Goal: Task Accomplishment & Management: Manage account settings

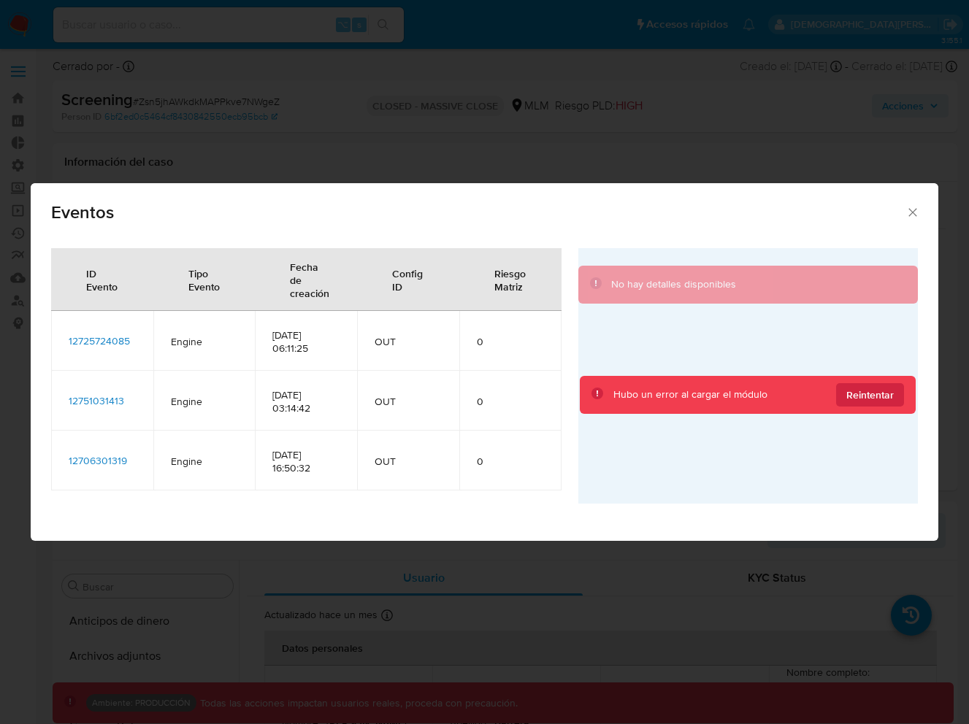
select select "10"
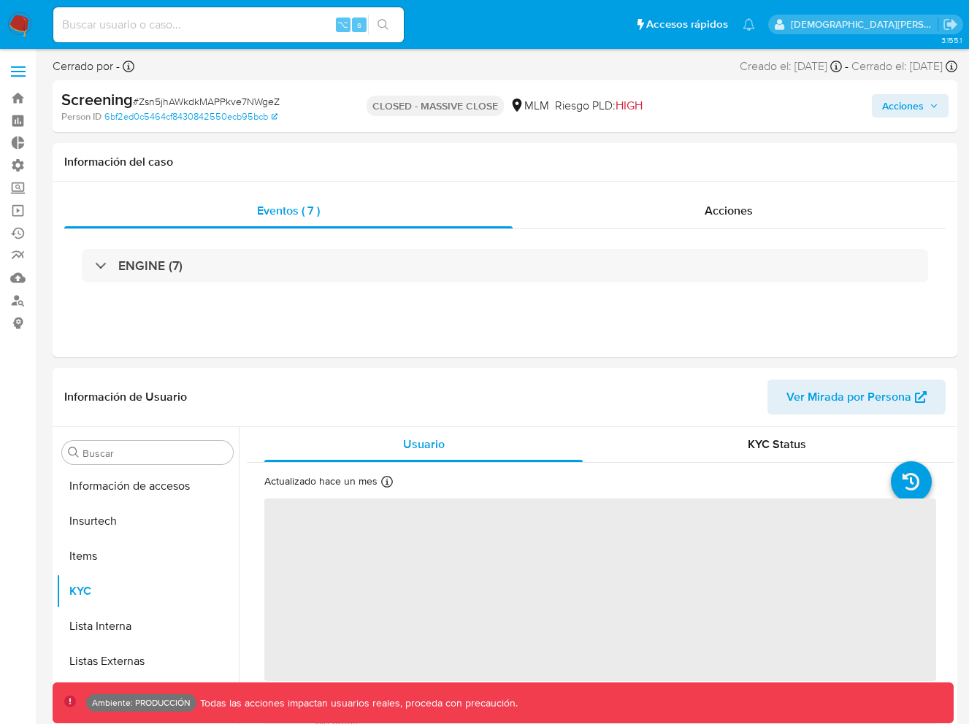
scroll to position [617, 0]
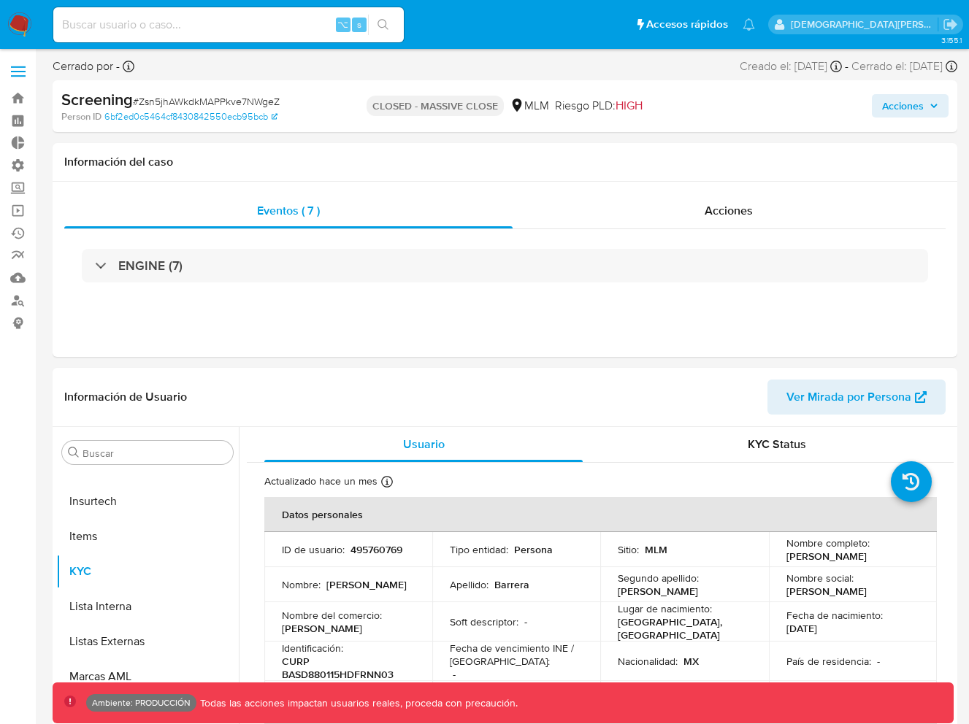
select select "10"
click at [19, 27] on img at bounding box center [19, 24] width 25 height 25
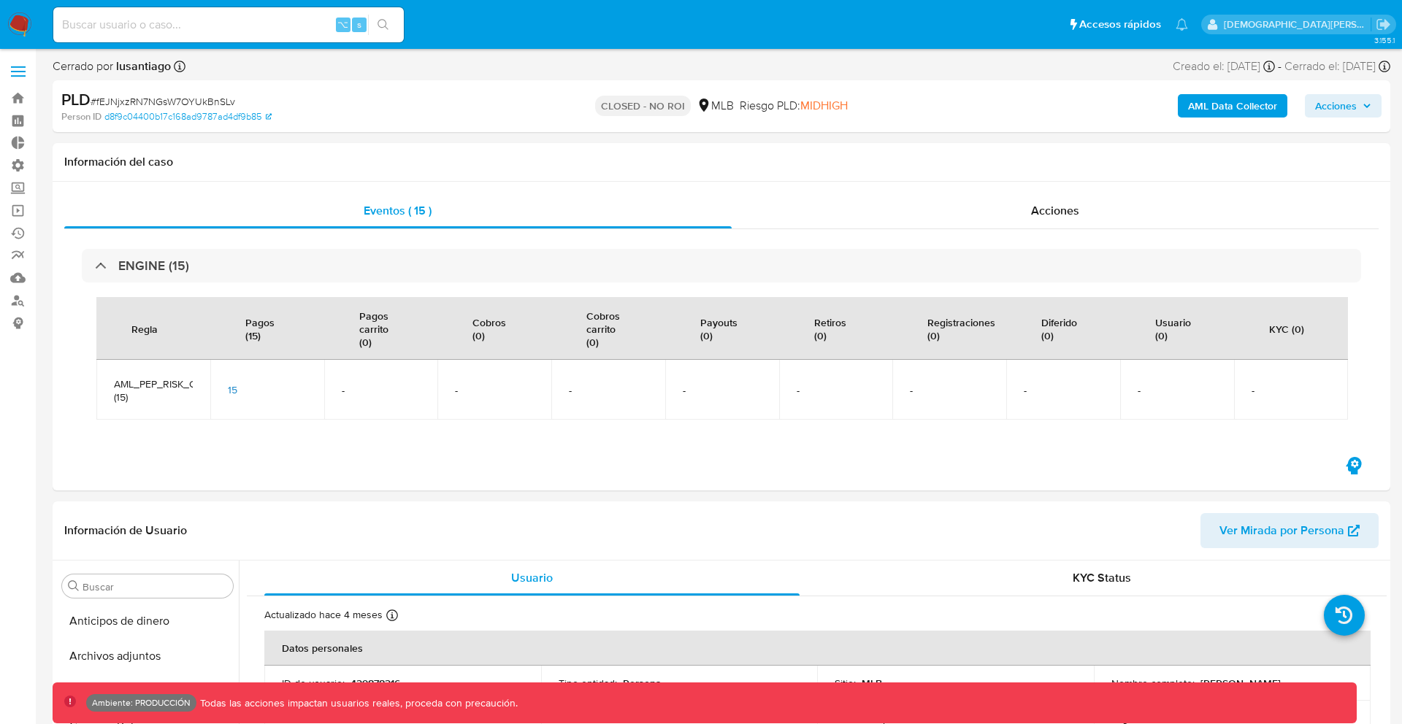
select select "10"
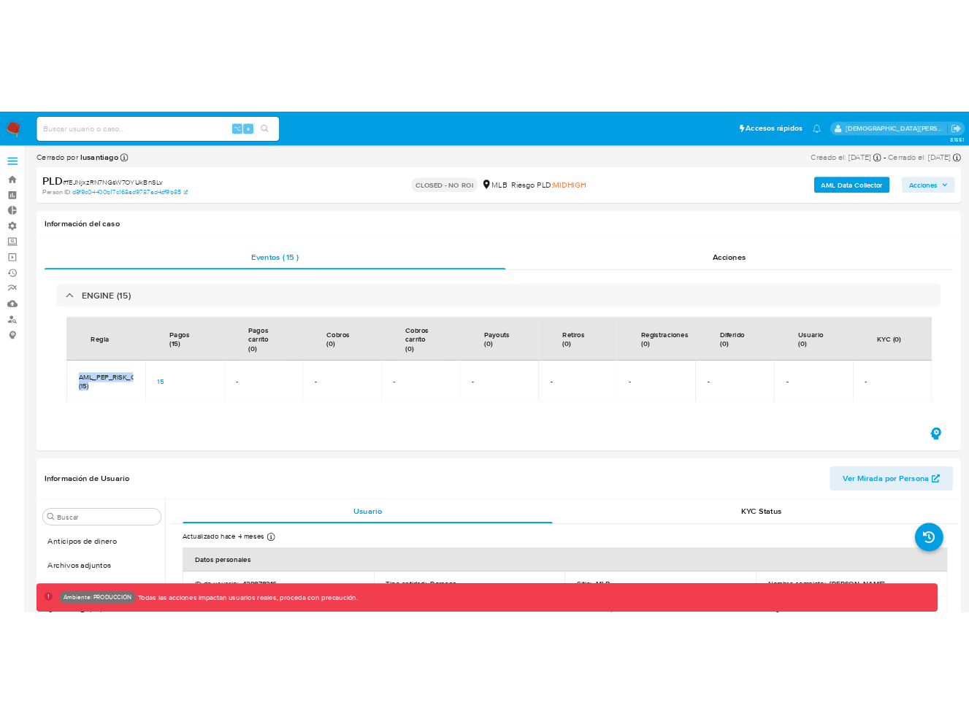
scroll to position [652, 0]
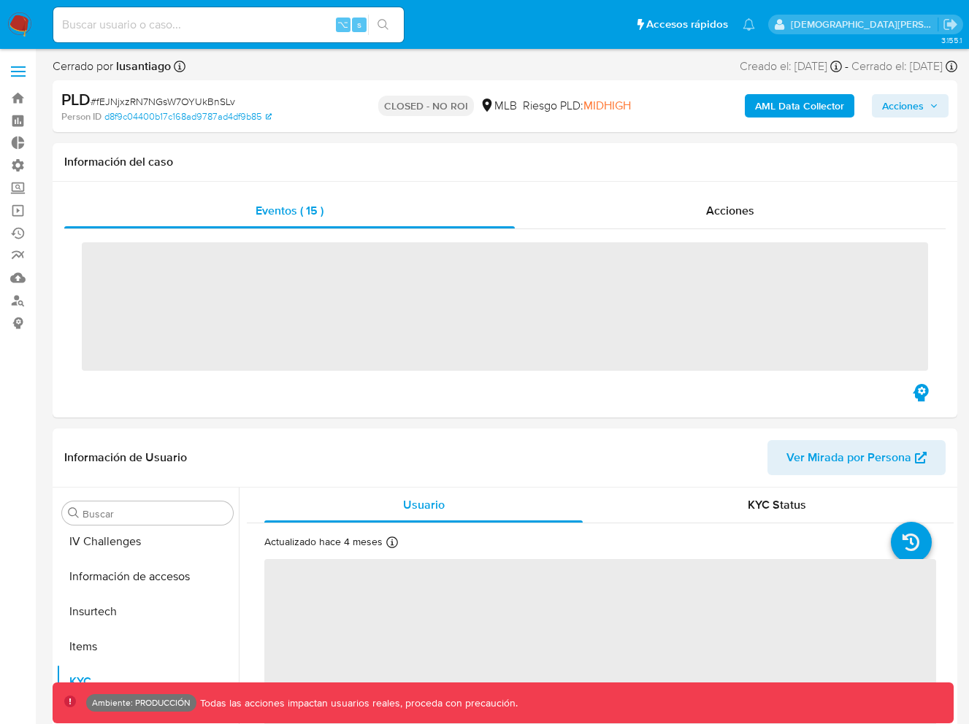
scroll to position [652, 0]
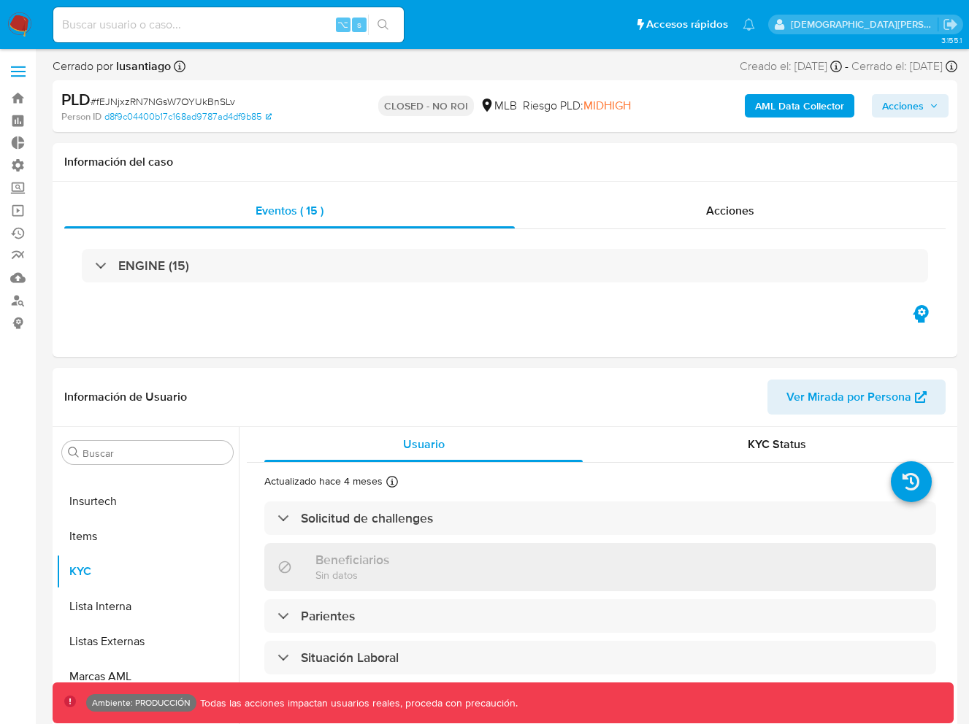
select select "10"
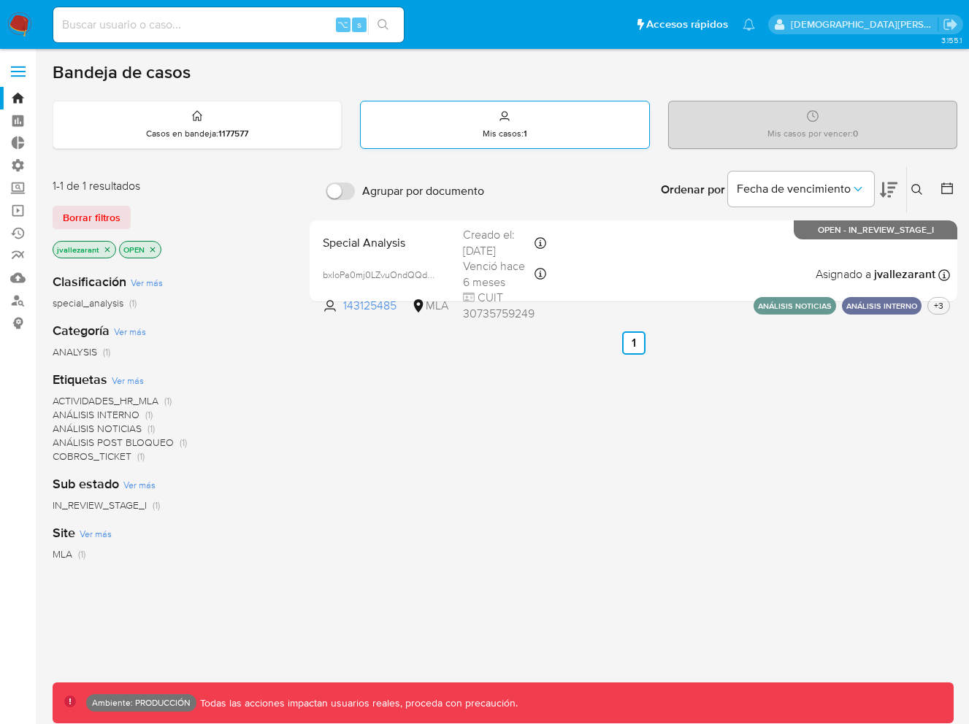
click at [447, 123] on div "Mis casos : 1" at bounding box center [505, 124] width 288 height 47
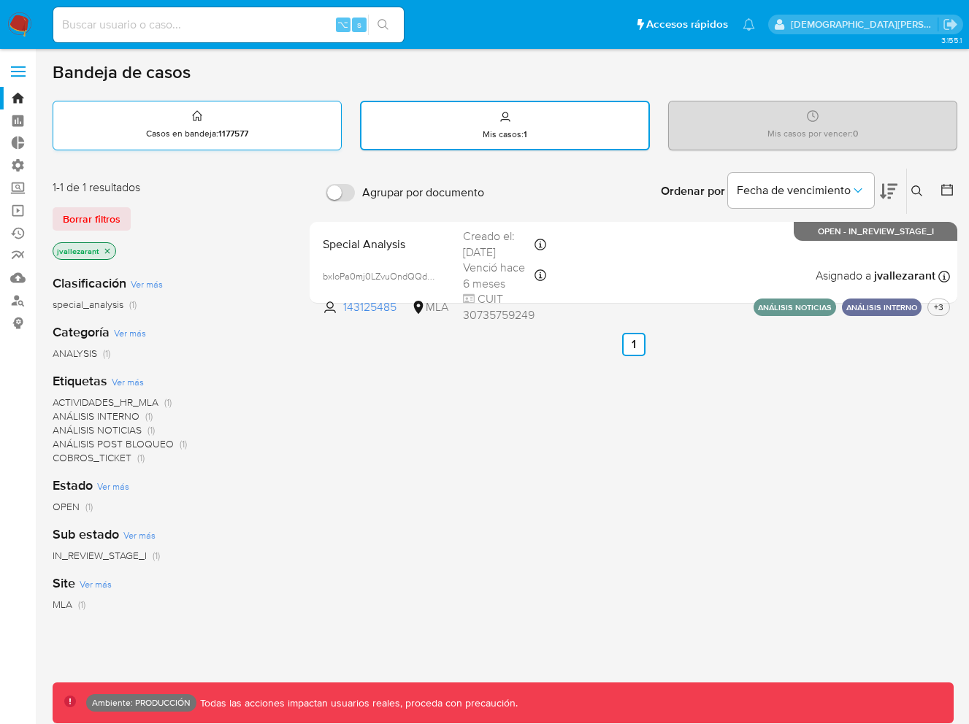
click at [284, 146] on div "Casos en bandeja : 1177577" at bounding box center [197, 124] width 288 height 47
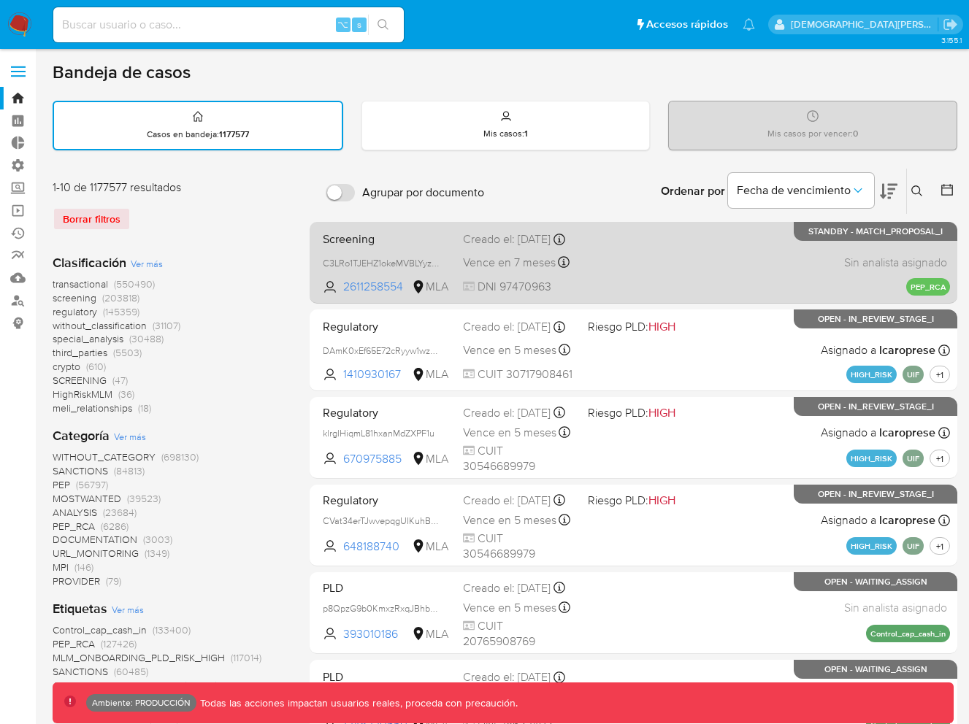
click at [399, 247] on span "Screening" at bounding box center [387, 237] width 128 height 19
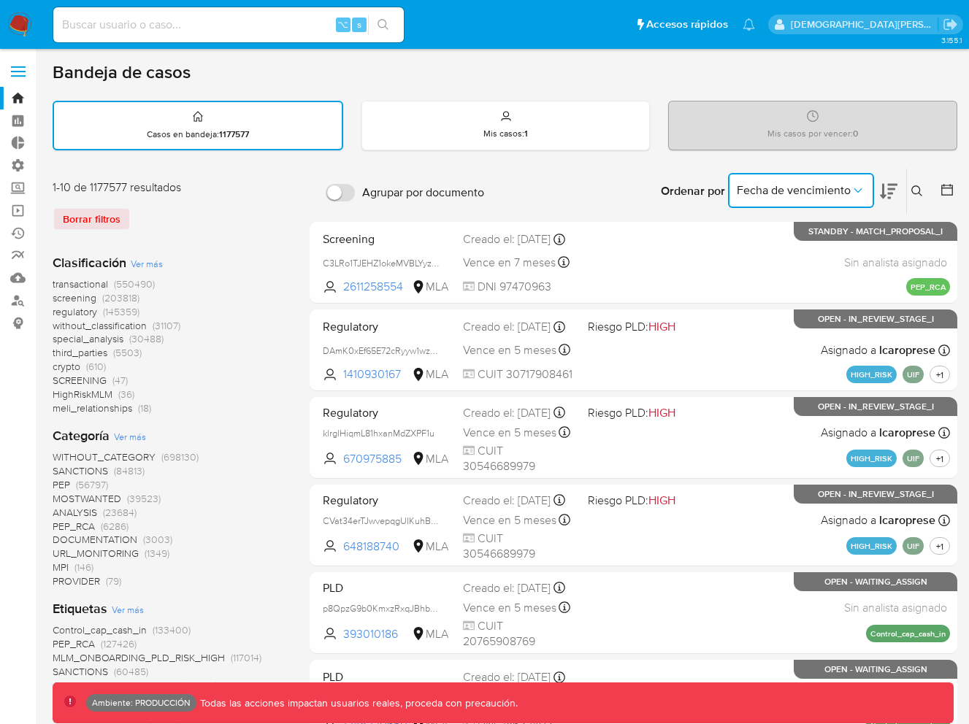
click at [833, 190] on span "Fecha de vencimiento" at bounding box center [794, 190] width 114 height 15
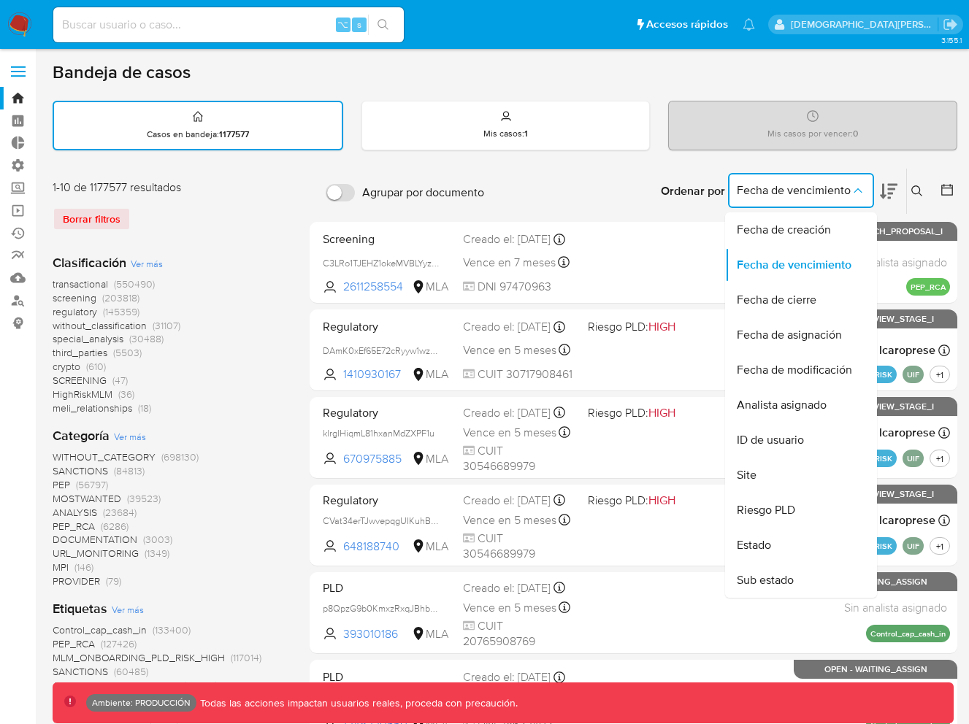
click at [106, 296] on span "(203818)" at bounding box center [120, 298] width 37 height 15
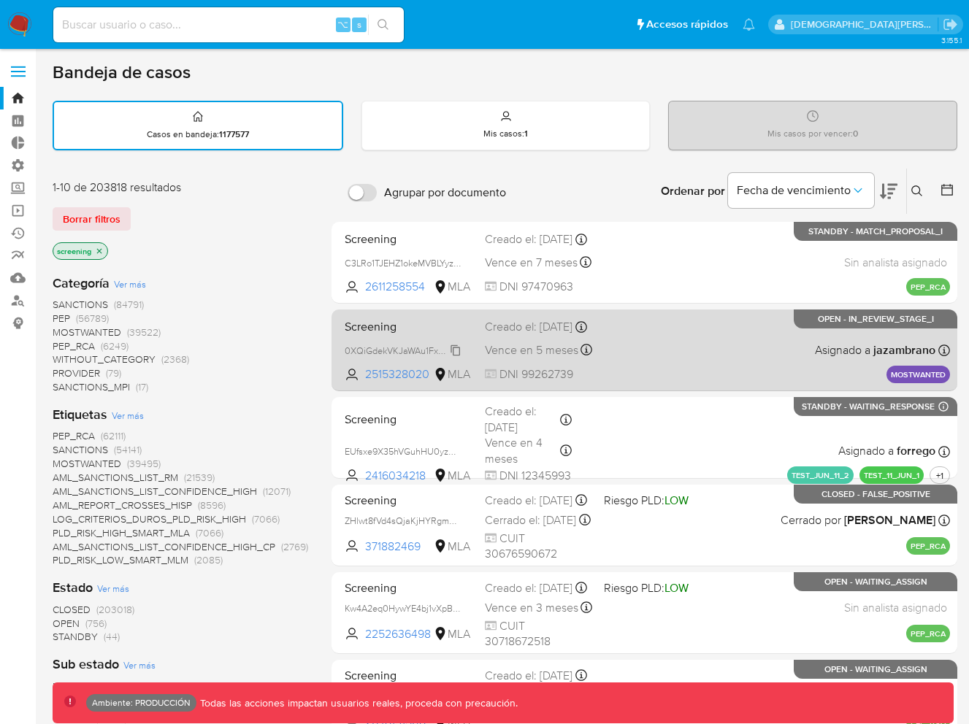
scroll to position [36, 0]
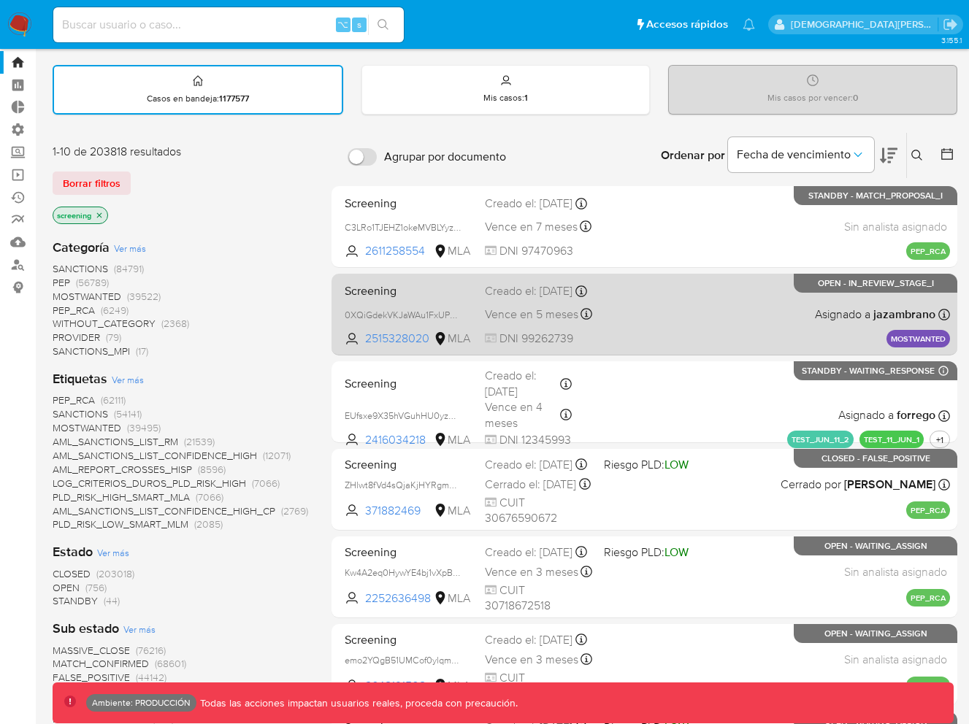
click at [491, 299] on div "Creado el: 24/06/2025 Creado el: 24/06/2025 15:28:40" at bounding box center [538, 291] width 107 height 16
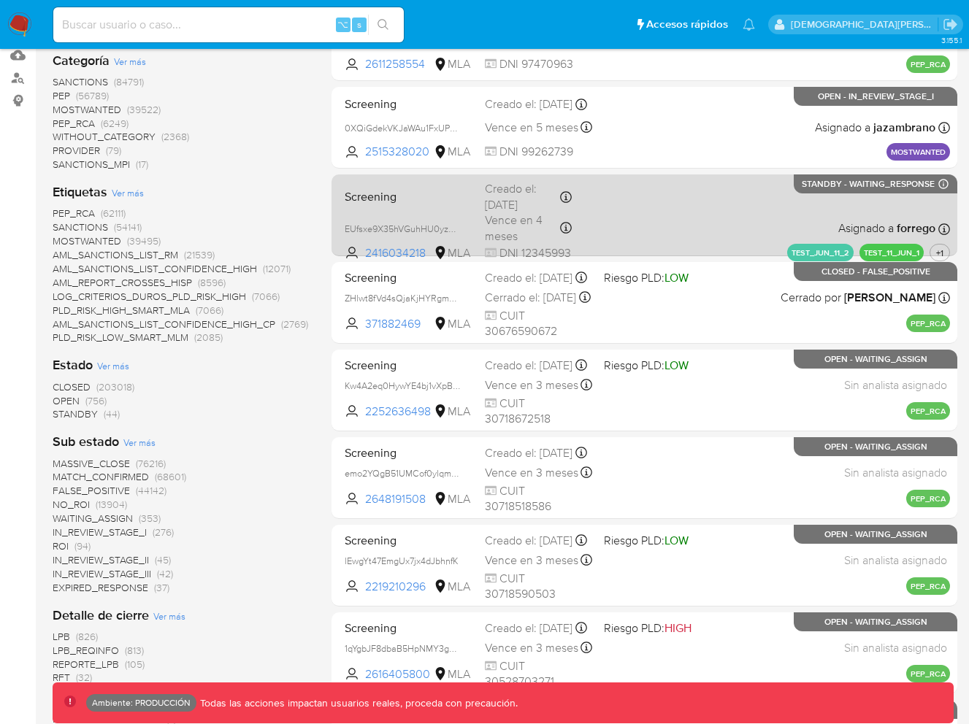
scroll to position [232, 0]
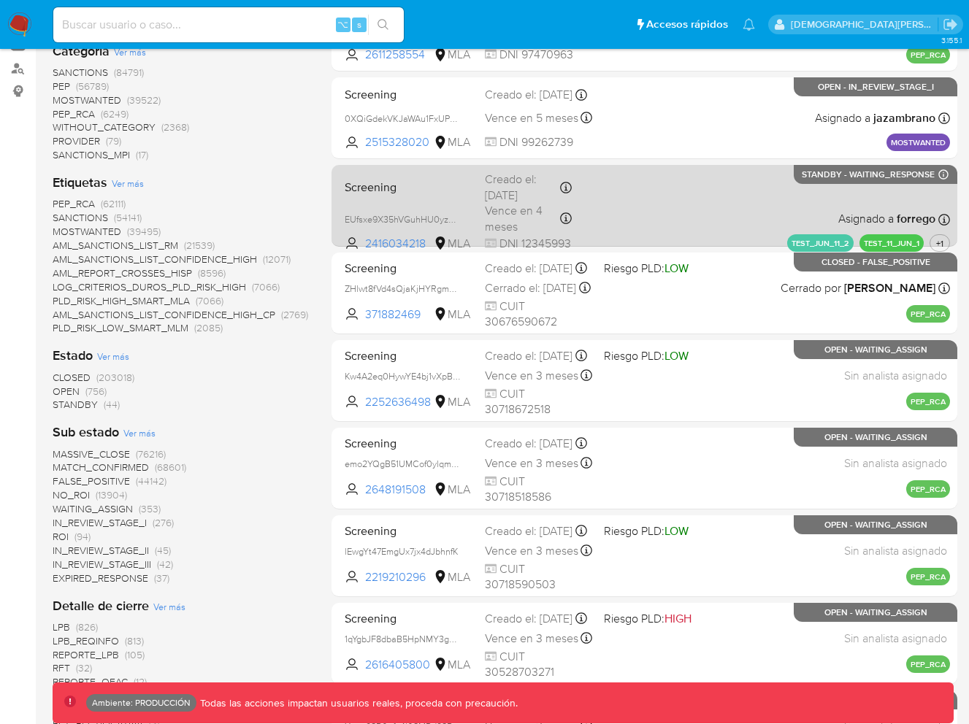
click at [650, 223] on div "Screening EUfsxe9X35hVGuhHU0yzNicn 2416034218 MLA Creado el: 20/08/2025 Creado …" at bounding box center [644, 206] width 611 height 74
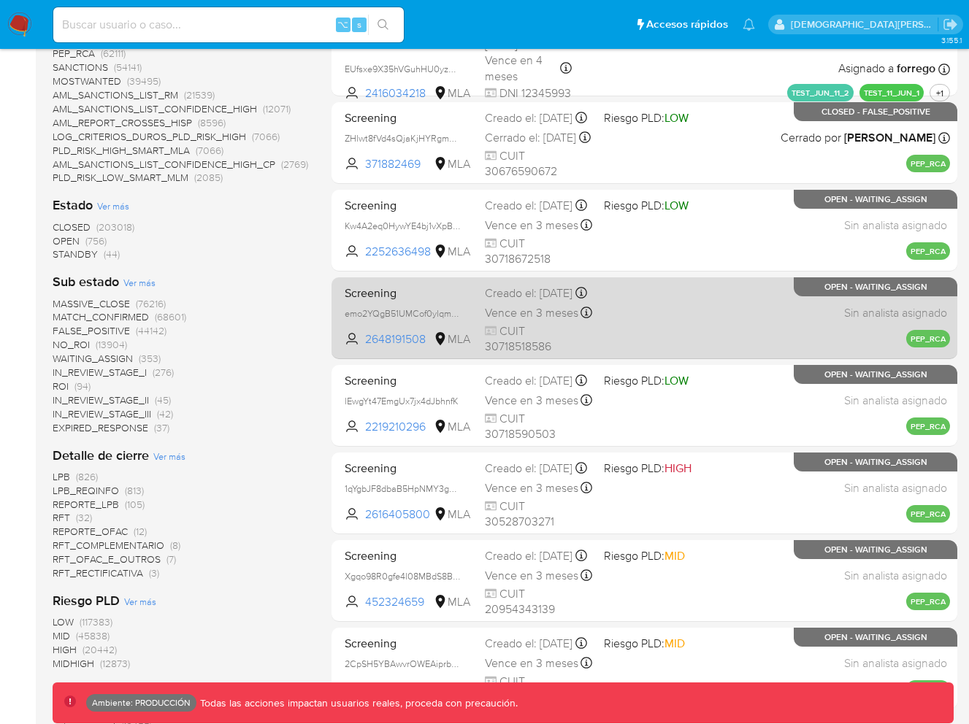
scroll to position [410, 0]
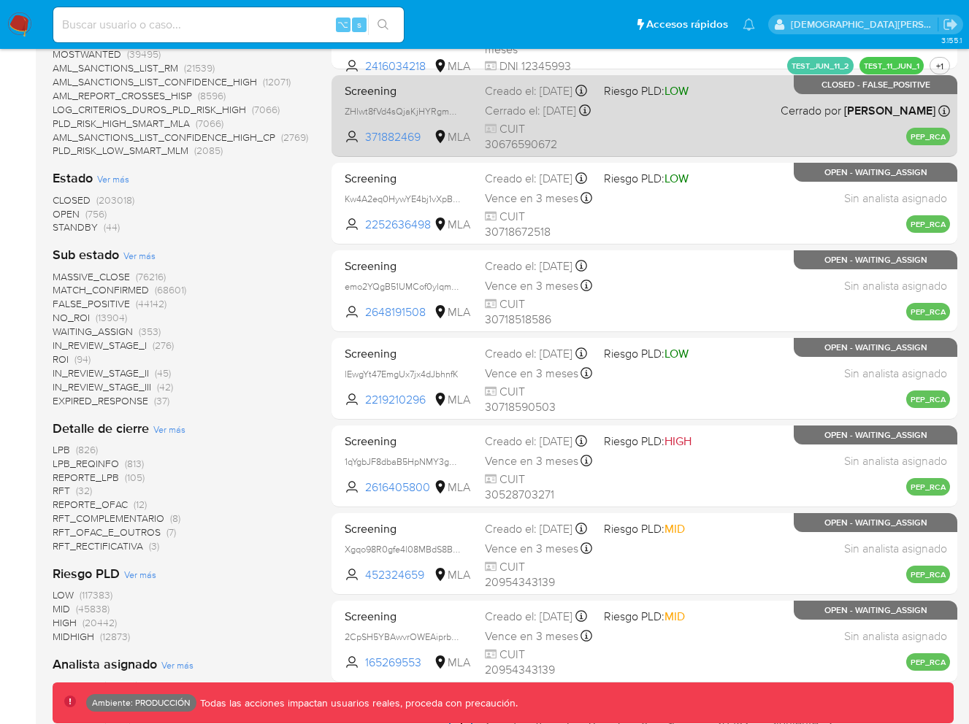
click at [672, 132] on div "Screening ZHlwt8fVd4sQjaKjHYRgmGPZ 371882469 MLA Riesgo PLD: LOW Creado el: 18/…" at bounding box center [644, 116] width 611 height 74
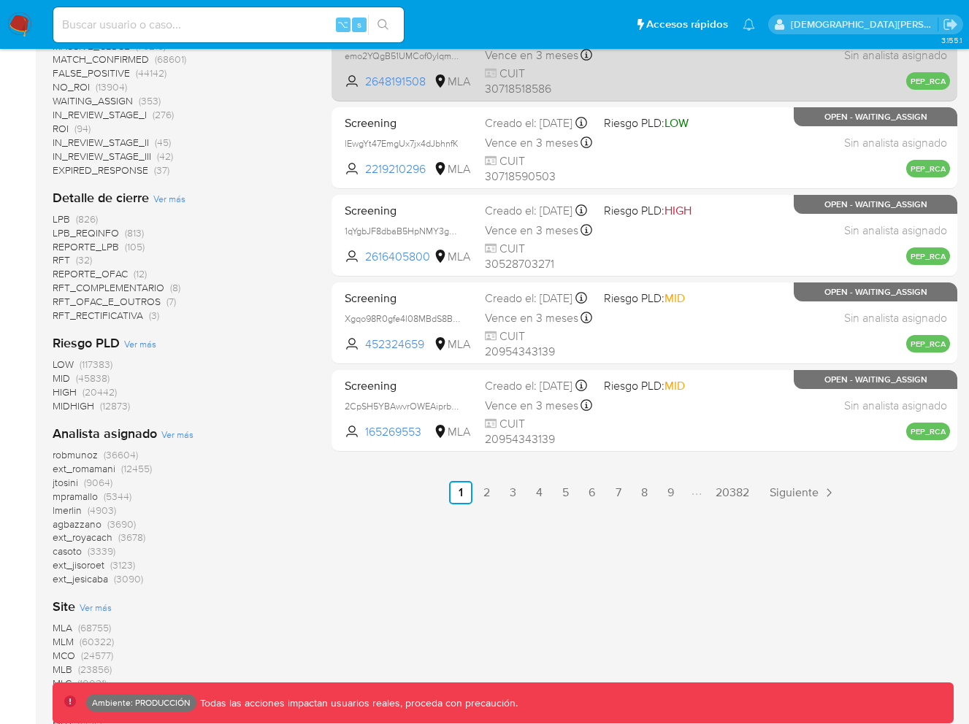
scroll to position [650, 0]
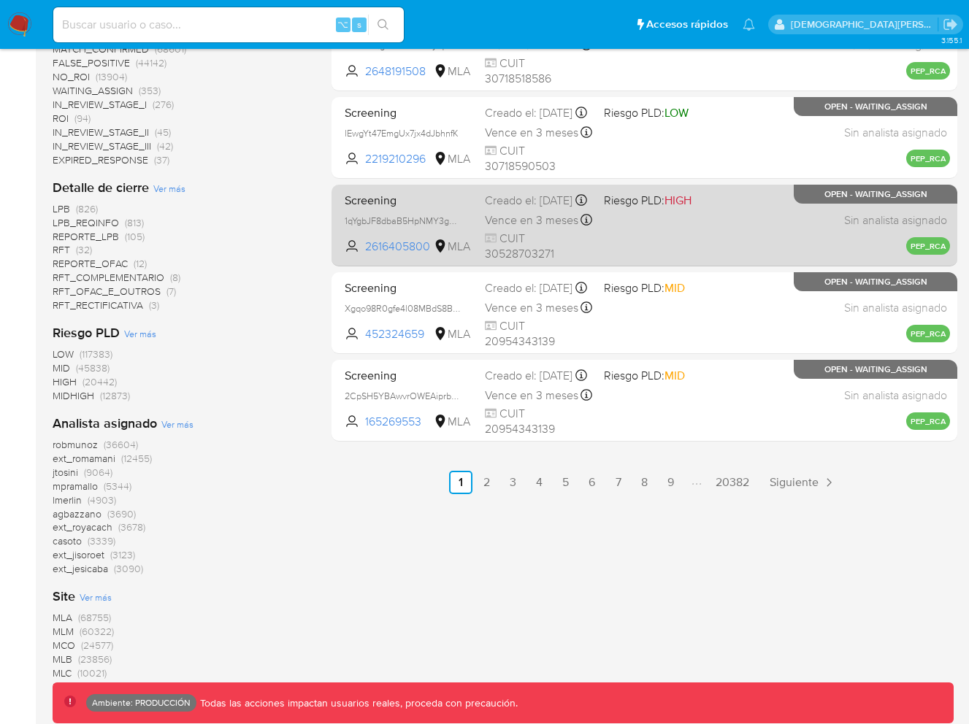
click at [696, 244] on div "Screening 1qYgbJF8dbaB5HpNMY3guQ0m 2616405800 MLA Riesgo PLD: HIGH Creado el: 2…" at bounding box center [644, 225] width 611 height 74
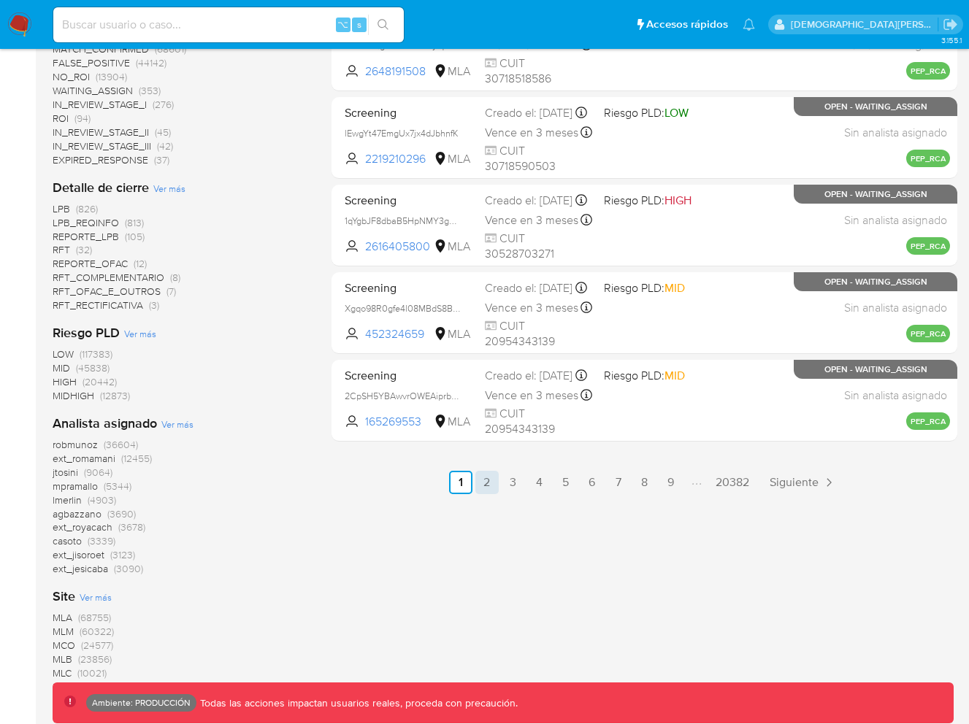
click at [491, 487] on link "2" at bounding box center [486, 482] width 23 height 23
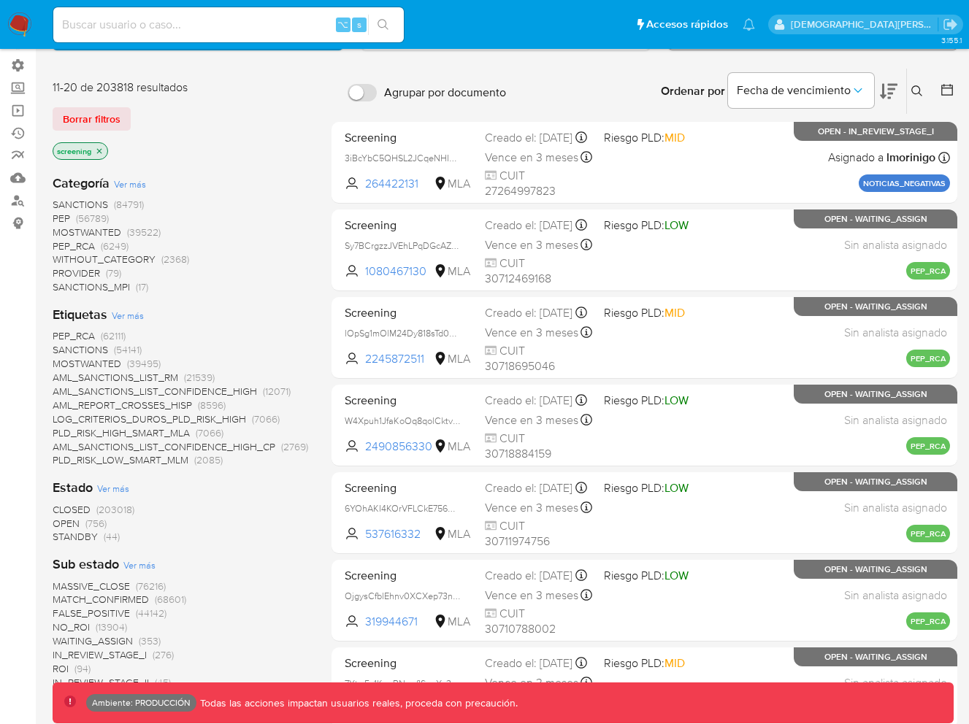
scroll to position [101, 0]
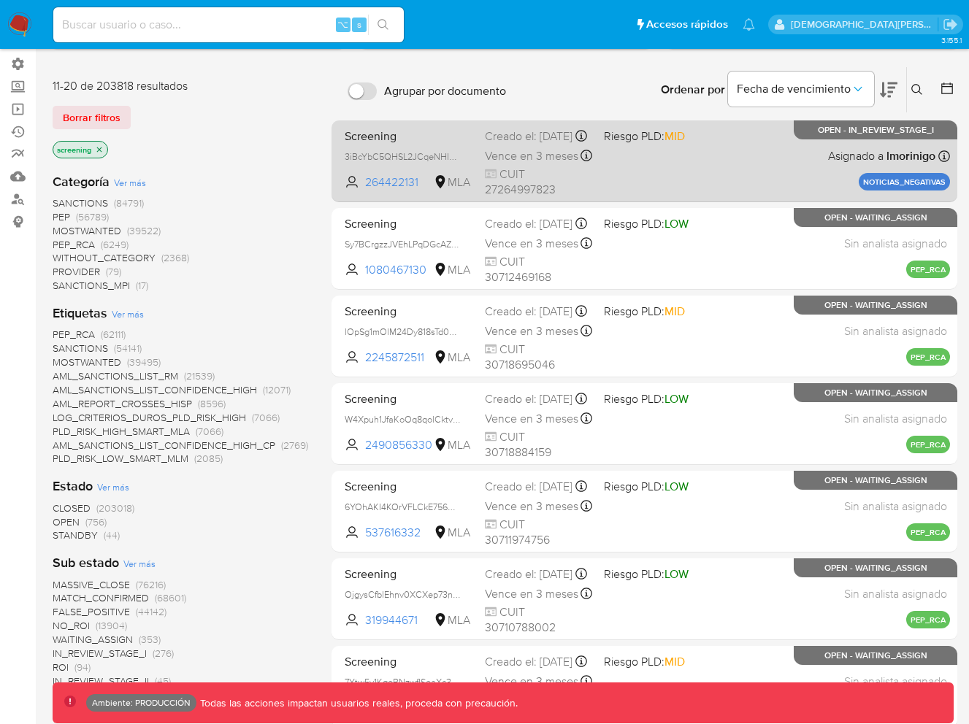
click at [707, 177] on div "Screening 3iBcYbC5QHSL2JCqeNHIgddg 264422131 MLA Riesgo PLD: MID Creado el: 21/…" at bounding box center [644, 161] width 611 height 74
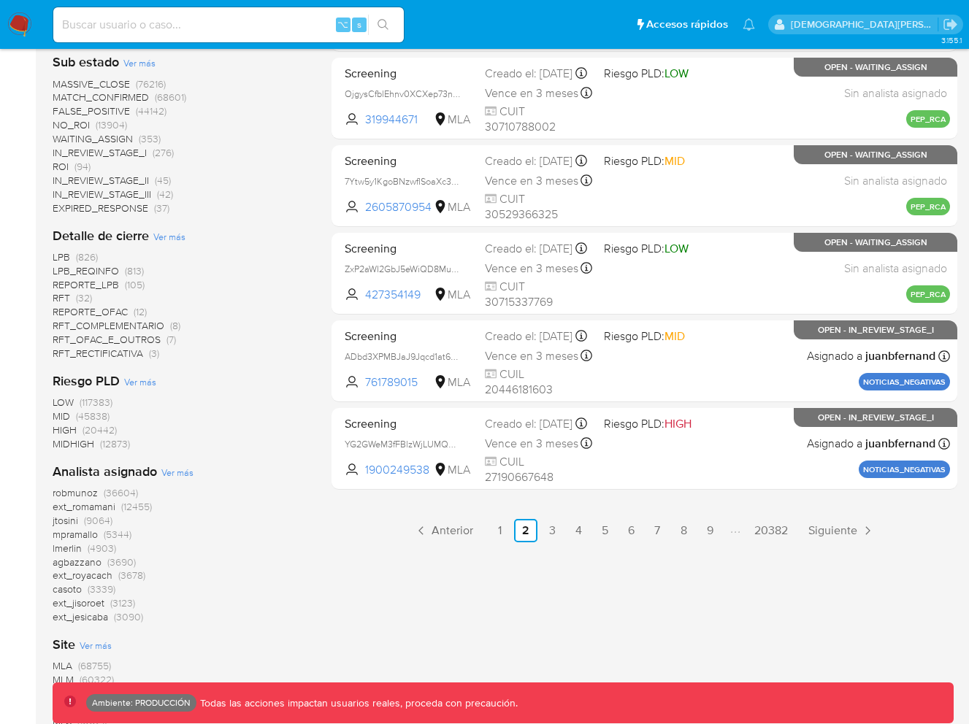
scroll to position [755, 0]
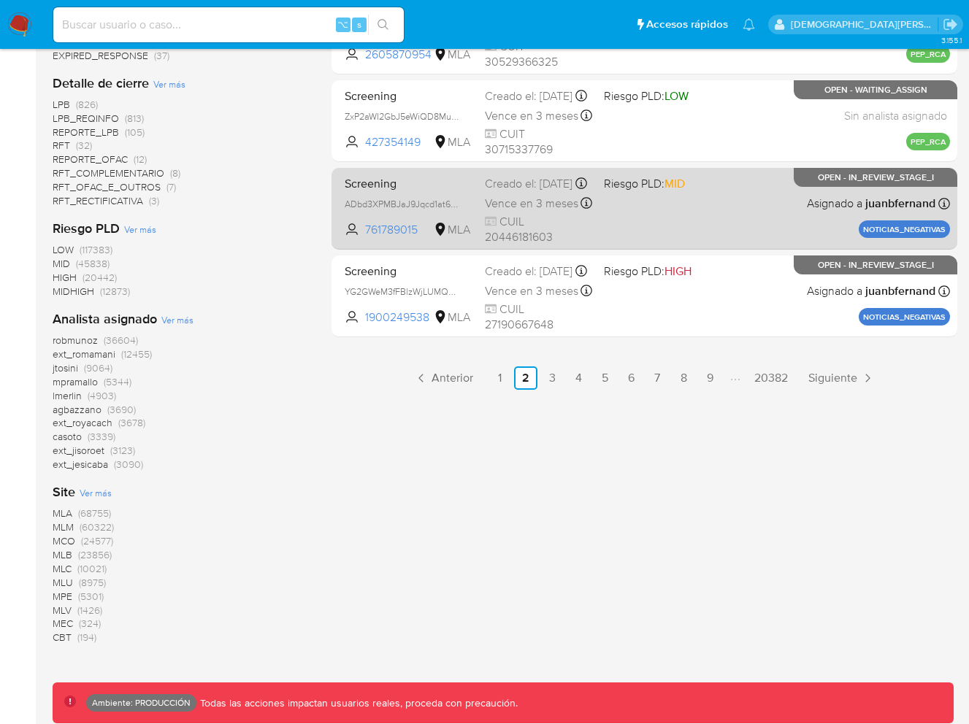
click at [756, 210] on div "Screening ADbd3XPMBJaJ9Jqcd1at6T8f 761789015 MLA Riesgo PLD: MID Creado el: 18/…" at bounding box center [644, 209] width 611 height 74
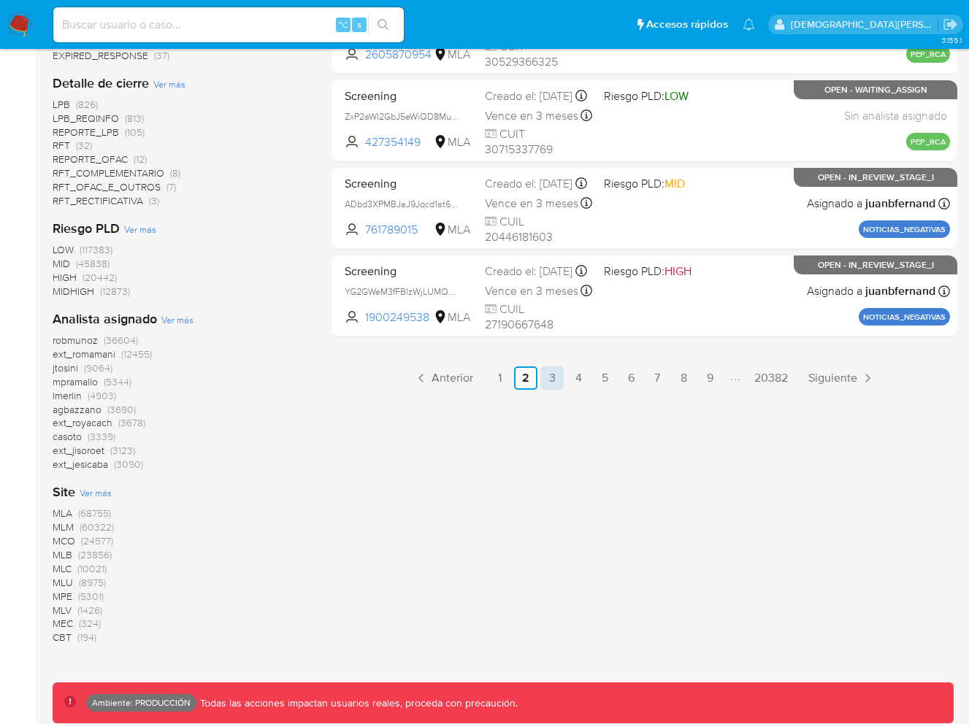
click at [551, 374] on link "3" at bounding box center [551, 377] width 23 height 23
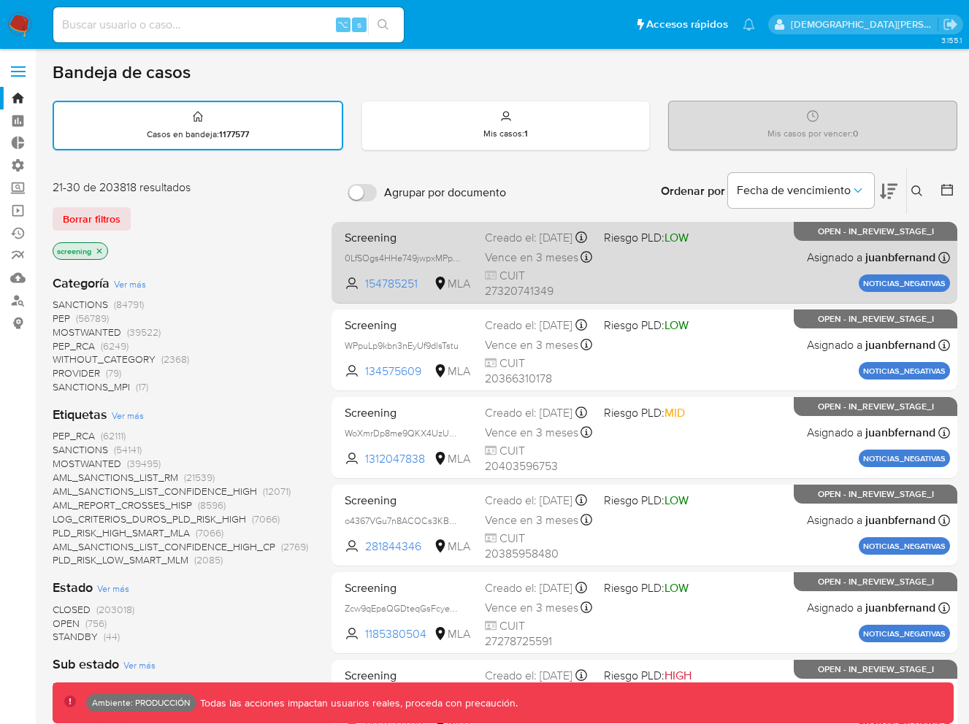
click at [715, 283] on div "Screening 0LfSOgs4HHe749jwpxMPpa0Q 154785251 MLA Riesgo PLD: LOW Creado el: 18/…" at bounding box center [644, 263] width 611 height 74
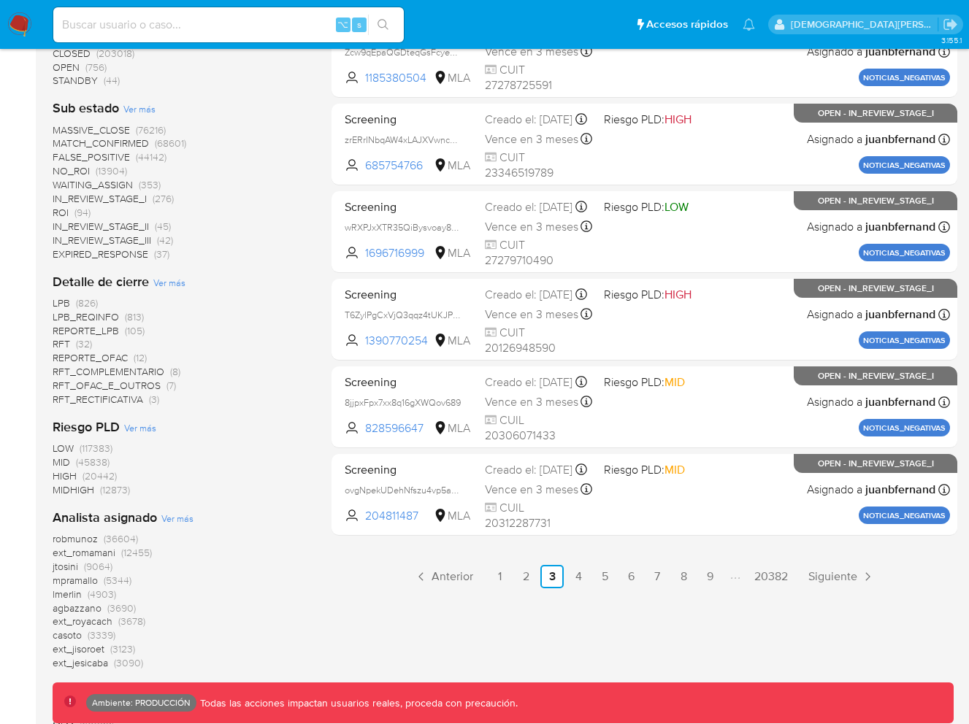
scroll to position [755, 0]
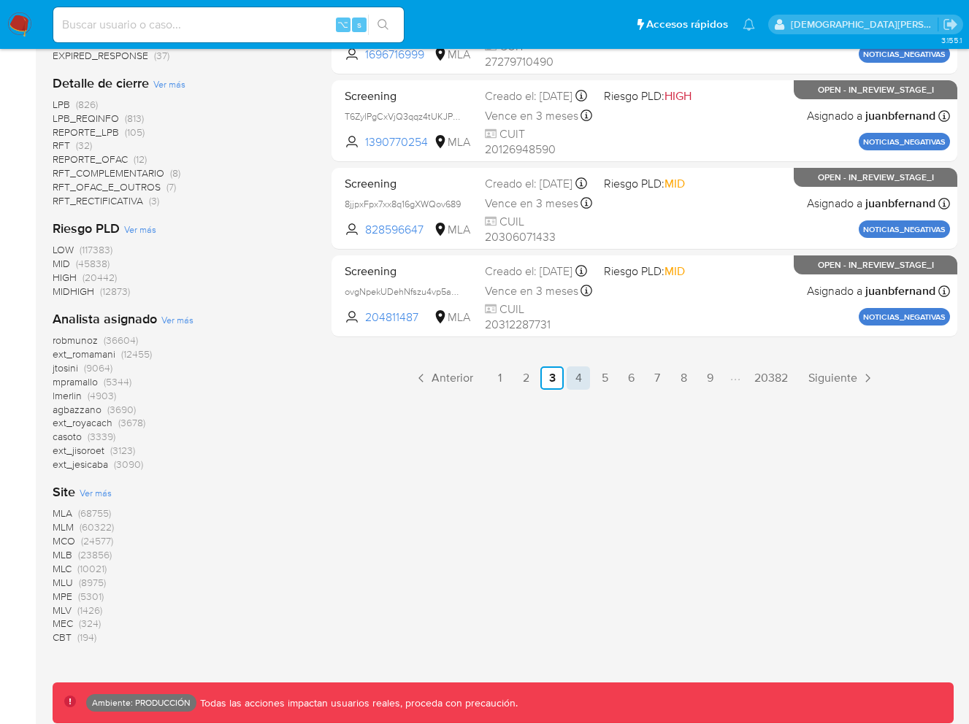
click at [581, 385] on link "4" at bounding box center [577, 377] width 23 height 23
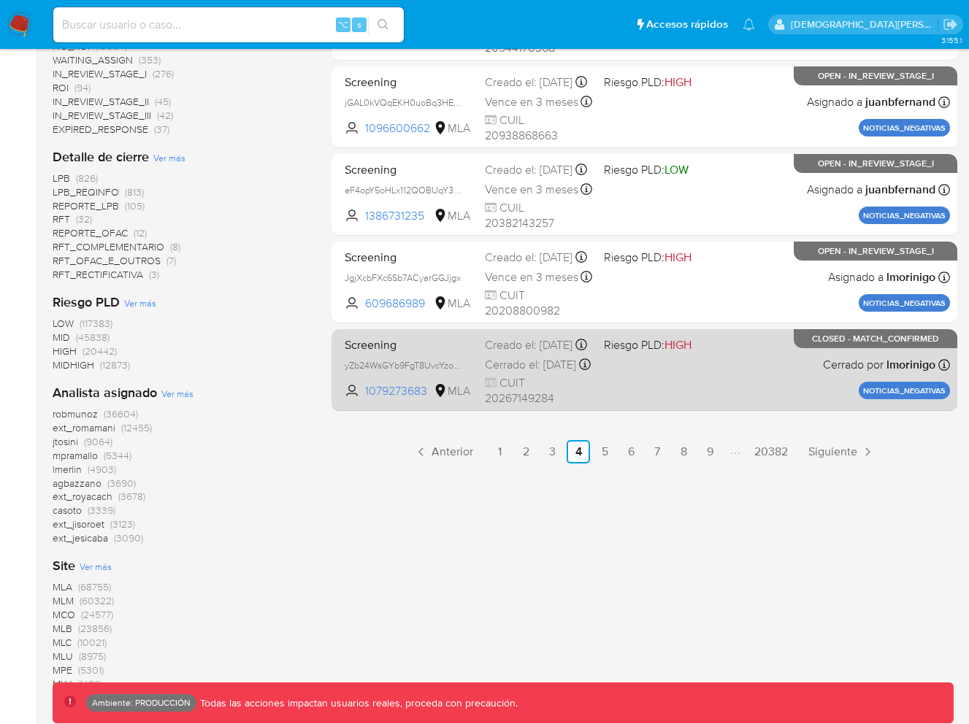
scroll to position [684, 0]
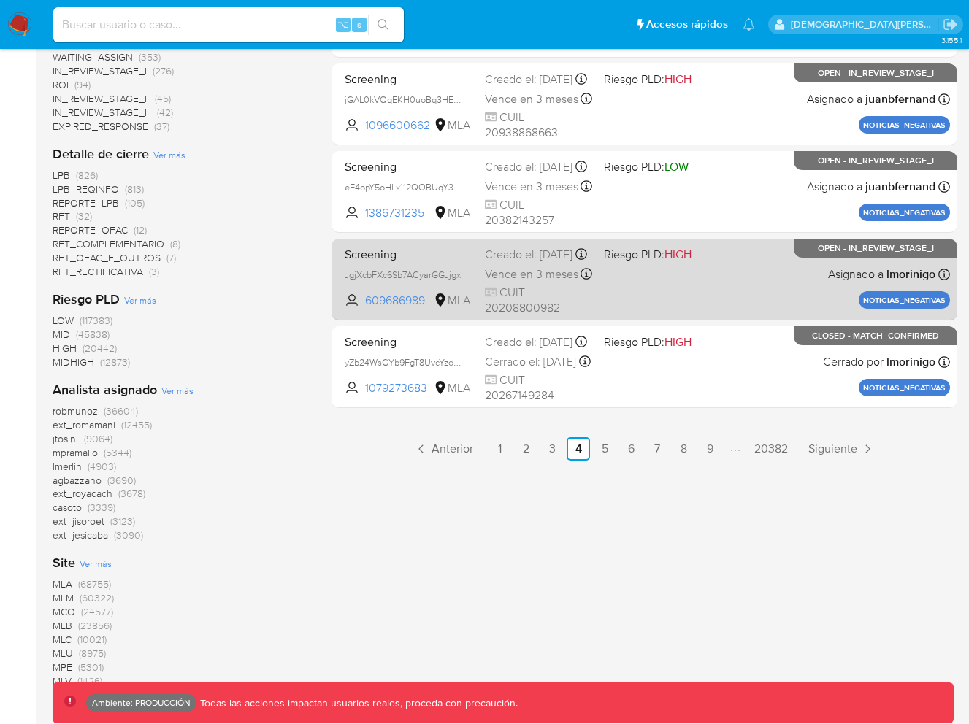
click at [626, 263] on span "Riesgo PLD: HIGH" at bounding box center [657, 253] width 107 height 19
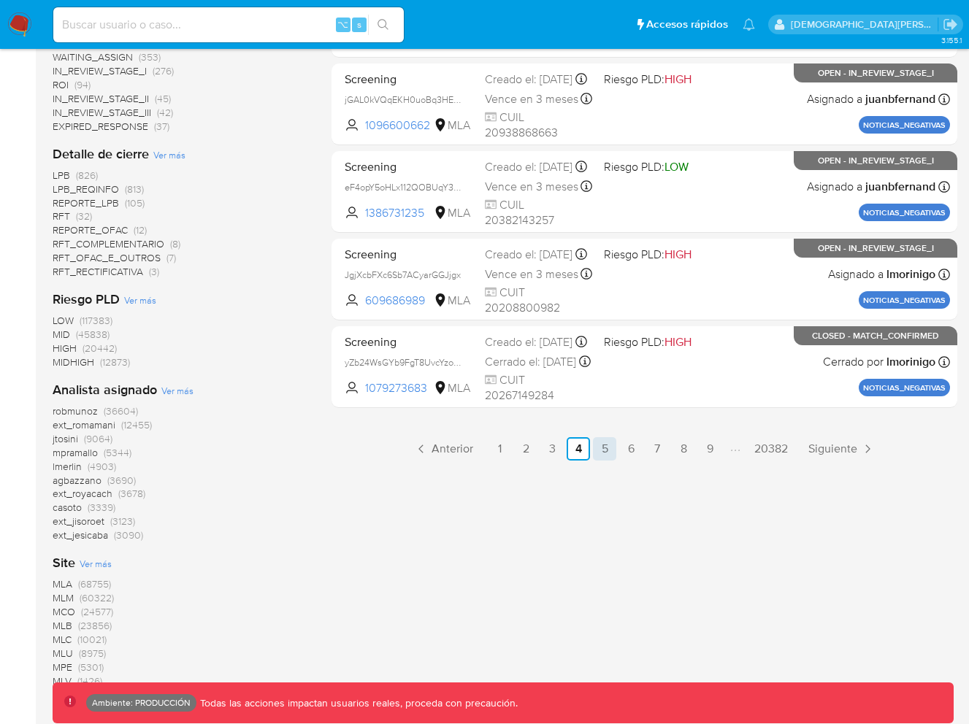
click at [601, 447] on link "5" at bounding box center [604, 448] width 23 height 23
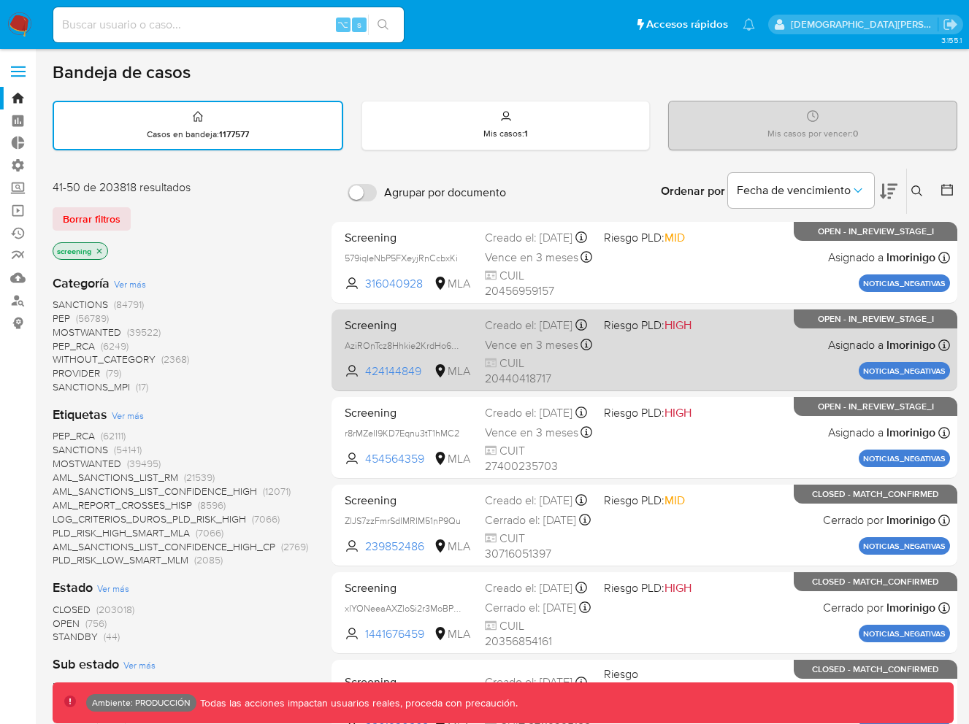
click at [681, 346] on div "Screening AziROnTcz8Hhkie2KrdHo6UF 424144849 MLA Riesgo PLD: HIGH Creado el: 18…" at bounding box center [644, 350] width 611 height 74
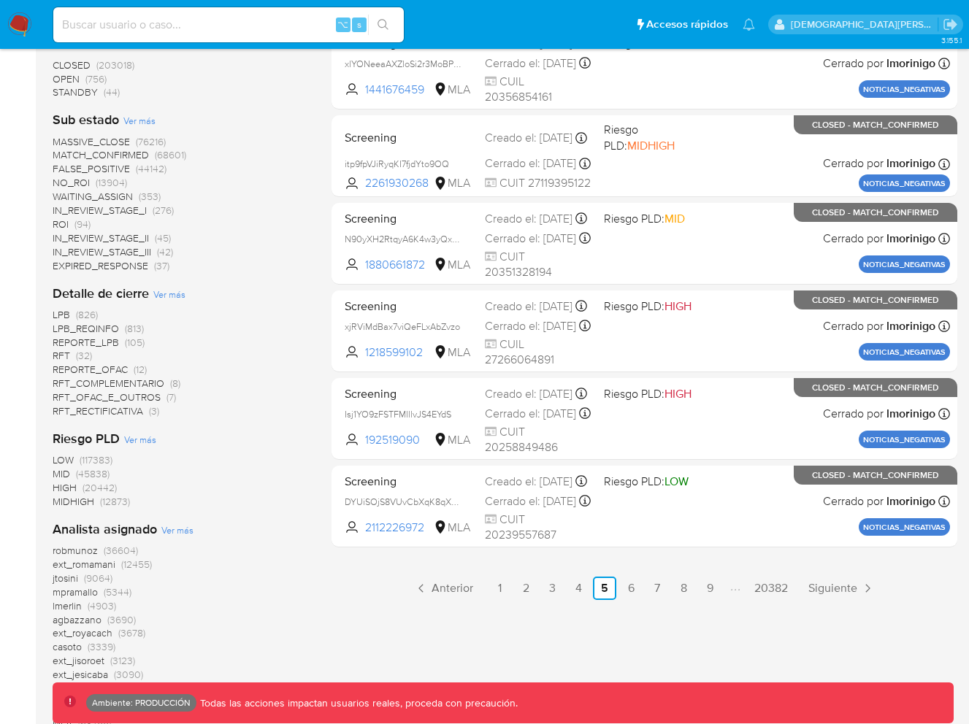
scroll to position [555, 0]
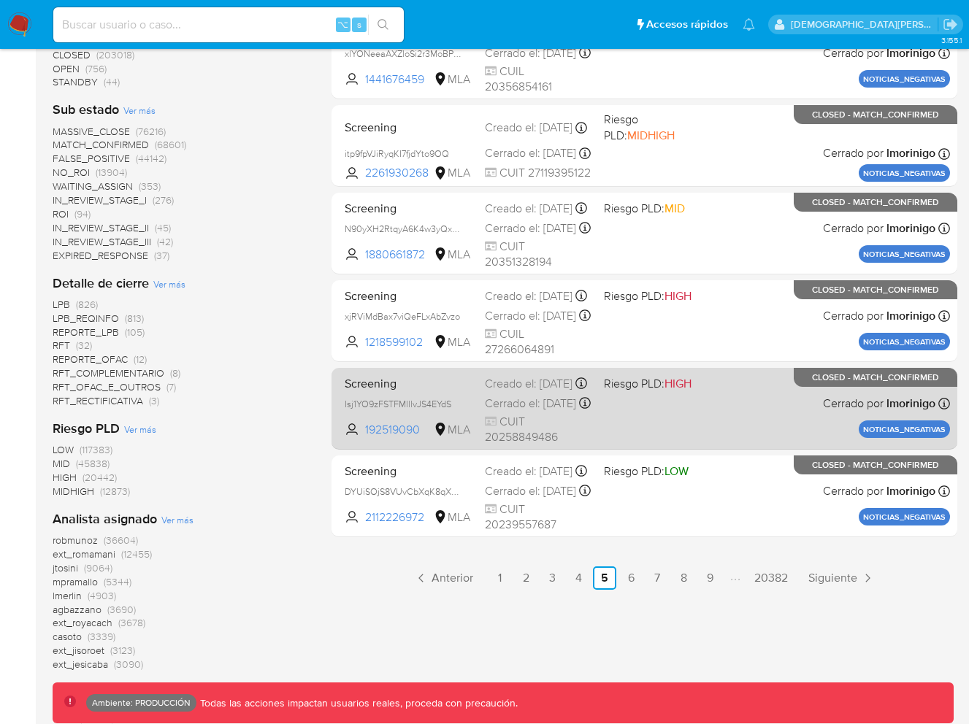
click at [694, 422] on div "Screening Isj1YO9zFSTFMlllvJS4EYdS 192519090 MLA Riesgo PLD: HIGH Creado el: 18…" at bounding box center [644, 409] width 611 height 74
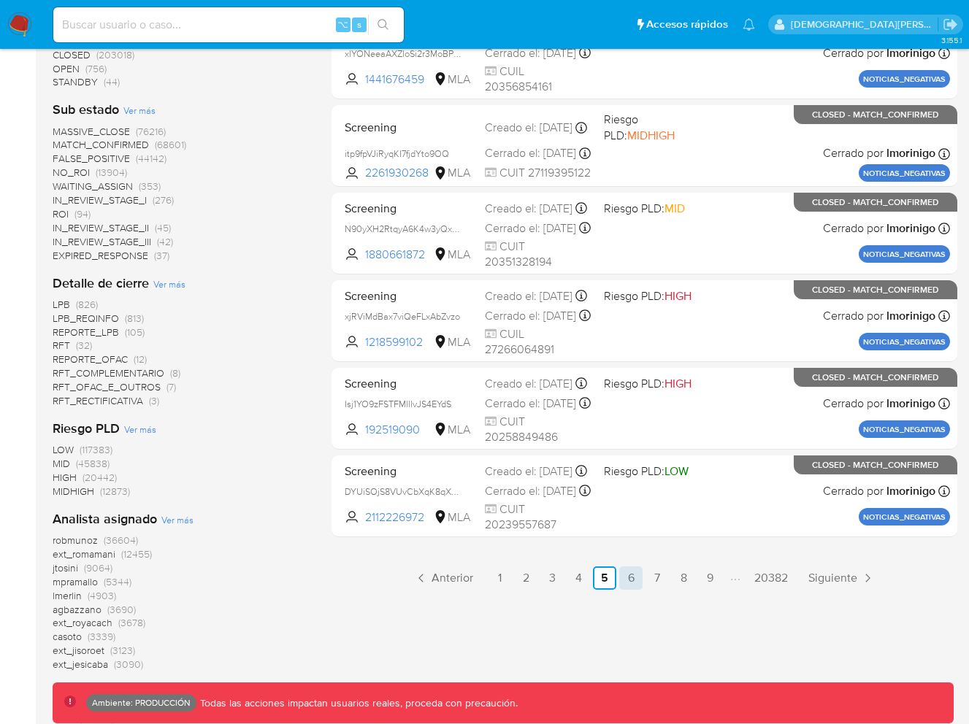
click at [629, 577] on link "6" at bounding box center [630, 577] width 23 height 23
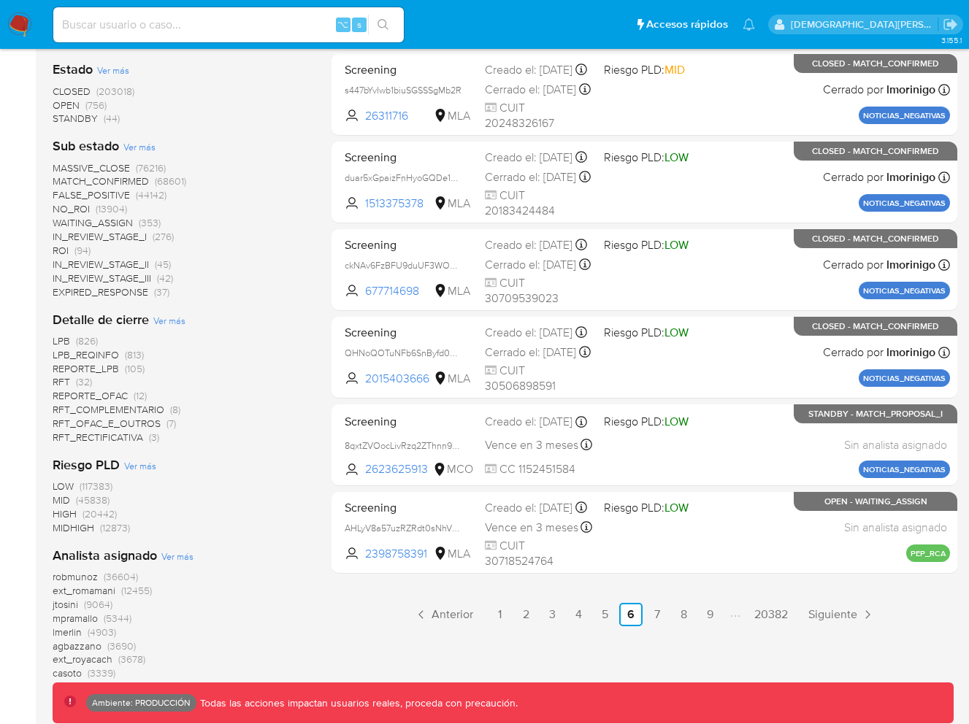
scroll to position [755, 0]
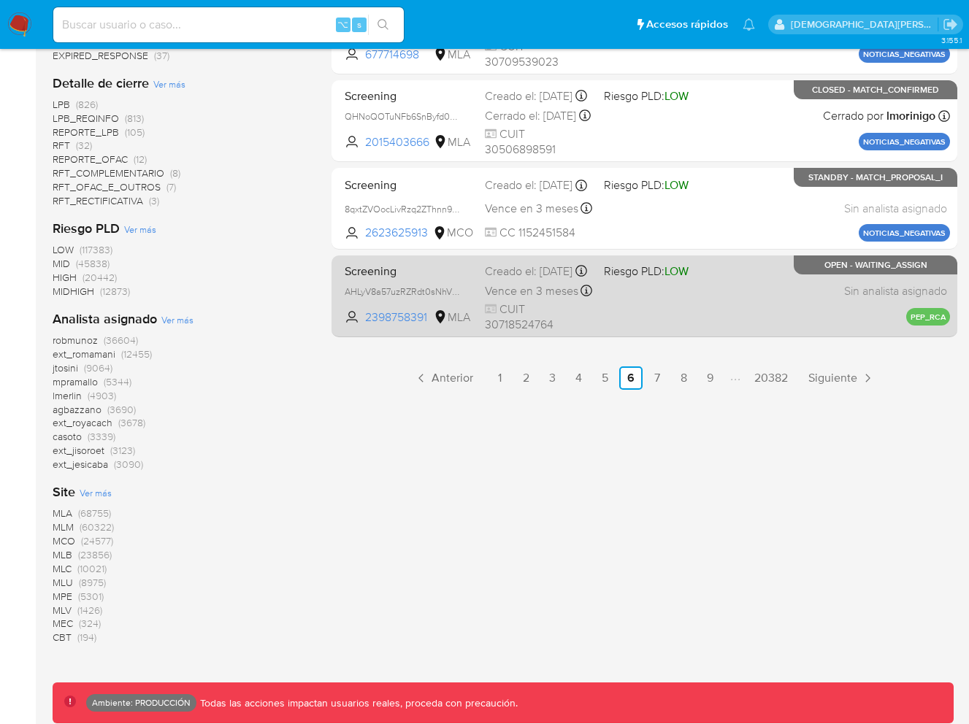
click at [383, 279] on span "Screening" at bounding box center [409, 270] width 128 height 19
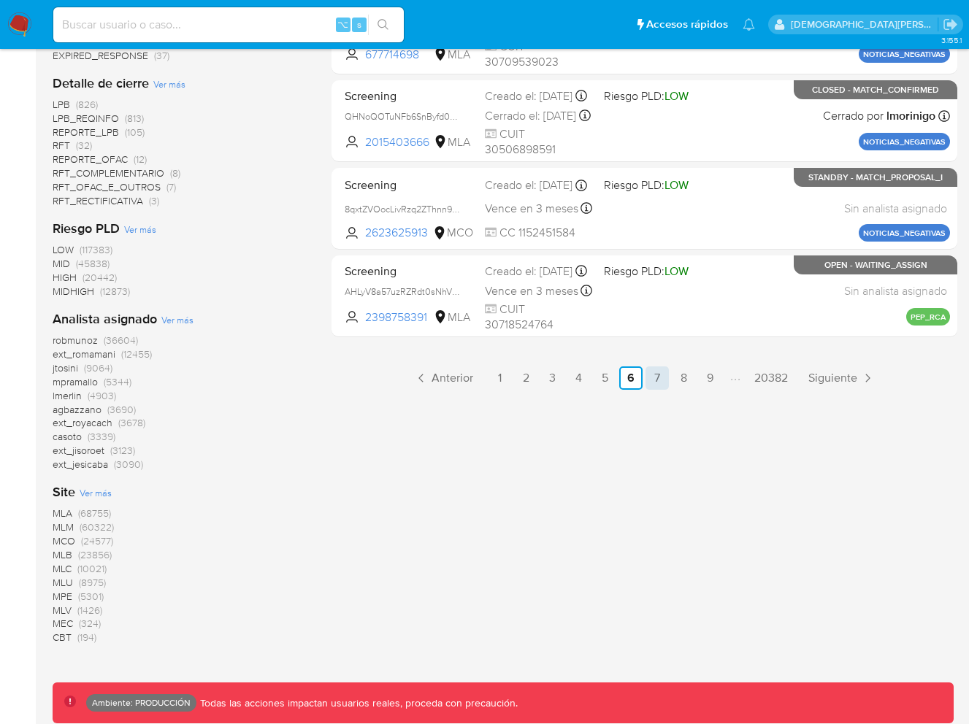
click at [659, 378] on link "7" at bounding box center [656, 377] width 23 height 23
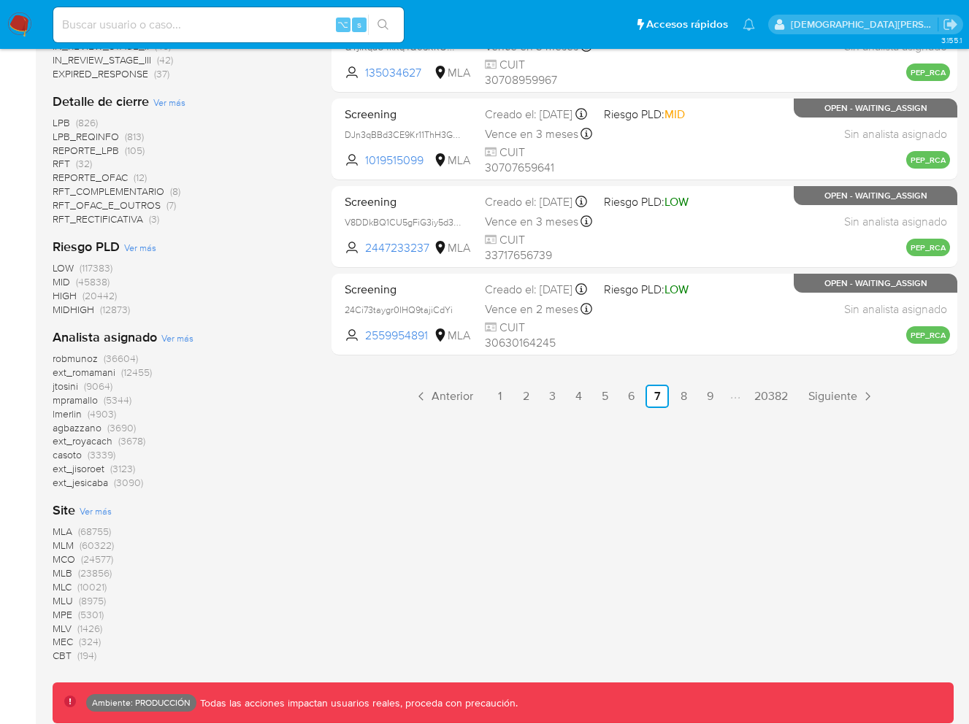
scroll to position [737, 0]
click at [672, 391] on link "8" at bounding box center [683, 395] width 23 height 23
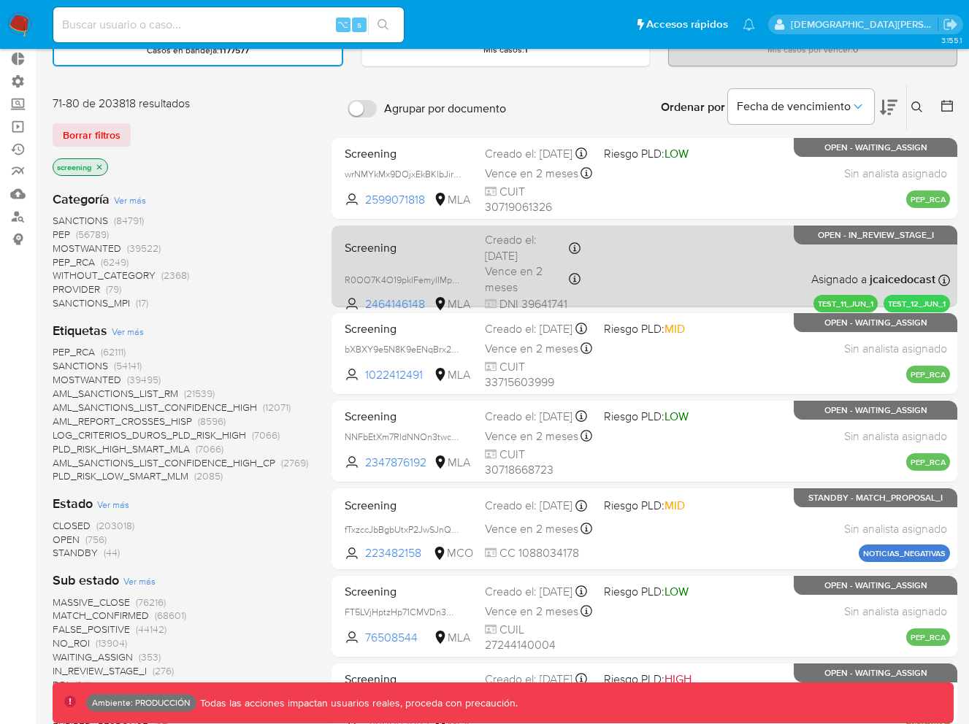
scroll to position [167, 0]
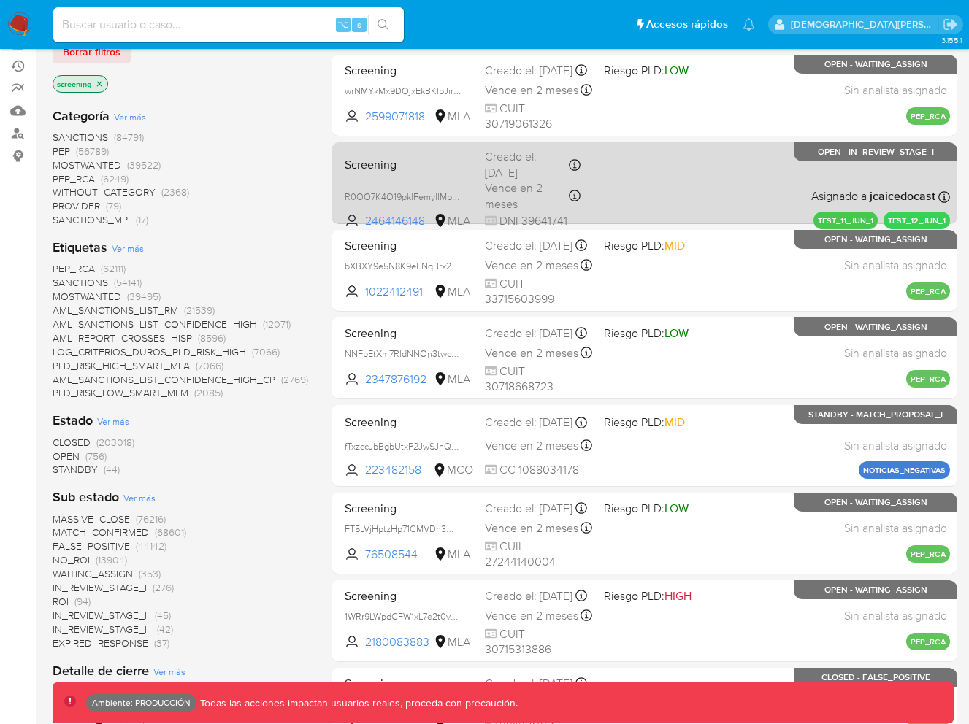
click at [694, 179] on div "Screening R0OO7K4O19pklFemylIMpvVz 2464146148 MLA Creado el: 11/06/2025 Creado …" at bounding box center [644, 183] width 611 height 74
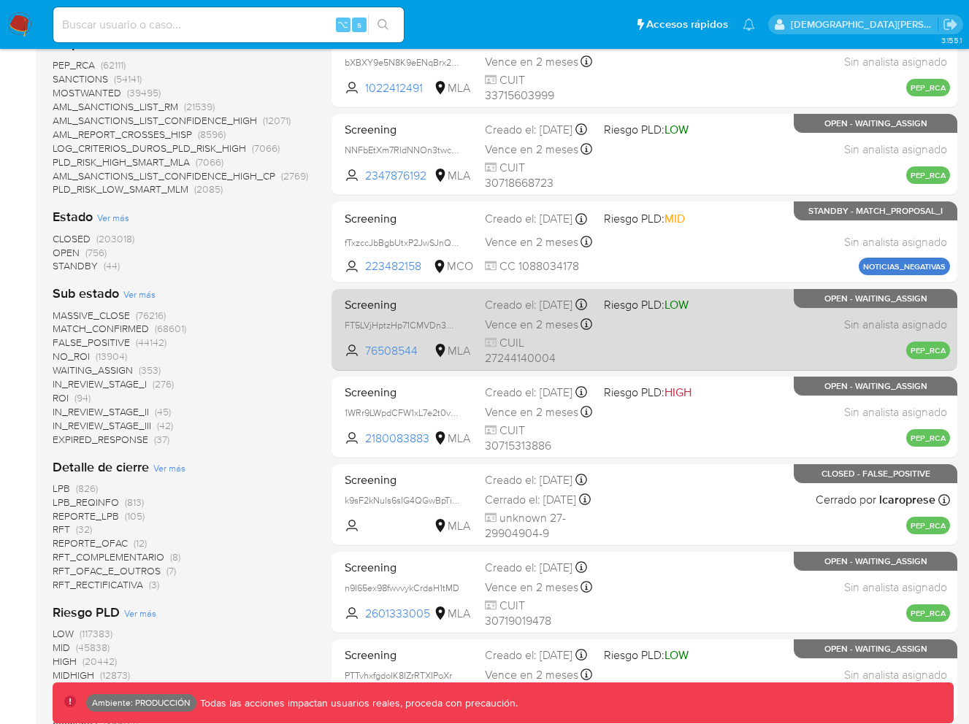
scroll to position [721, 0]
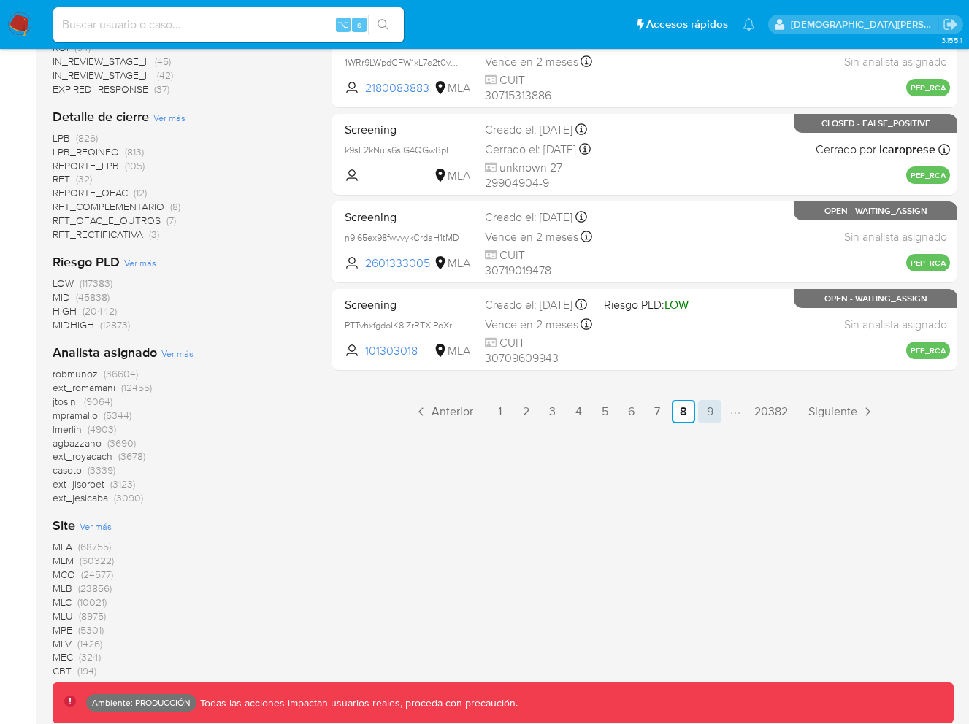
click at [710, 414] on link "9" at bounding box center [709, 411] width 23 height 23
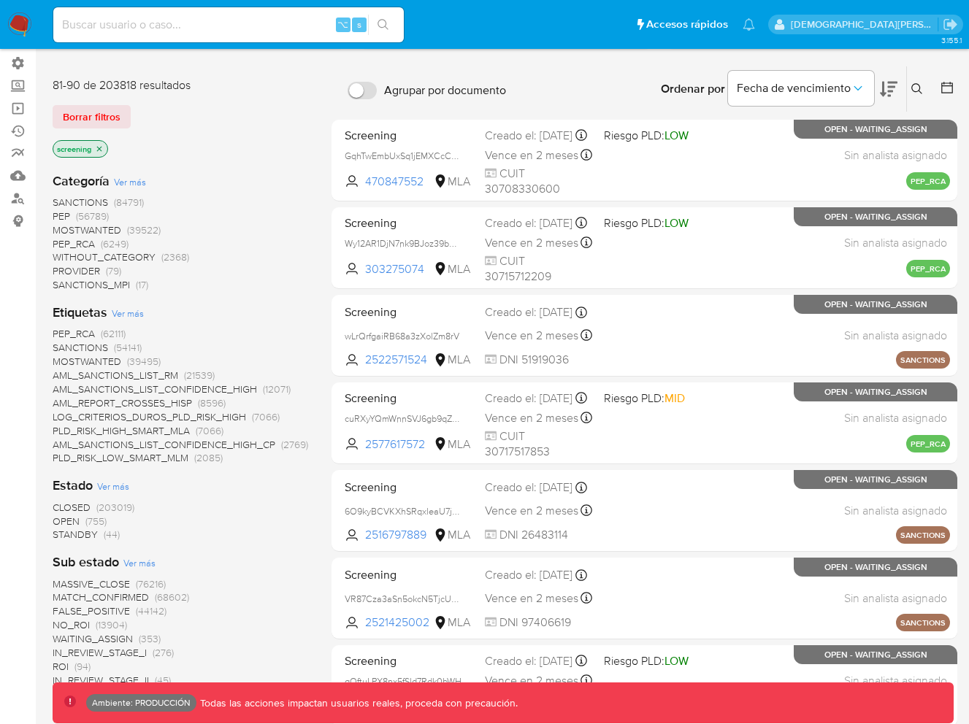
scroll to position [229, 0]
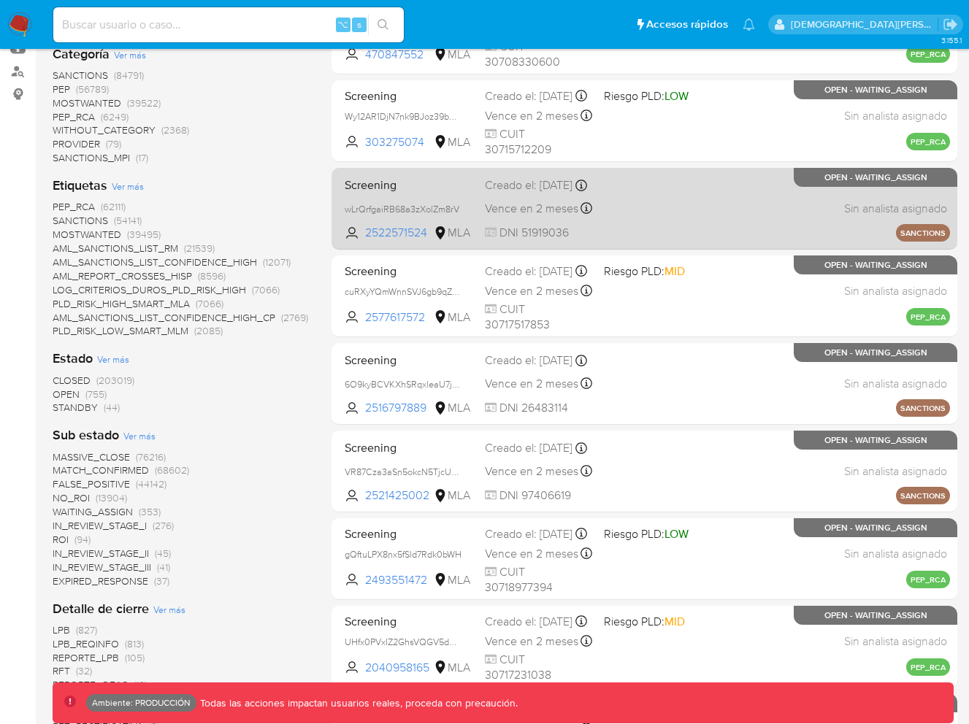
click at [716, 213] on div "Screening wLrQrfgaiRB68a3zXolZm8rV 2522571524 MLA Creado el: 27/06/2025 Creado …" at bounding box center [644, 209] width 611 height 74
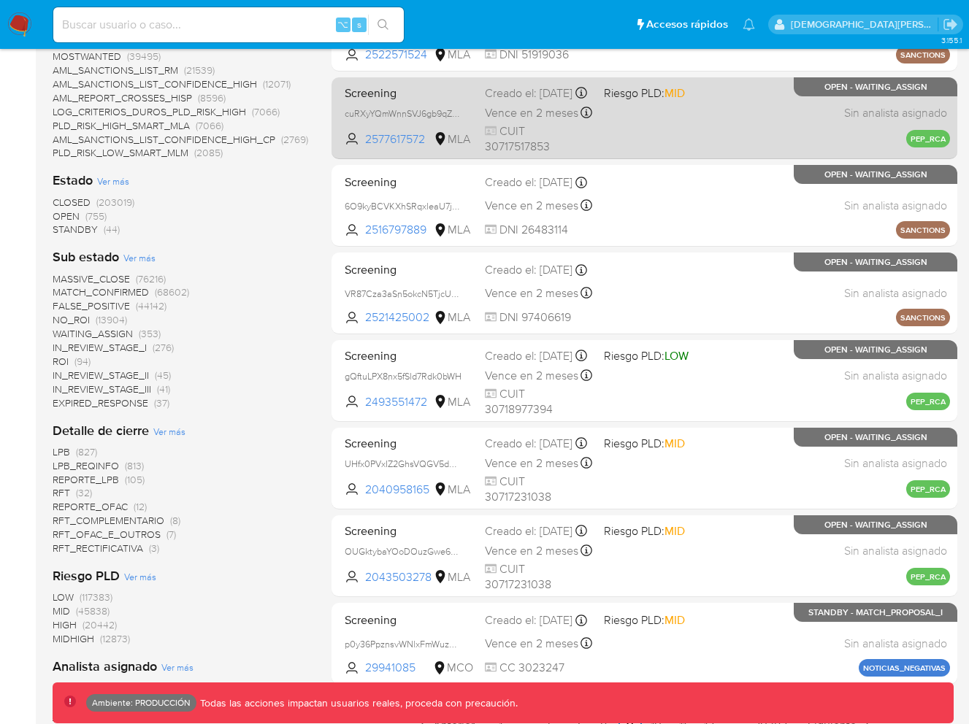
scroll to position [505, 0]
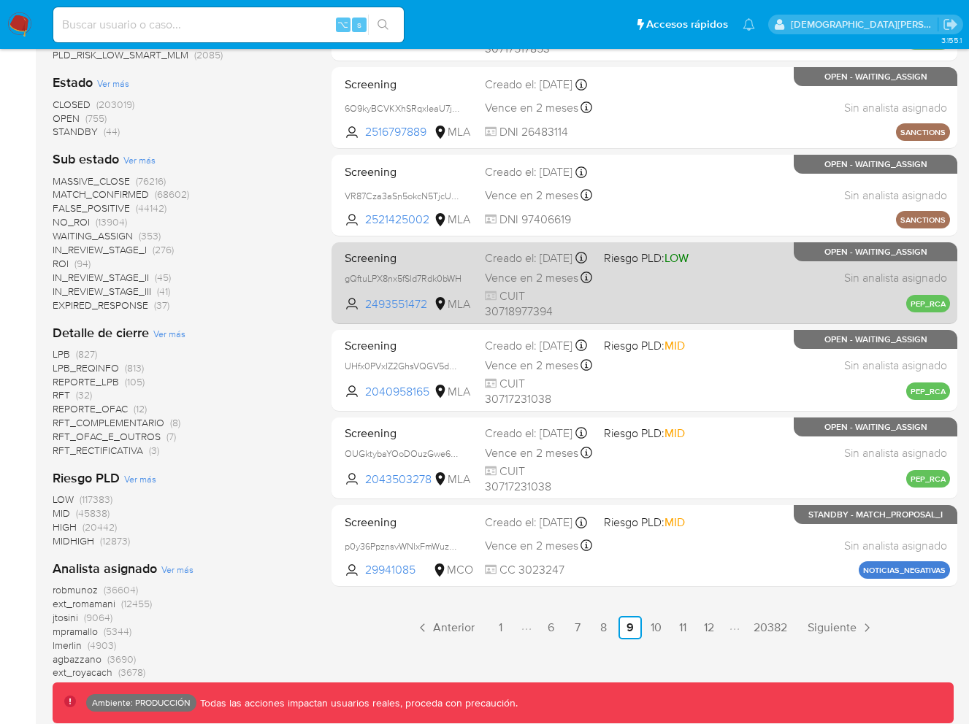
click at [777, 287] on div "Screening gQftuLPX8nx5fSld7Rdk0bWH 2493551472 MLA Riesgo PLD: LOW Creado el: 01…" at bounding box center [644, 283] width 611 height 74
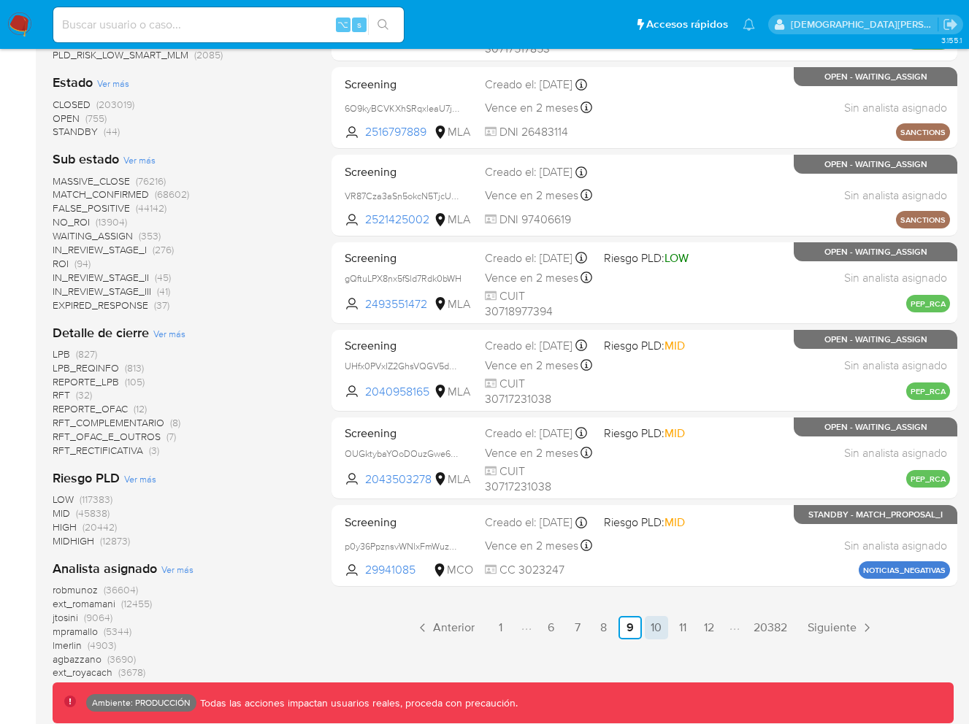
click at [651, 628] on link "10" at bounding box center [656, 627] width 23 height 23
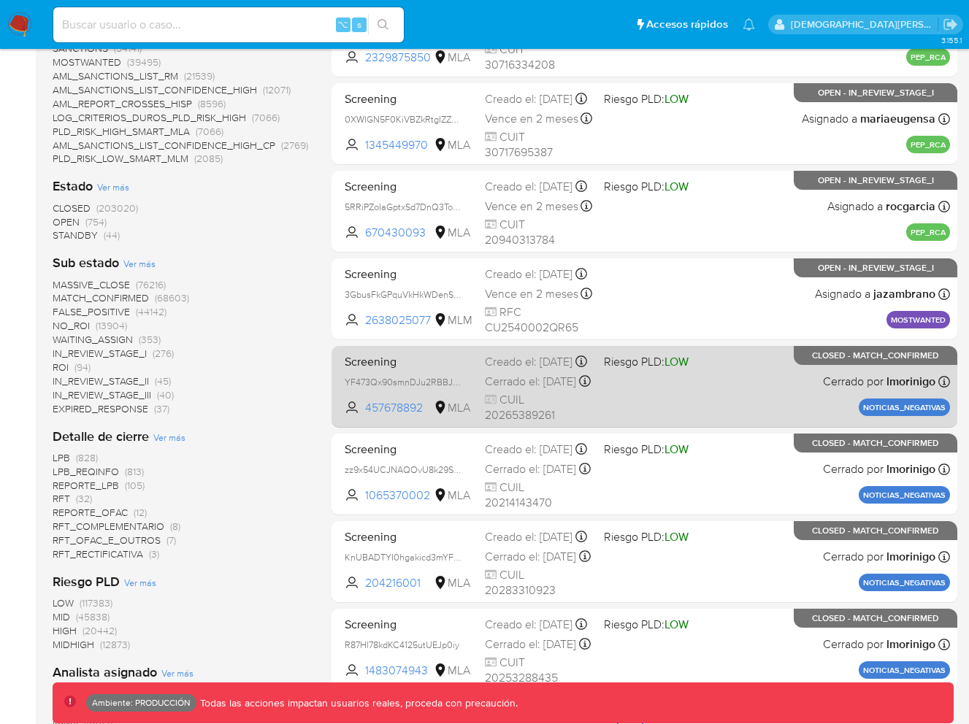
scroll to position [400, 0]
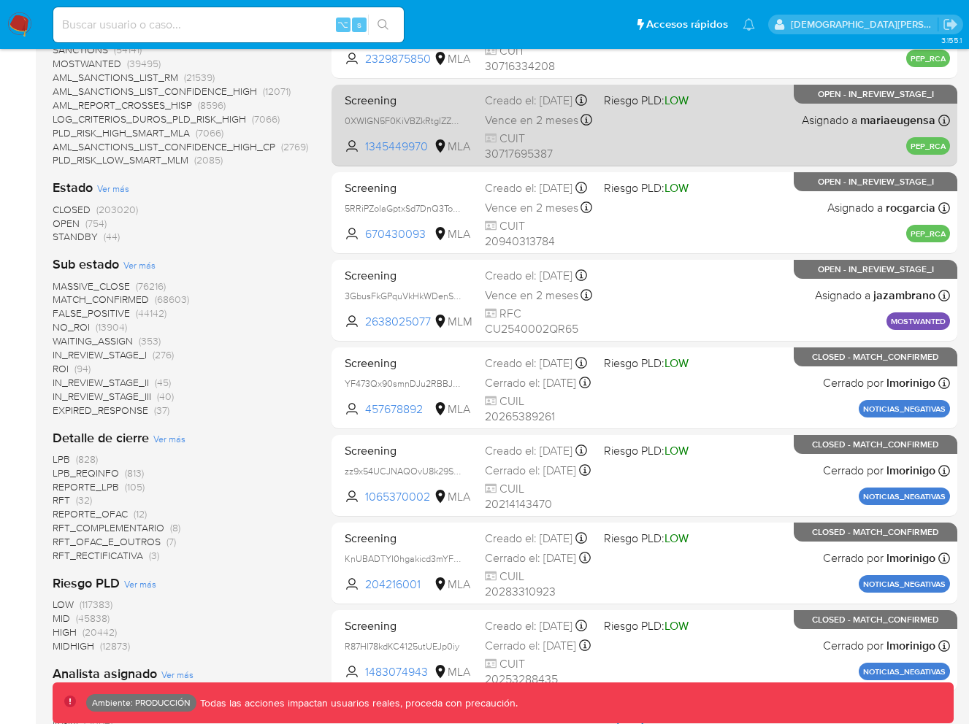
click at [781, 140] on div "Screening 0XWIGN5F0KiVBZkRtgIZZZcN 1345449970 MLA Riesgo PLD: LOW Creado el: 28…" at bounding box center [644, 125] width 611 height 74
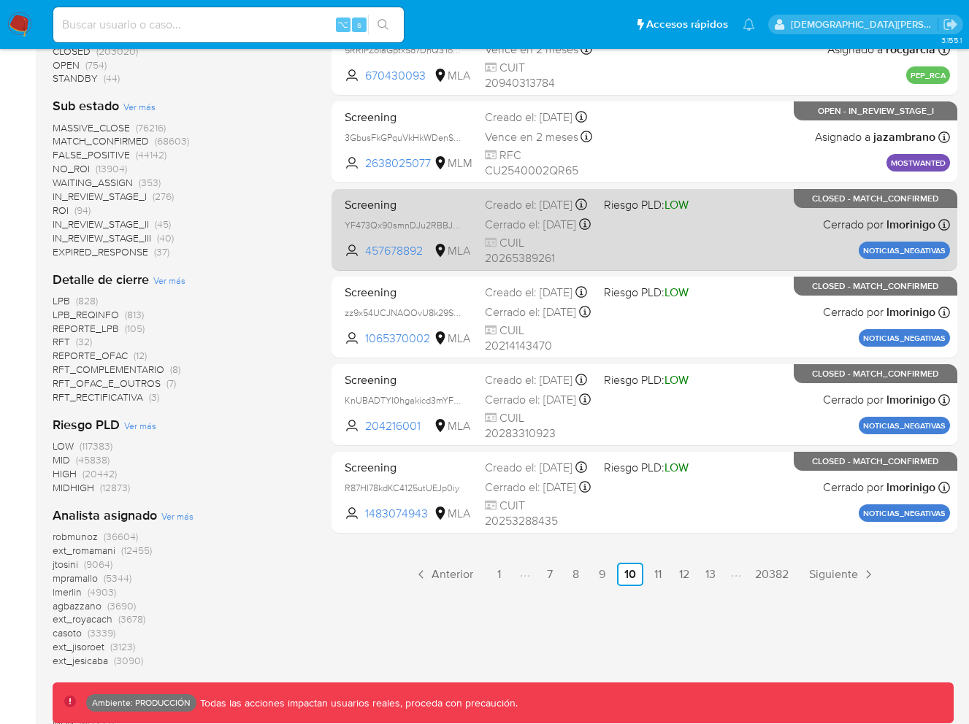
scroll to position [567, 0]
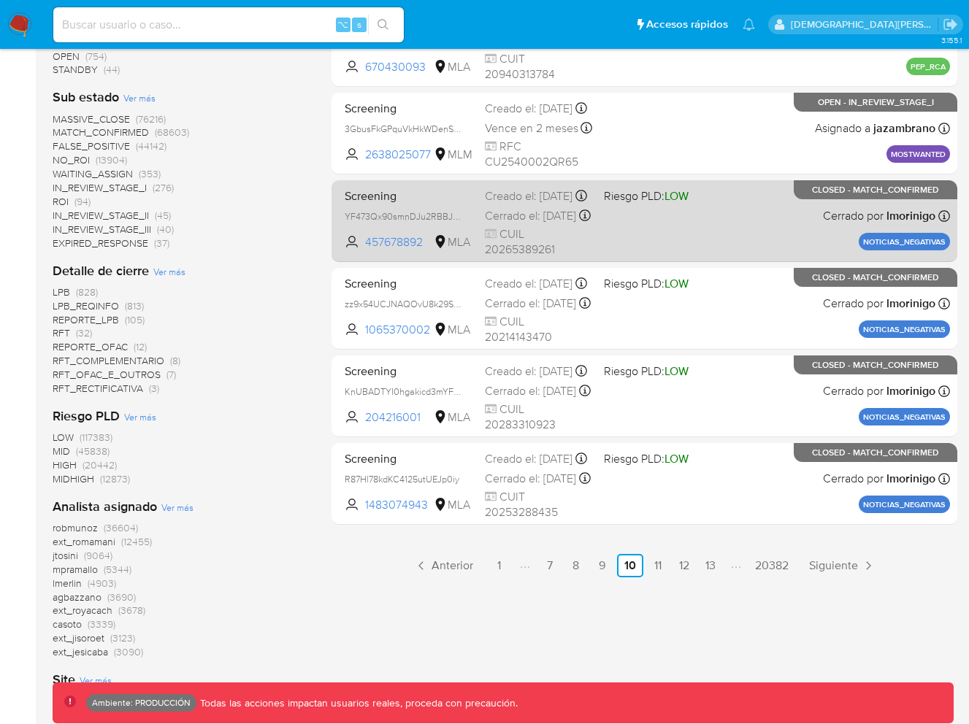
click at [732, 213] on div "Screening YF473Qx90smnDJu2RBBJ9Byb 457678892 MLA Riesgo PLD: LOW Creado el: 22/…" at bounding box center [644, 221] width 611 height 74
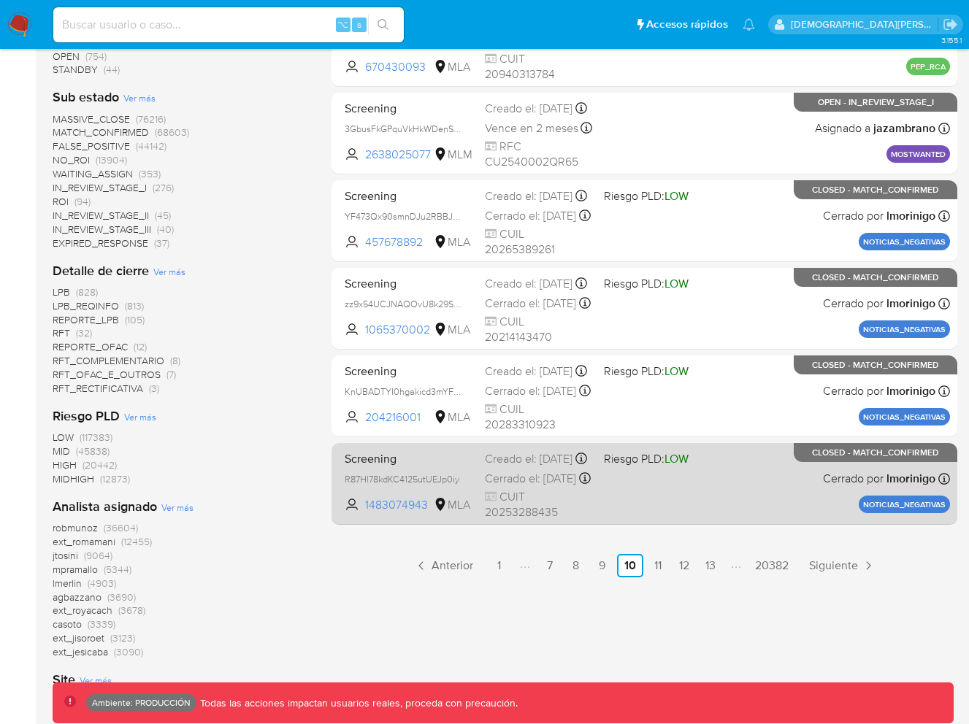
click at [750, 494] on div "Screening R87Hl78kdKC4125utUEJp0iy 1483074943 MLA Riesgo PLD: LOW Creado el: 22…" at bounding box center [644, 484] width 611 height 74
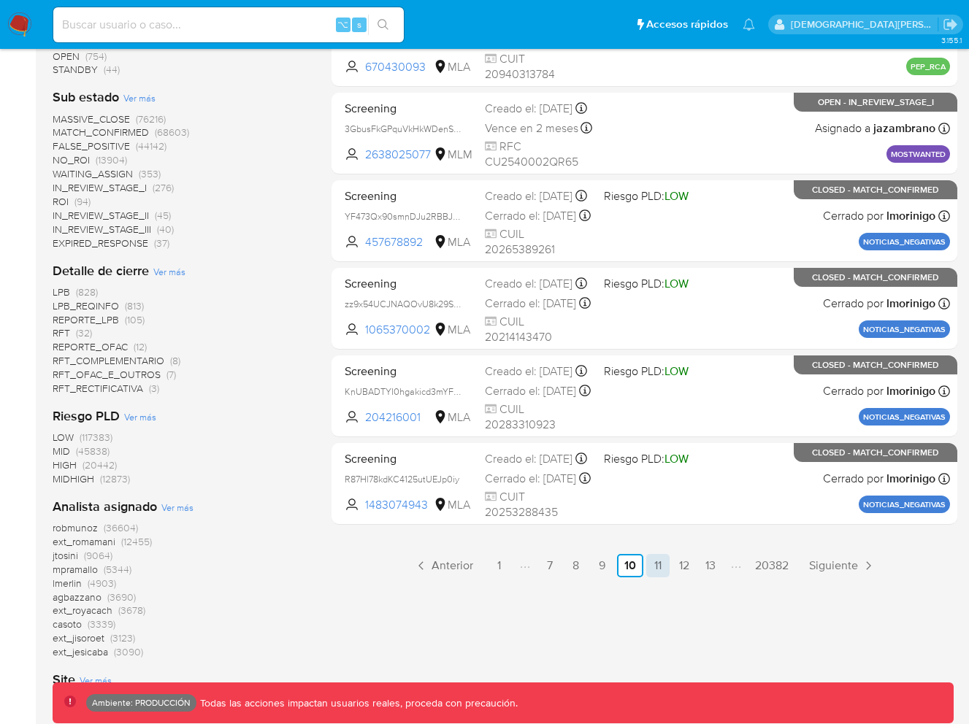
click at [657, 567] on link "11" at bounding box center [657, 565] width 23 height 23
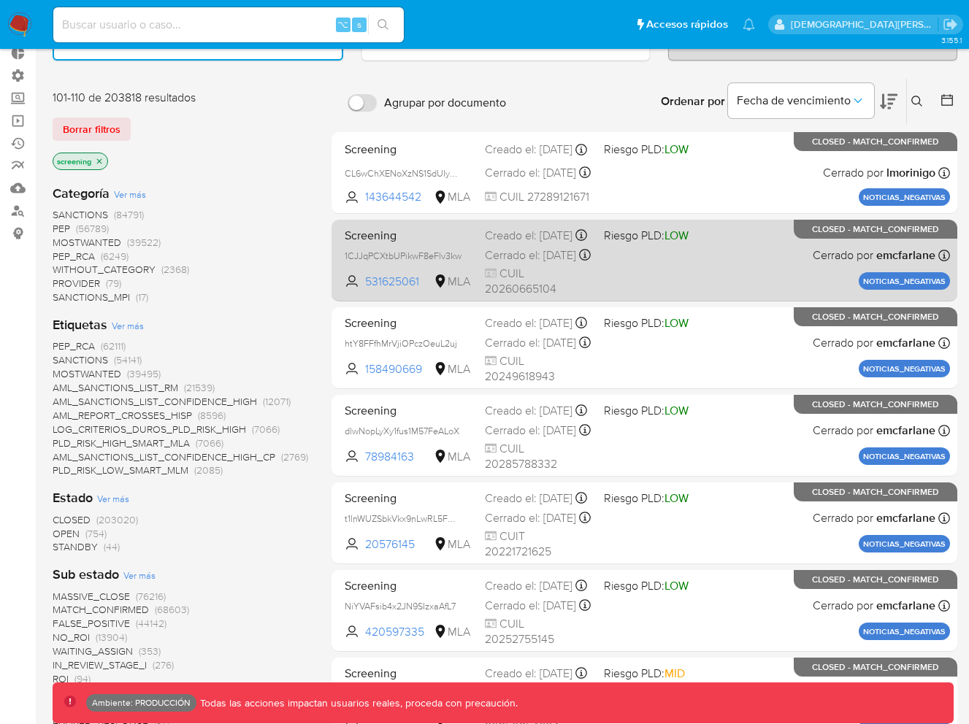
scroll to position [82, 0]
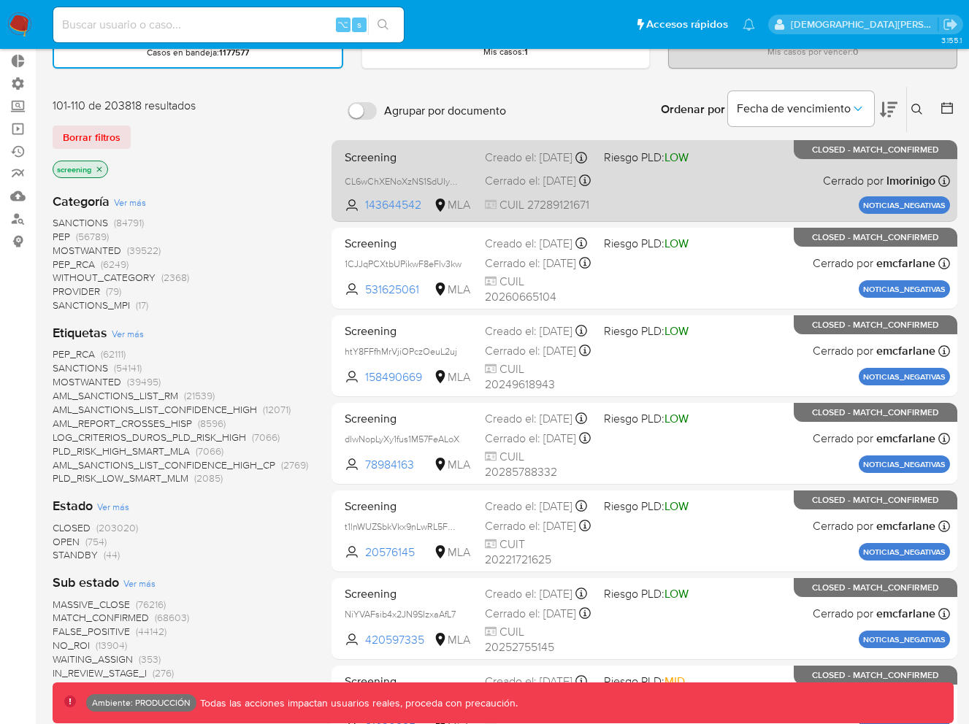
click at [720, 182] on div "Screening CL6wChXENoXzNS1SdUIyM3jg 143644542 MLA Riesgo PLD: LOW Creado el: 22/…" at bounding box center [644, 181] width 611 height 74
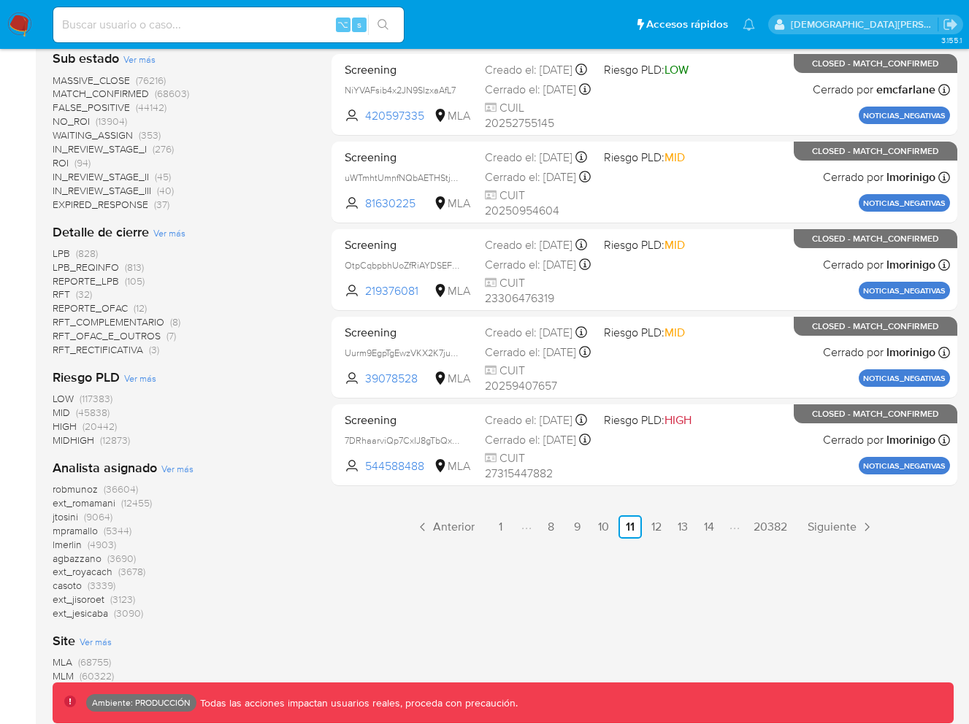
scroll to position [755, 0]
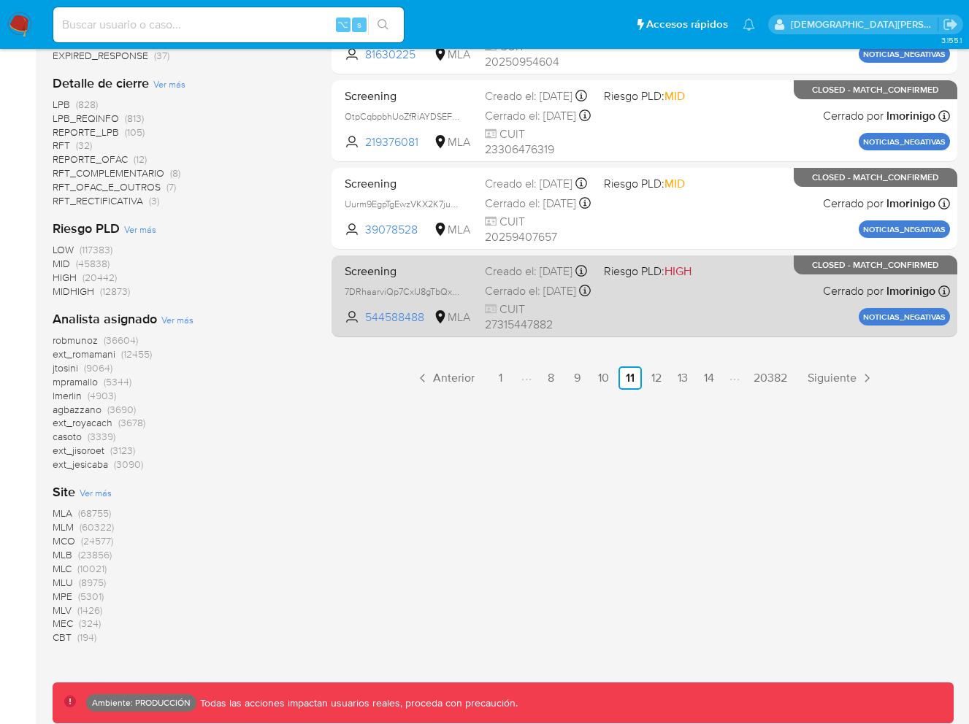
click at [764, 293] on div "Screening 7DRhaarviQp7CxIJ8gTbQxDX 544588488 MLA Riesgo PLD: HIGH Creado el: 21…" at bounding box center [644, 296] width 611 height 74
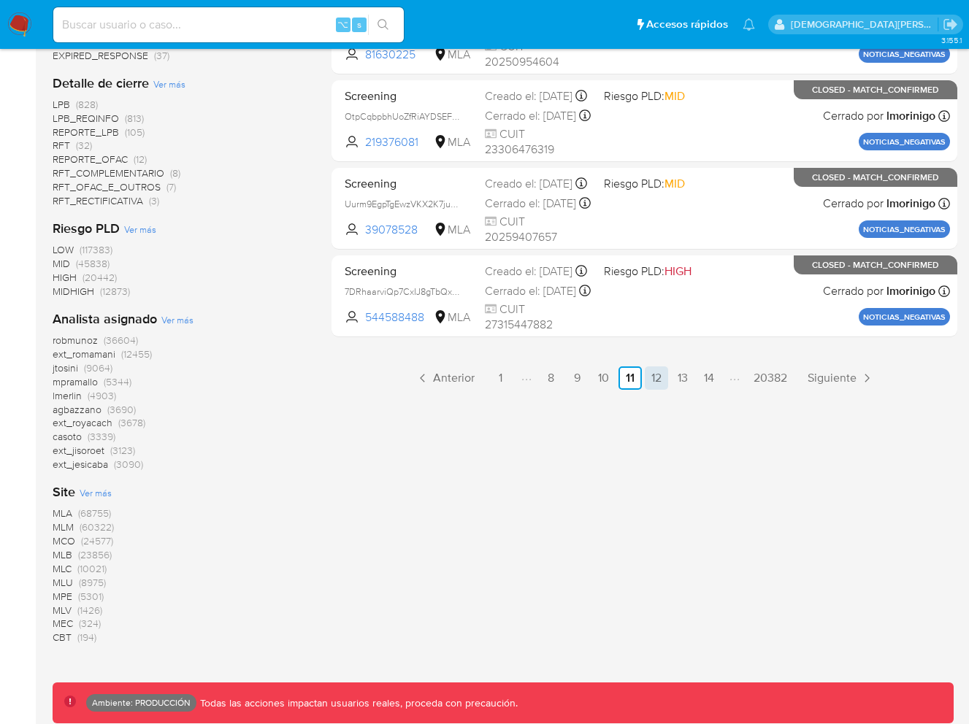
click at [653, 381] on link "12" at bounding box center [656, 377] width 23 height 23
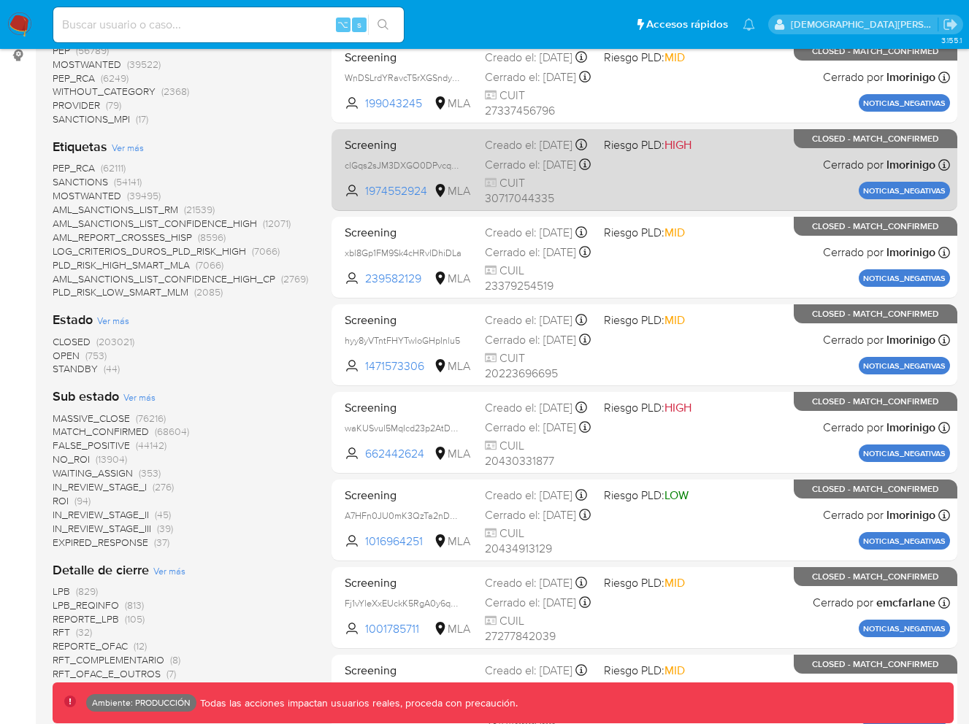
scroll to position [267, 0]
click at [689, 162] on div "Screening clGqs2sJM3DXGO0DPvcqQP0i 1974552924 MLA Riesgo PLD: HIGH Creado el: 2…" at bounding box center [644, 171] width 611 height 74
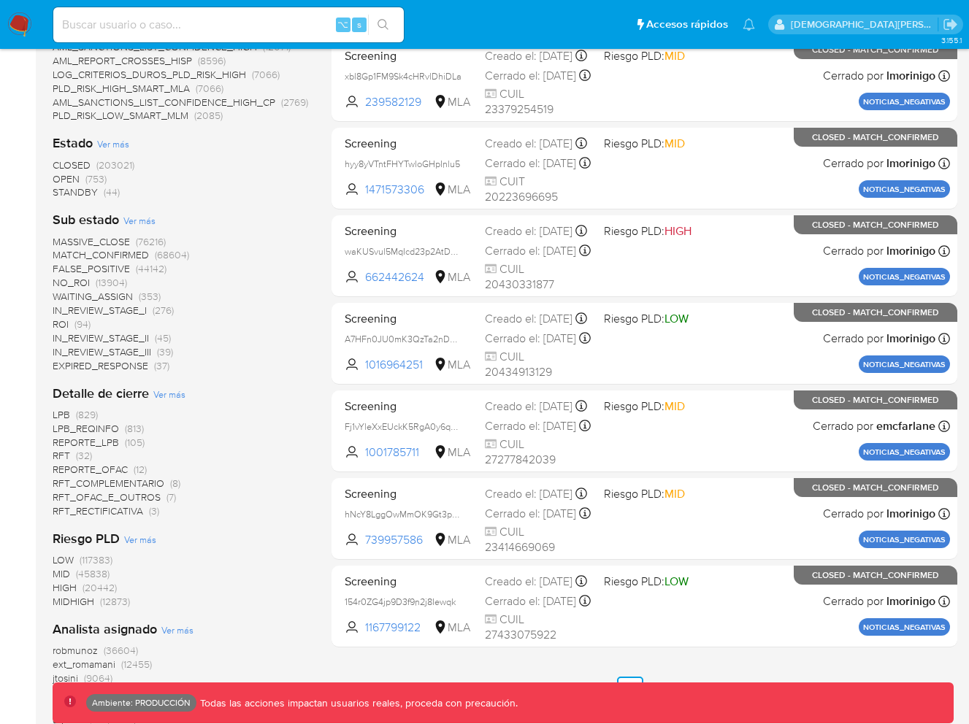
scroll to position [755, 0]
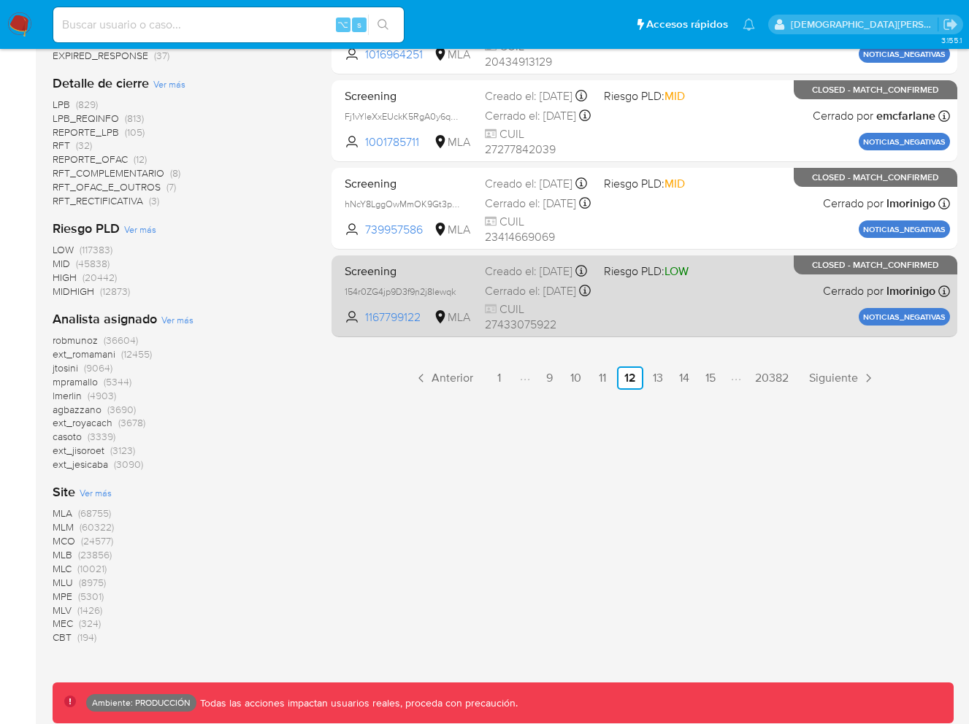
click at [780, 288] on div "Screening 154r0ZG4jp9D3f9n2j8Iewqk 1167799122 MLA Riesgo PLD: LOW Creado el: 21…" at bounding box center [644, 296] width 611 height 74
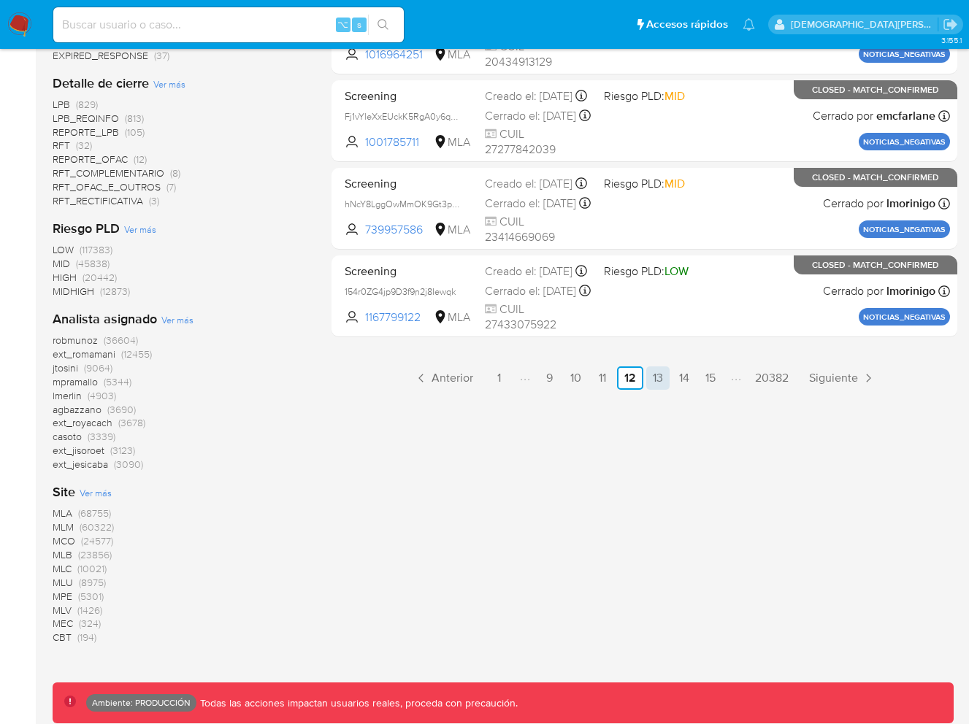
click at [653, 377] on link "13" at bounding box center [657, 377] width 23 height 23
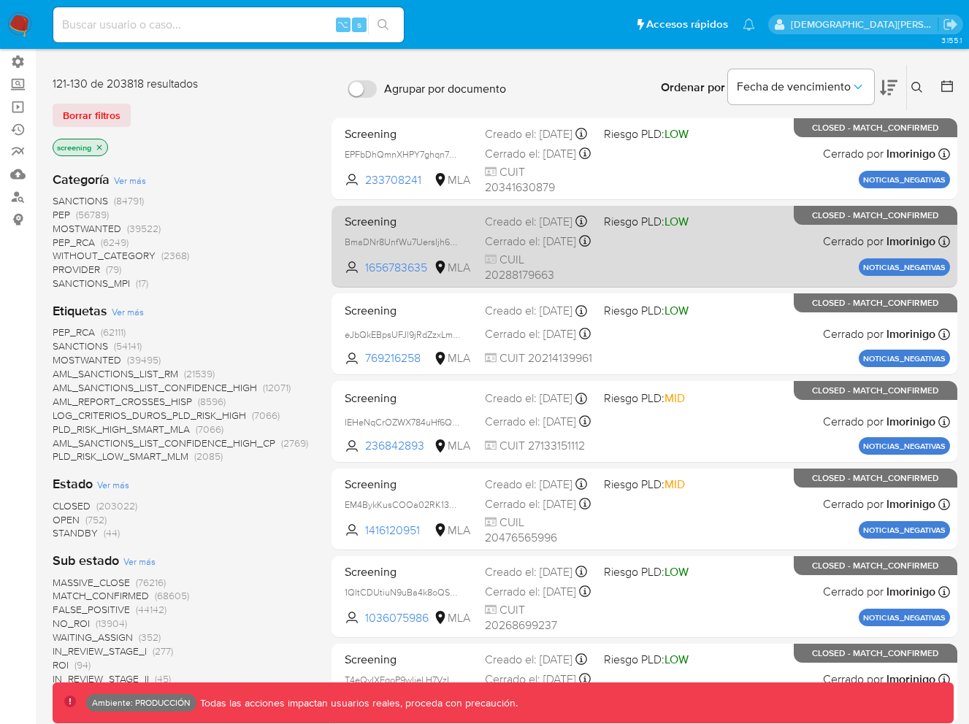
scroll to position [170, 0]
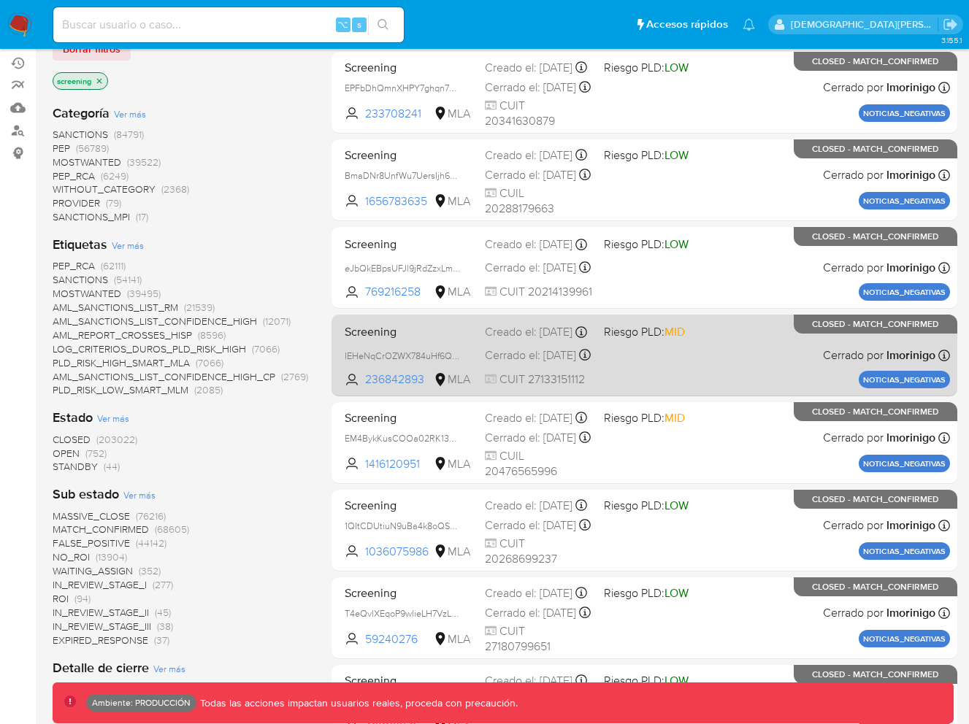
click at [632, 364] on div "Screening IEHeNqCrOZWX784uHf6QEDwK 236842893 MLA Riesgo PLD: MID Creado el: 21/…" at bounding box center [644, 355] width 611 height 74
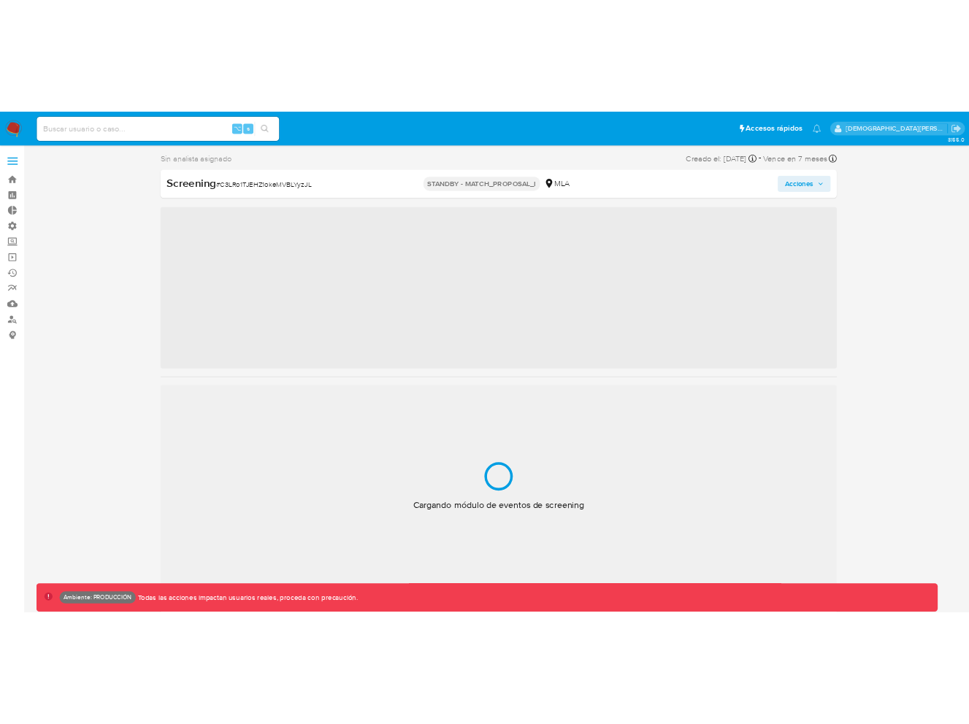
scroll to position [687, 0]
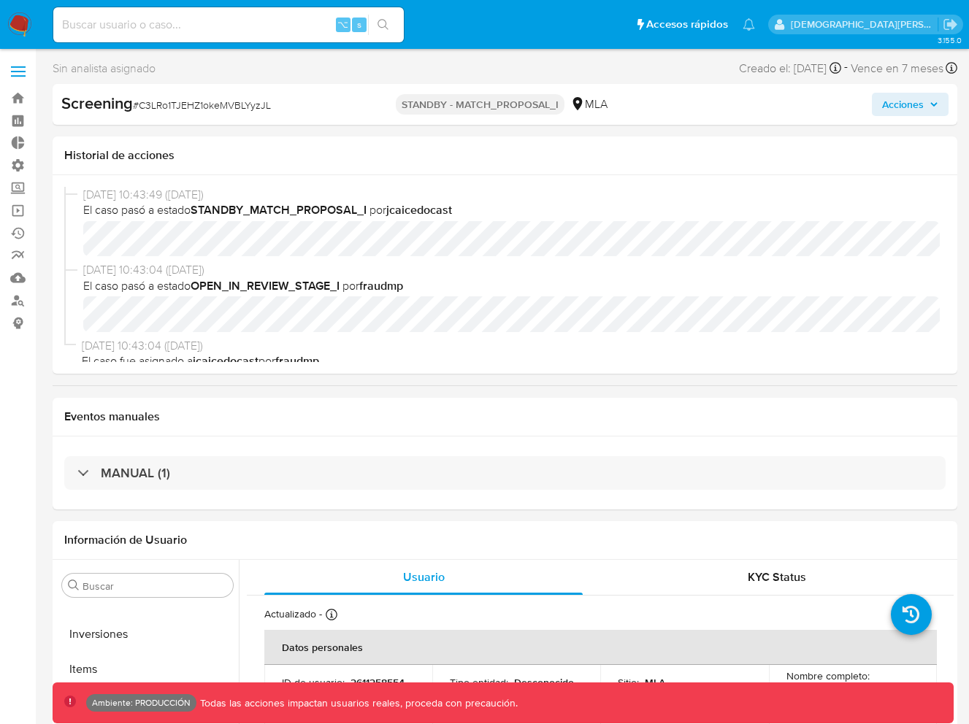
select select "10"
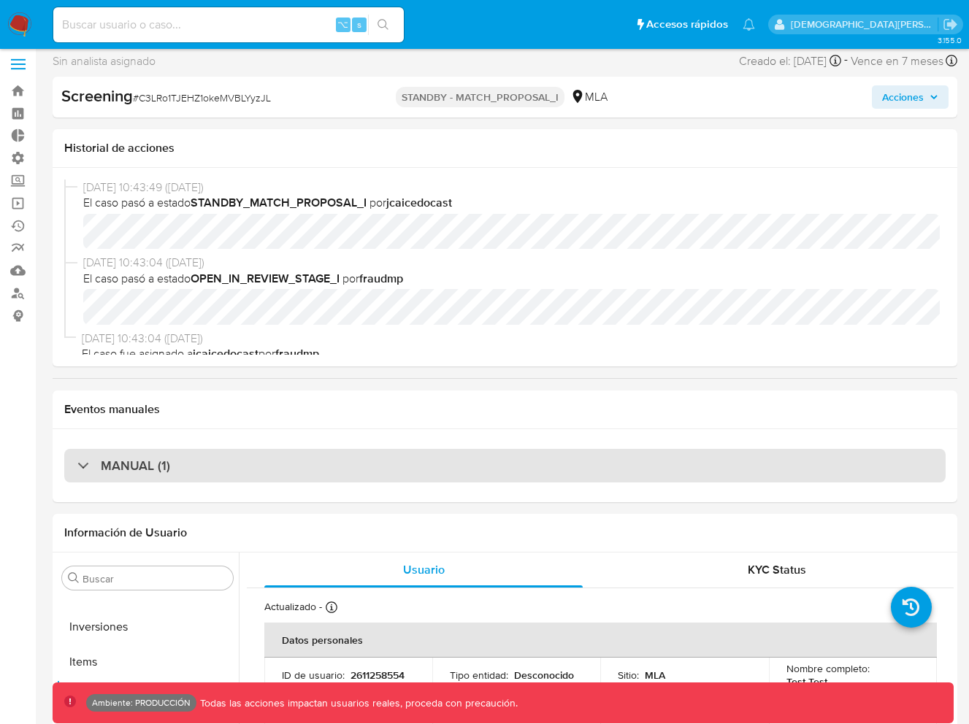
click at [512, 457] on div "MANUAL (1)" at bounding box center [504, 466] width 881 height 34
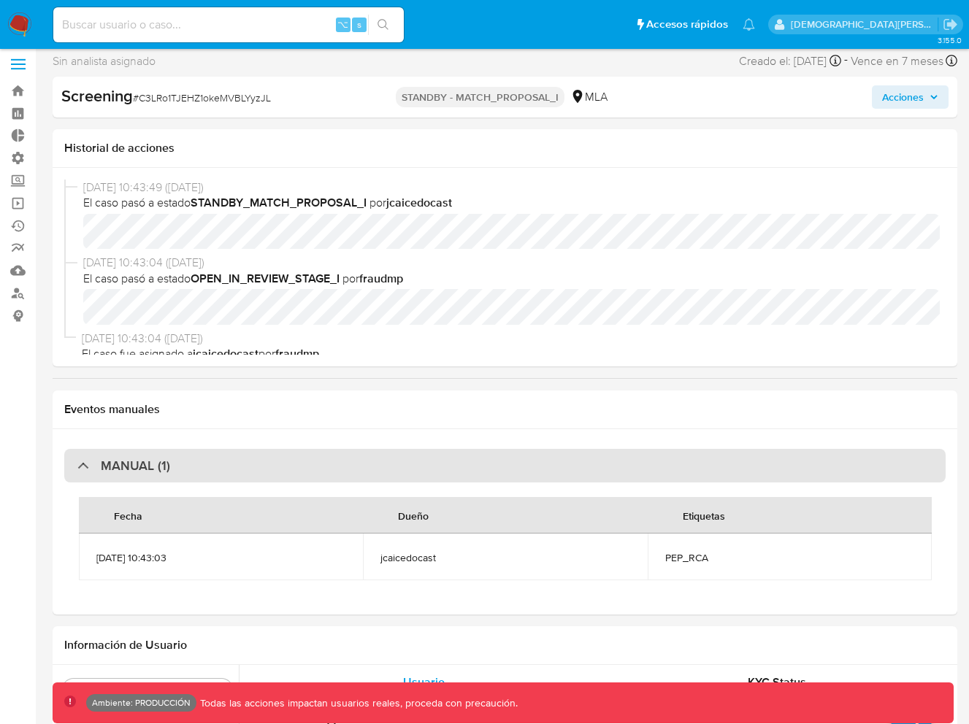
click at [512, 457] on div "MANUAL (1)" at bounding box center [504, 466] width 881 height 34
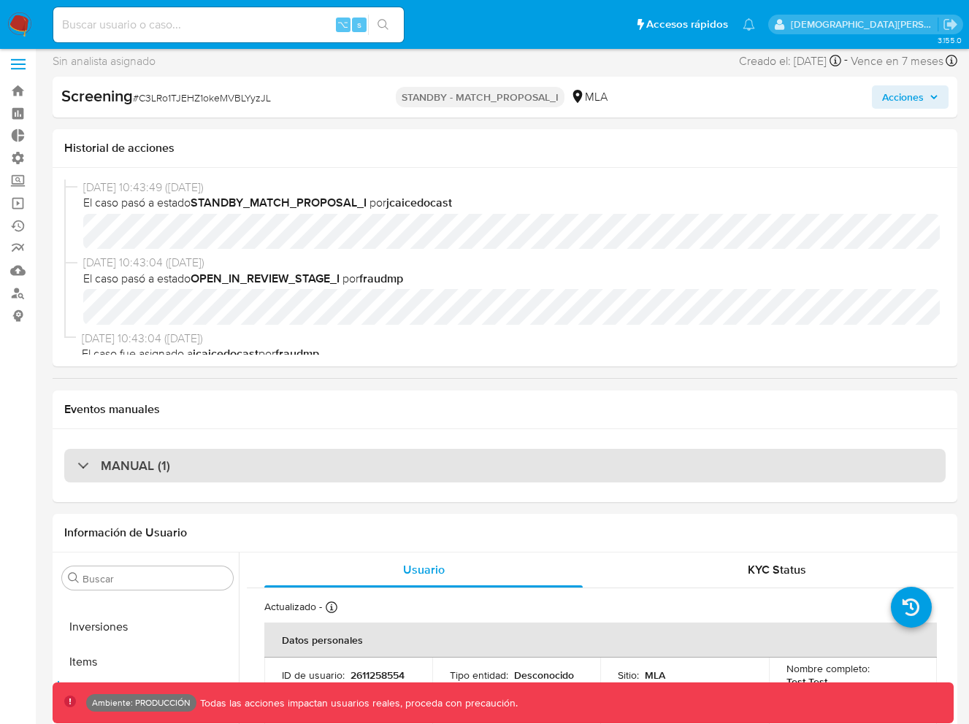
scroll to position [0, 0]
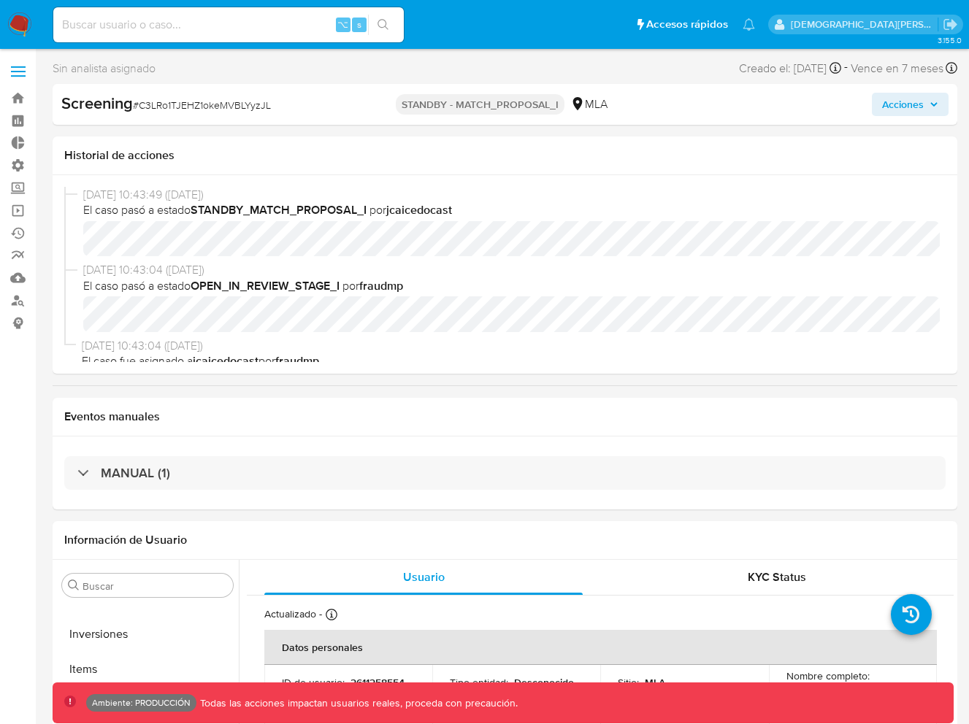
click at [912, 104] on span "Acciones" at bounding box center [903, 104] width 42 height 23
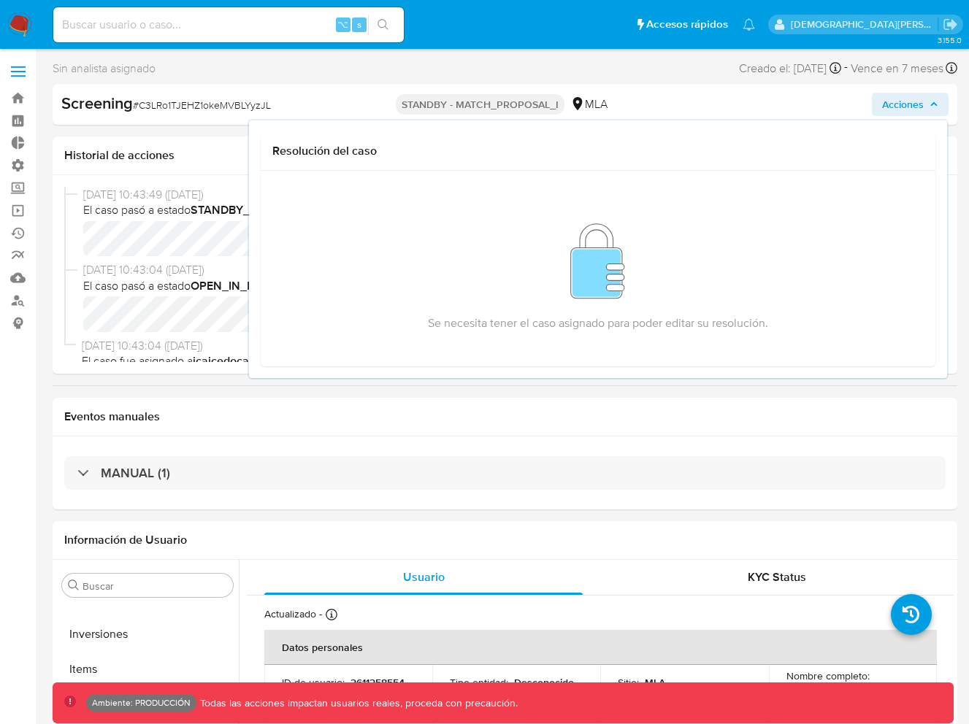
click at [890, 97] on span "Acciones" at bounding box center [903, 104] width 42 height 23
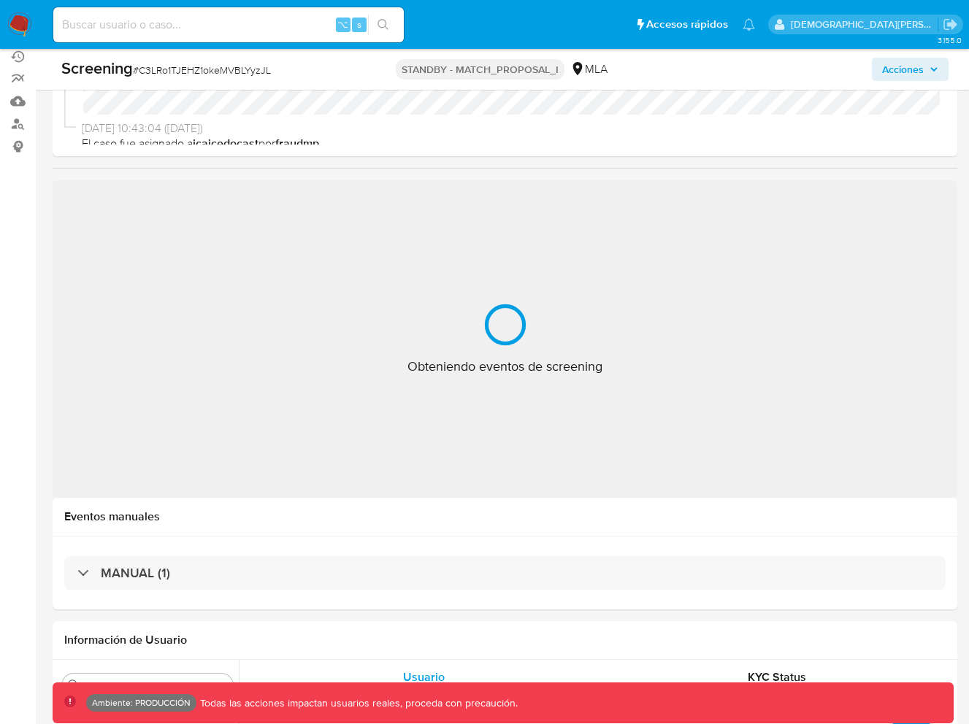
scroll to position [215, 0]
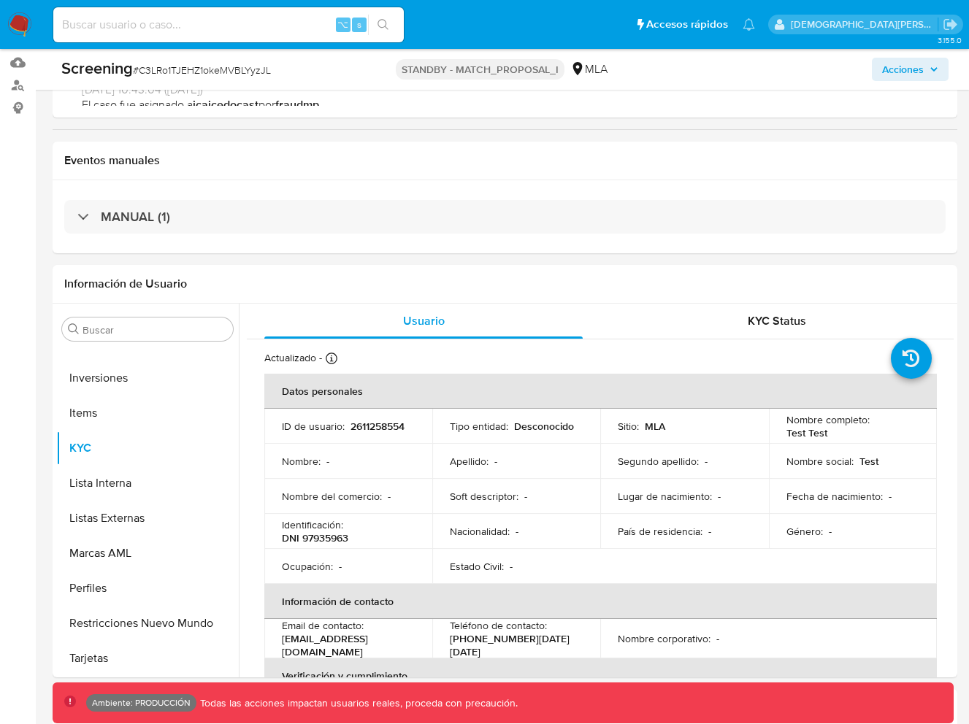
select select "10"
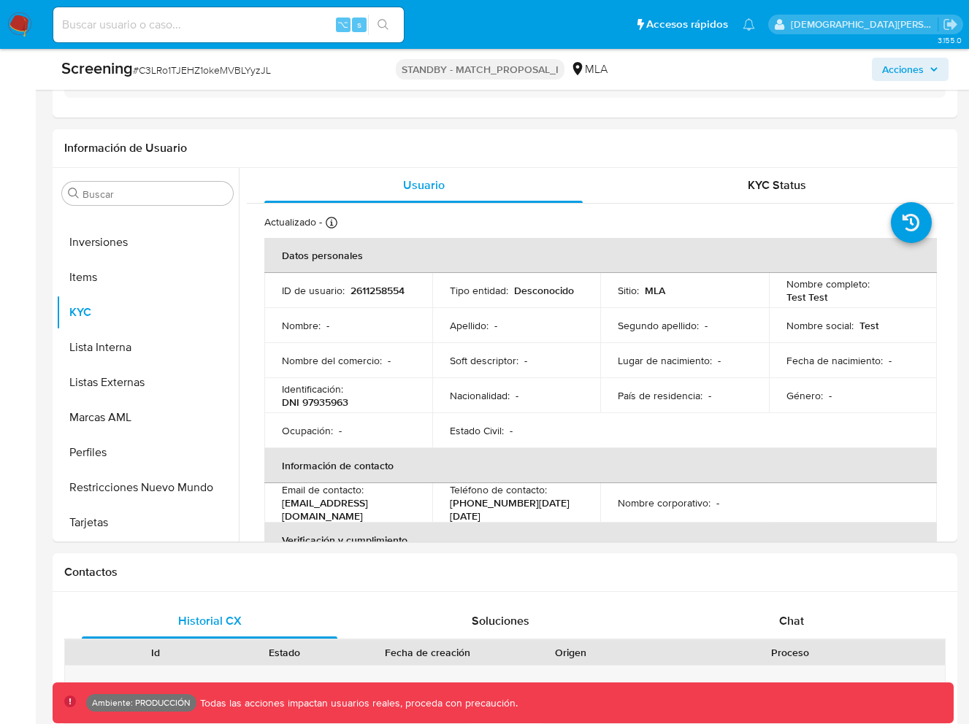
scroll to position [0, 0]
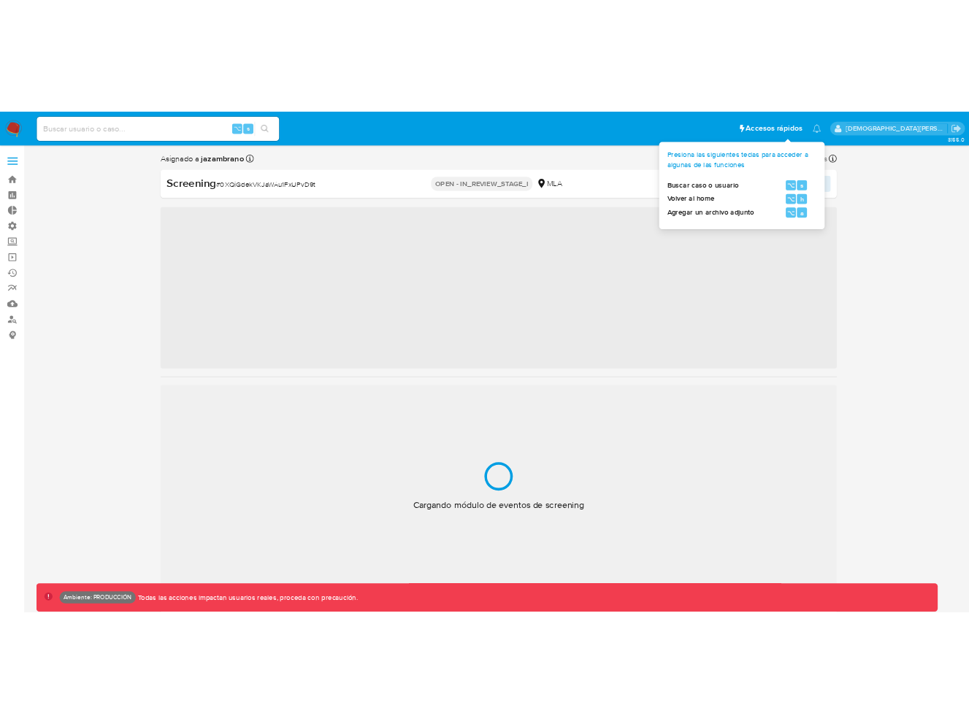
scroll to position [687, 0]
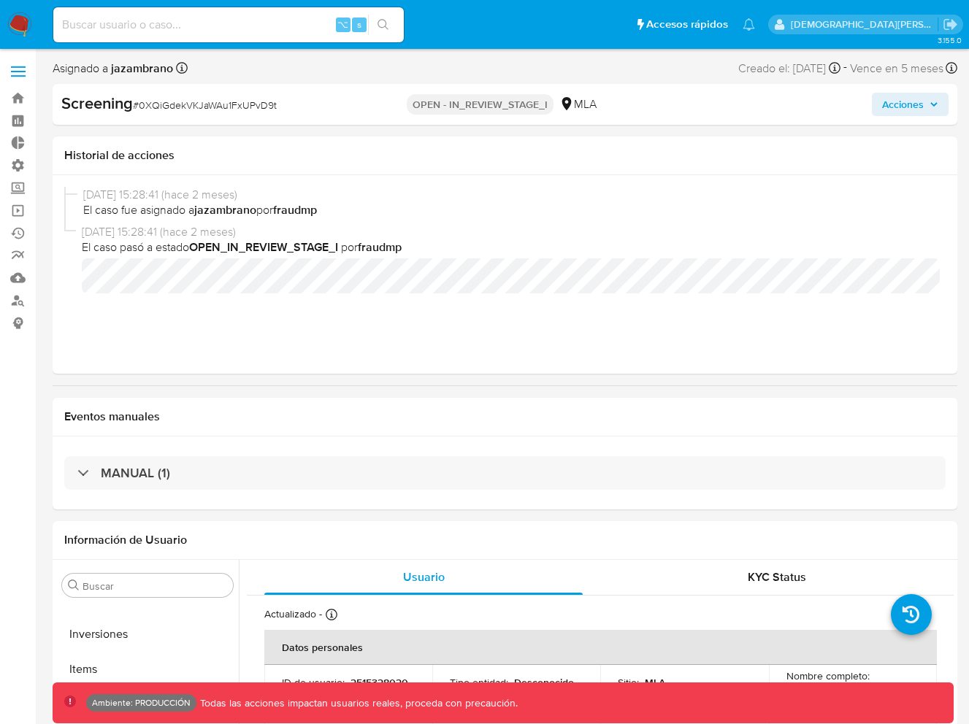
select select "10"
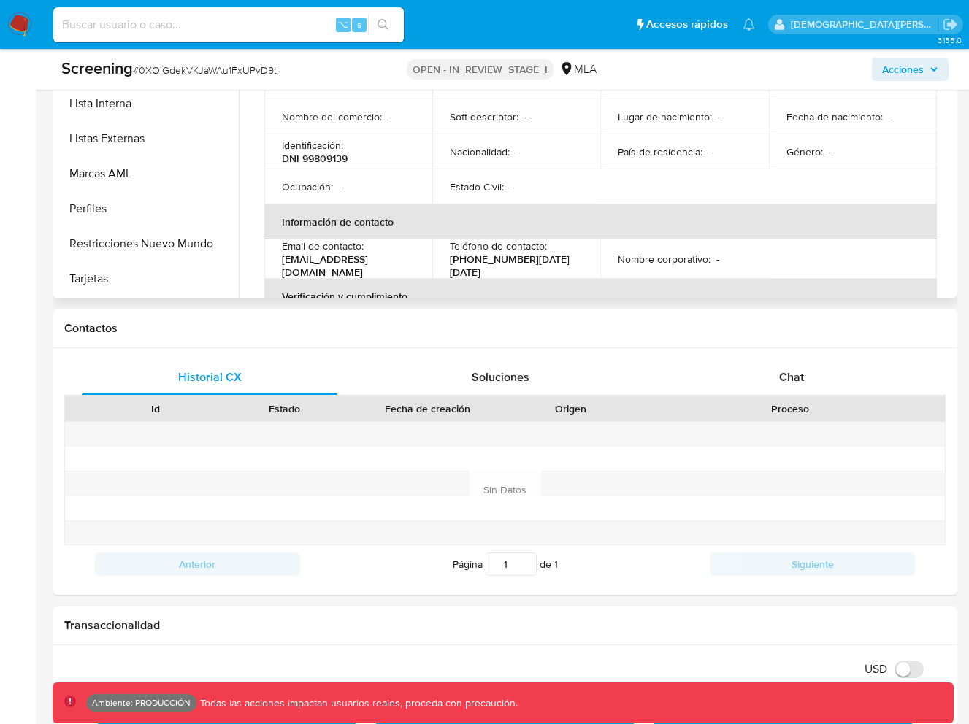
scroll to position [579, 0]
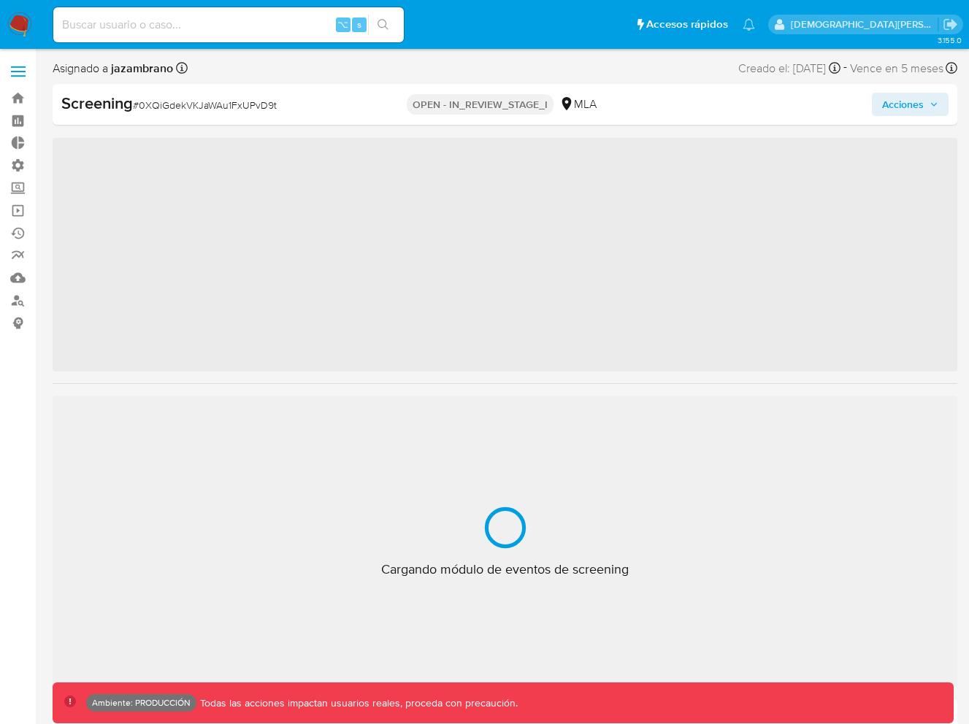
scroll to position [687, 0]
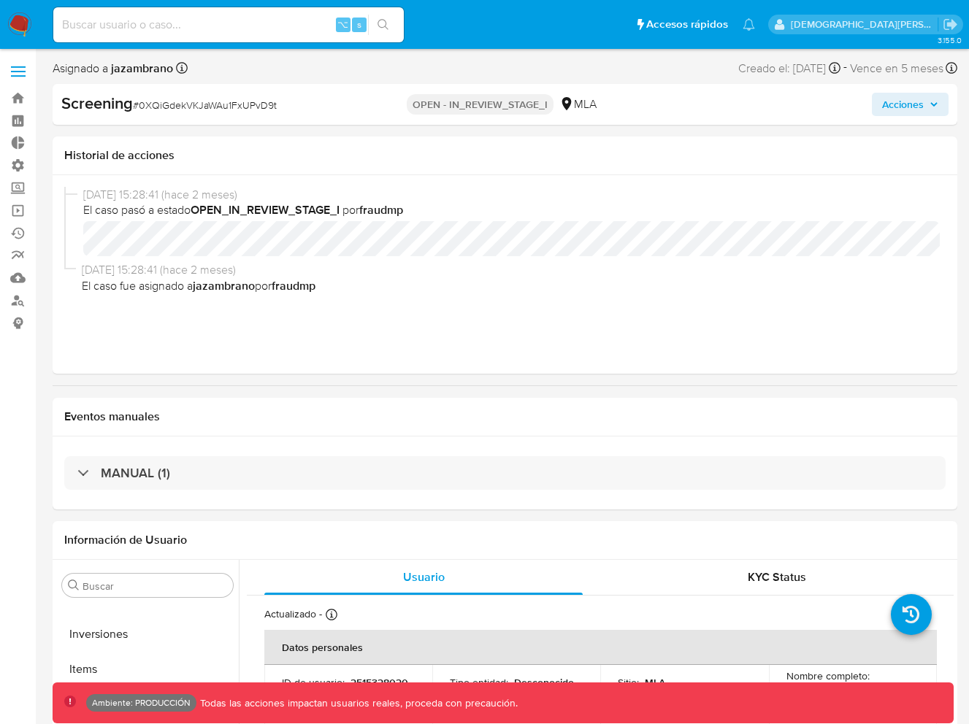
select select "10"
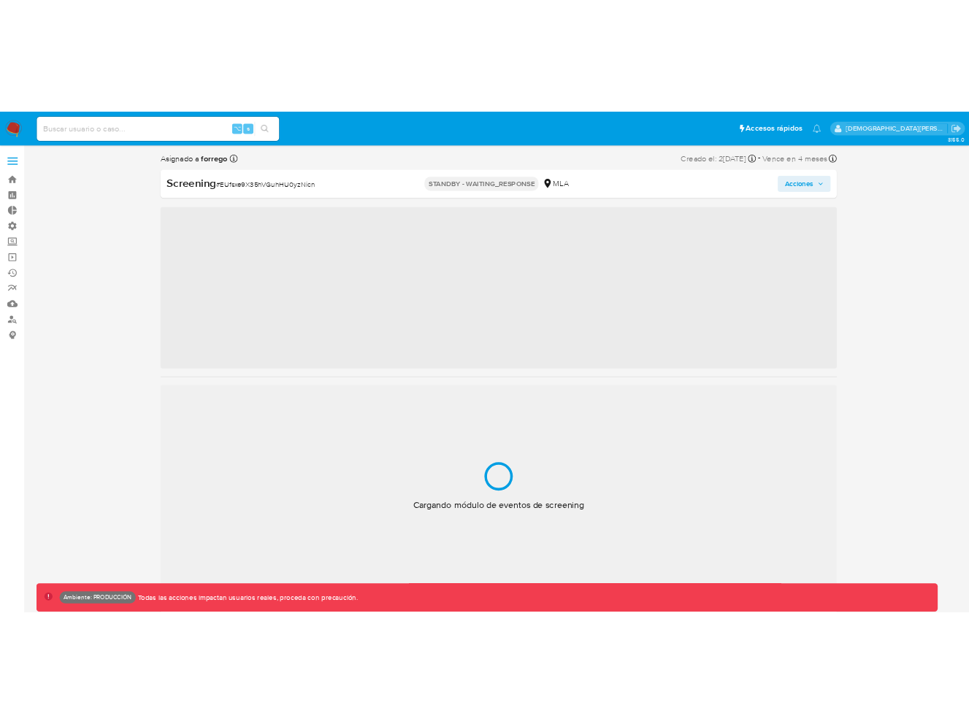
scroll to position [687, 0]
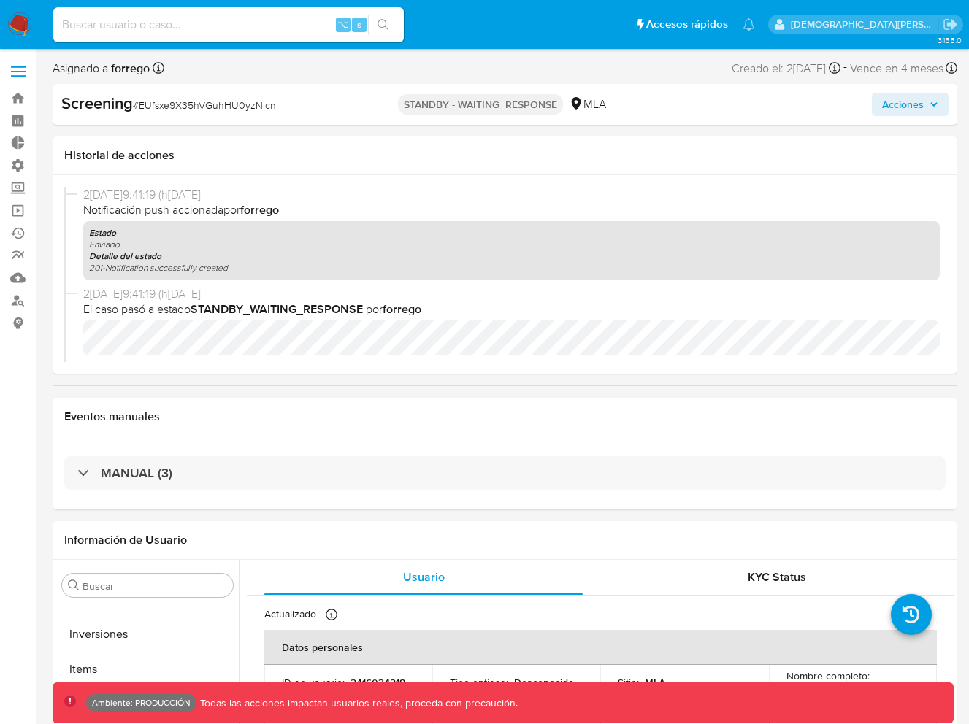
select select "10"
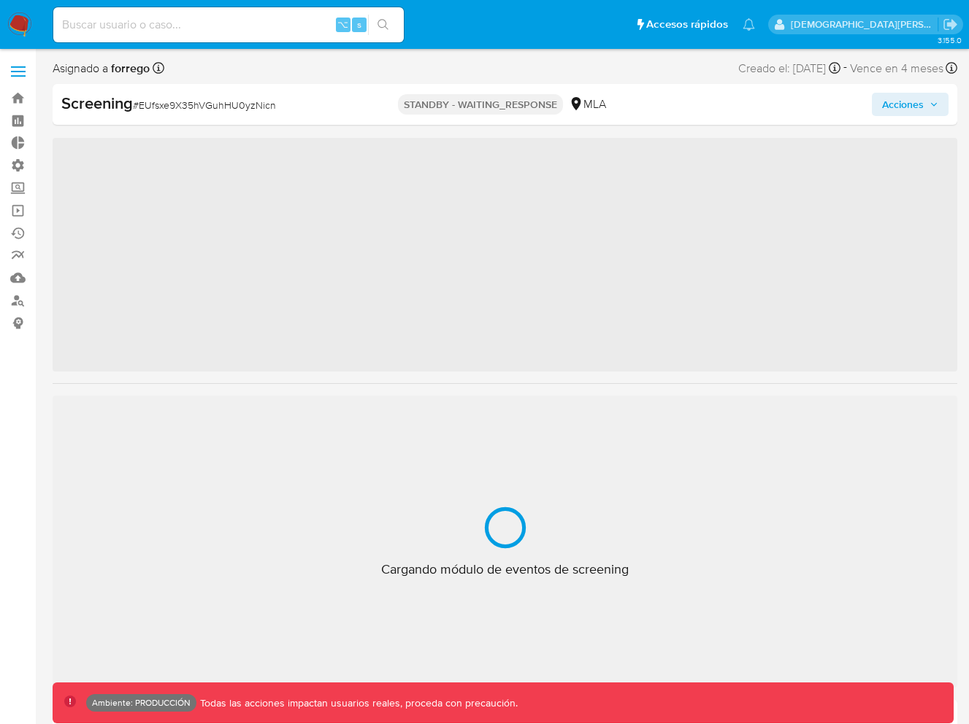
scroll to position [687, 0]
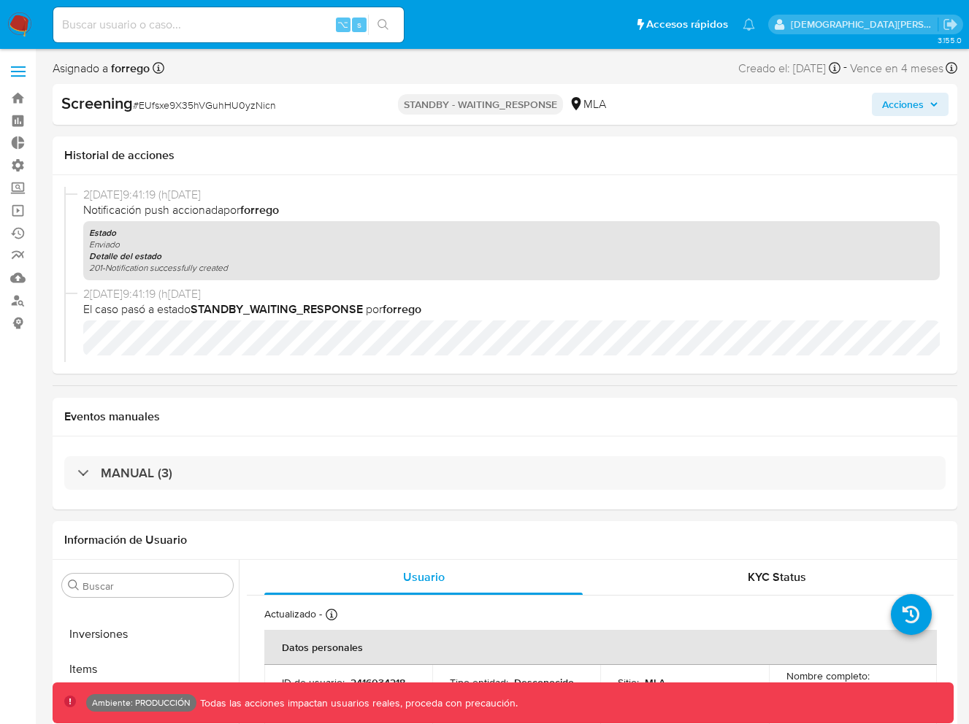
select select "10"
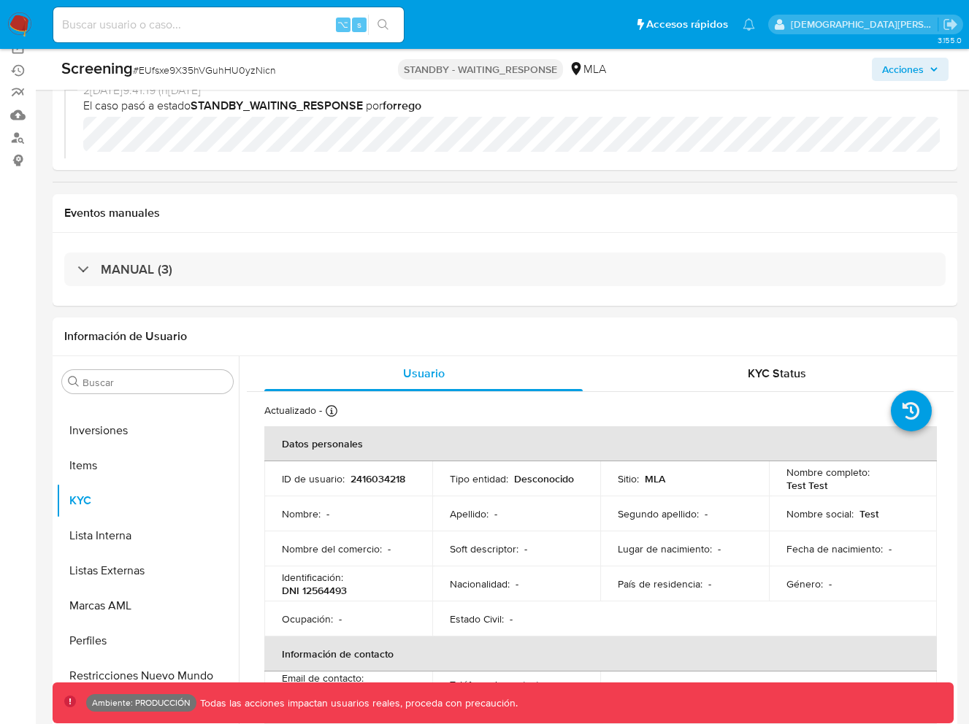
scroll to position [0, 0]
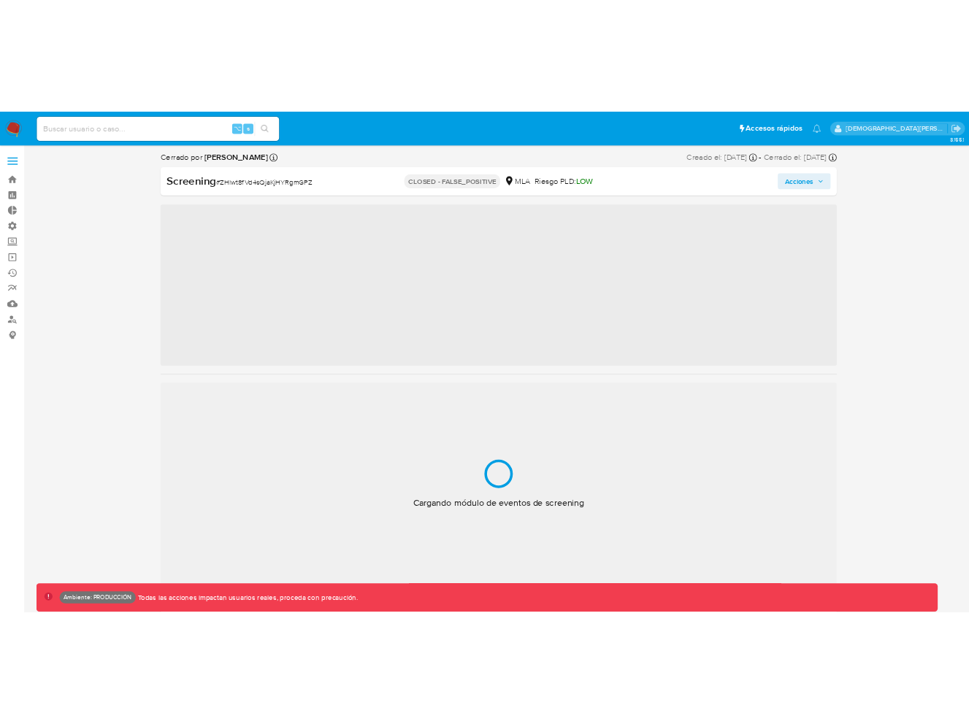
scroll to position [687, 0]
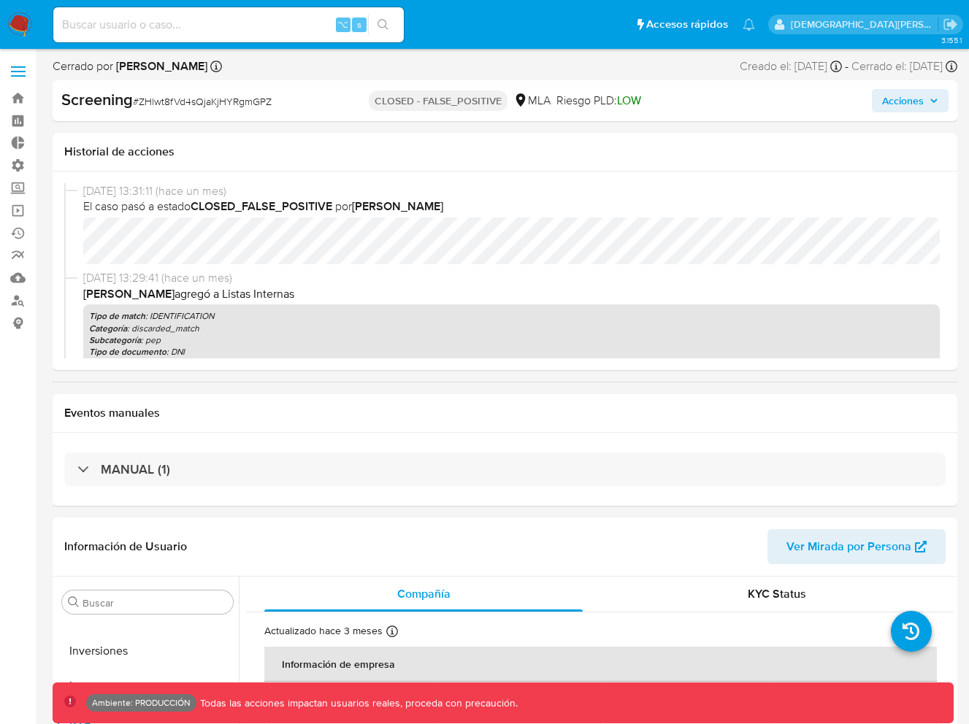
select select "10"
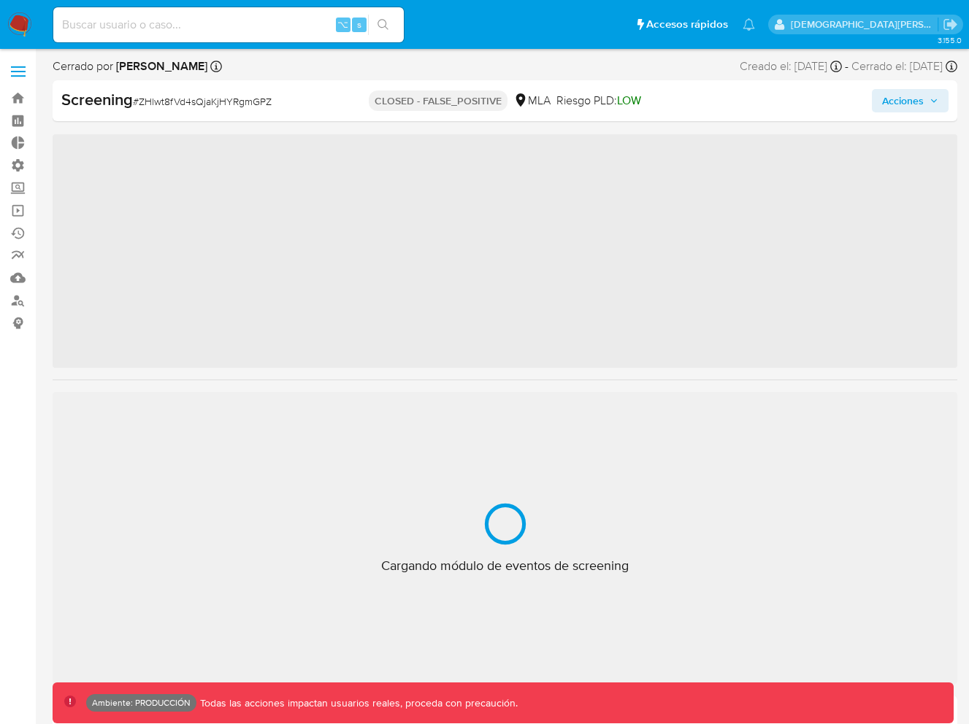
scroll to position [687, 0]
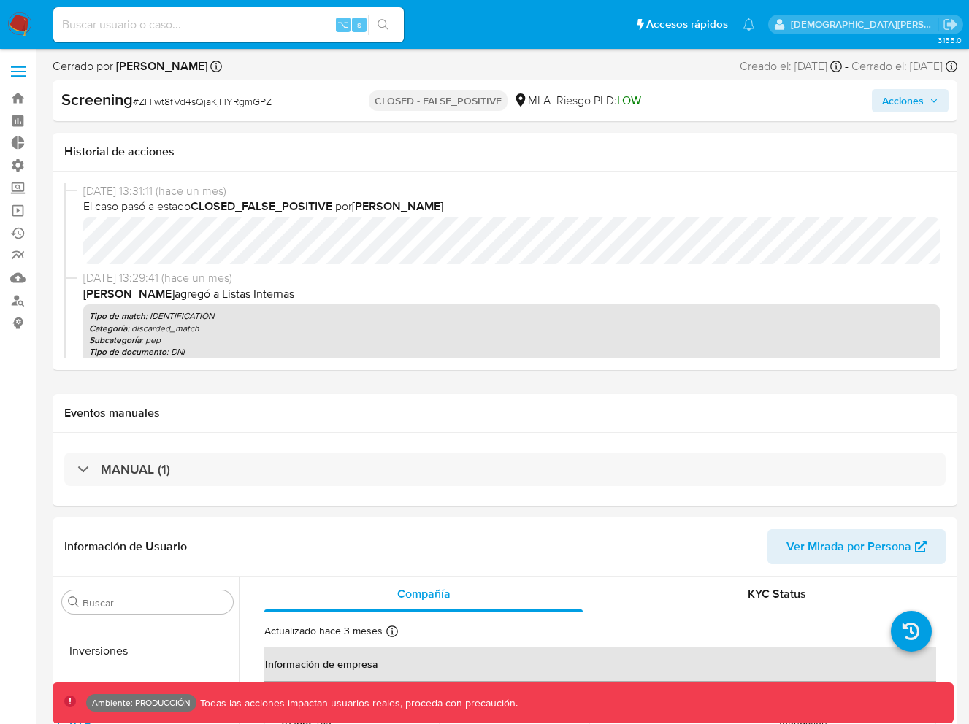
select select "10"
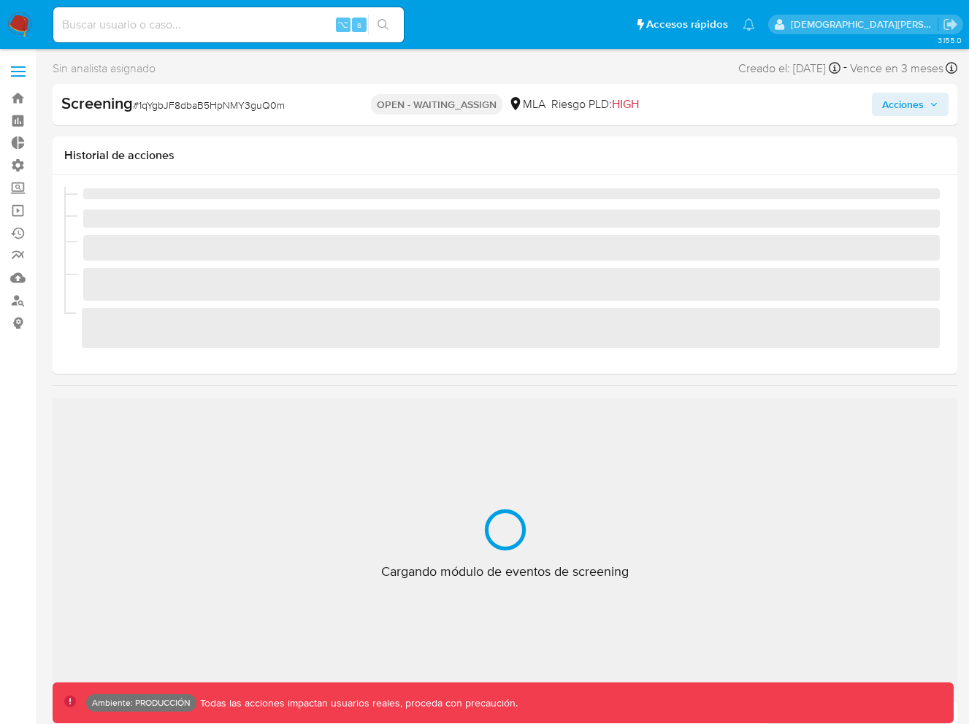
scroll to position [687, 0]
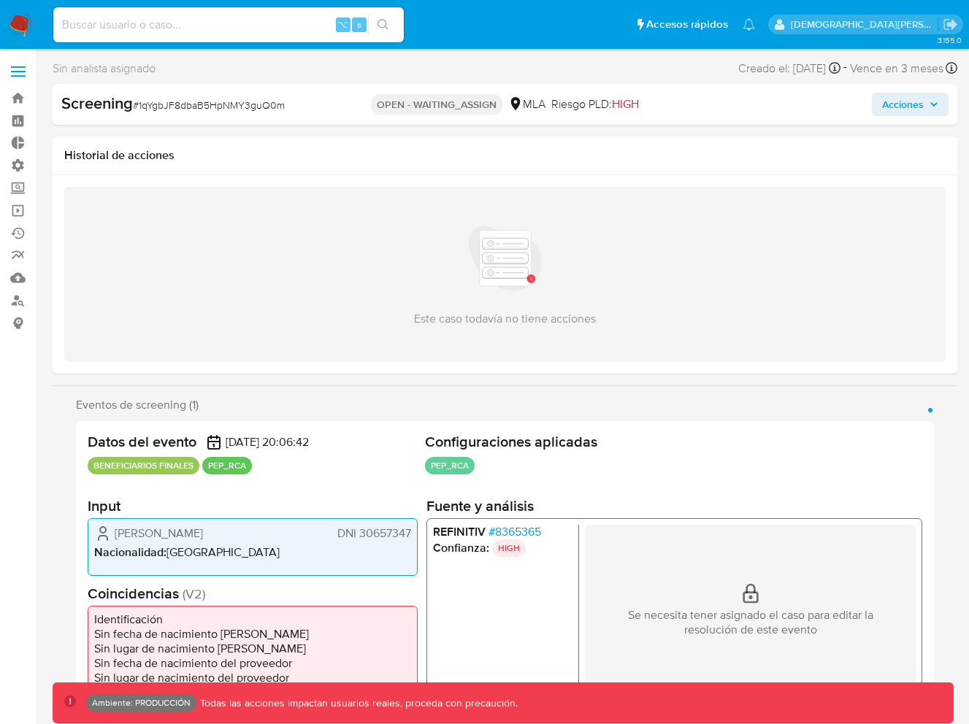
select select "10"
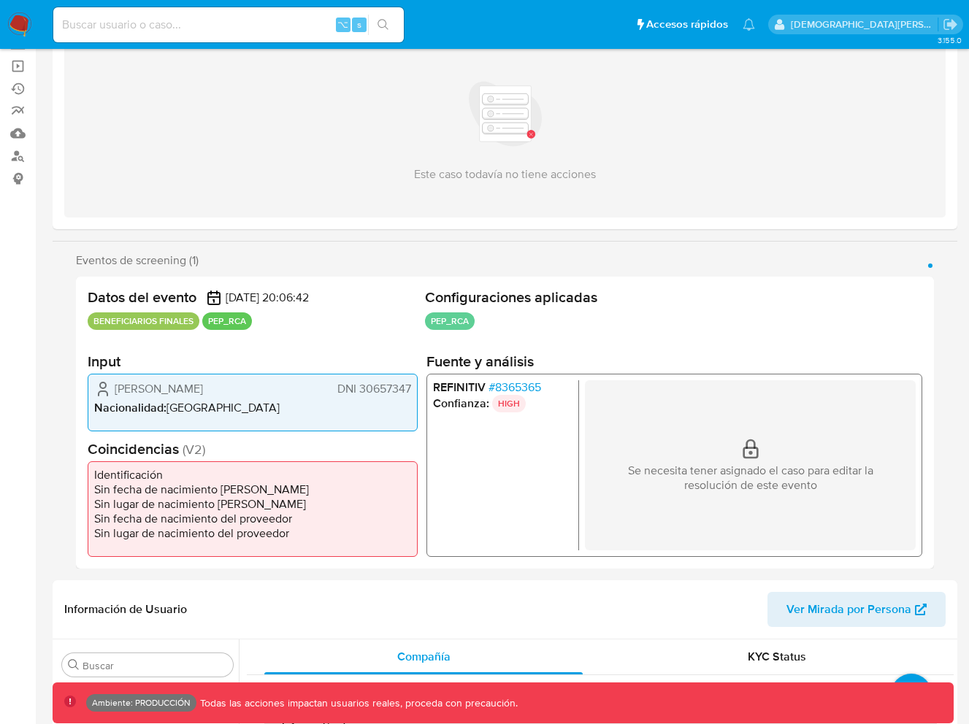
scroll to position [0, 0]
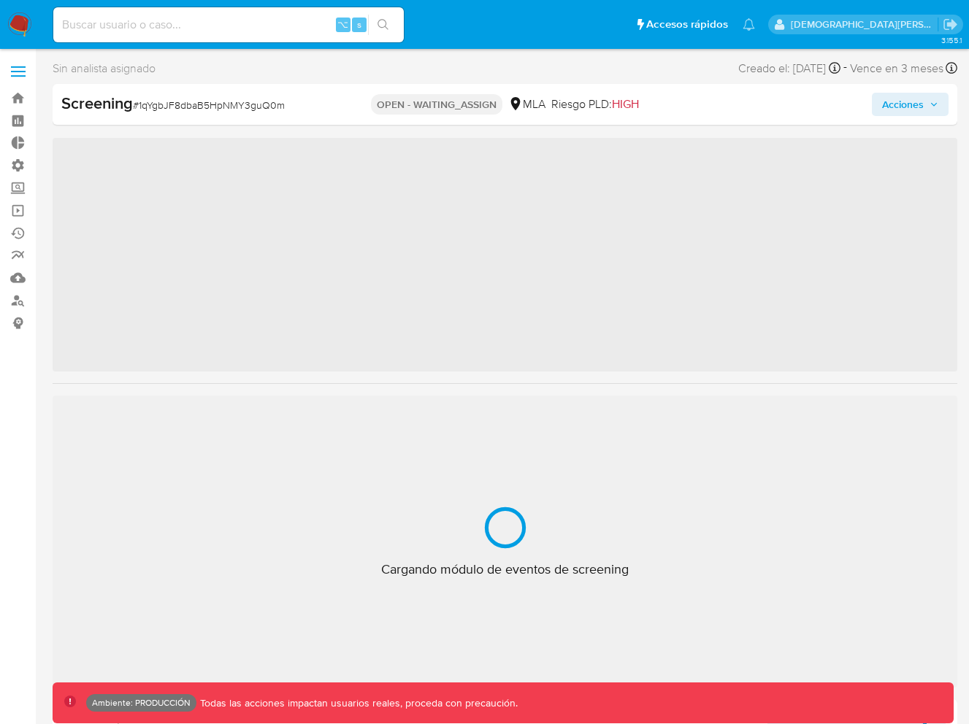
scroll to position [25, 0]
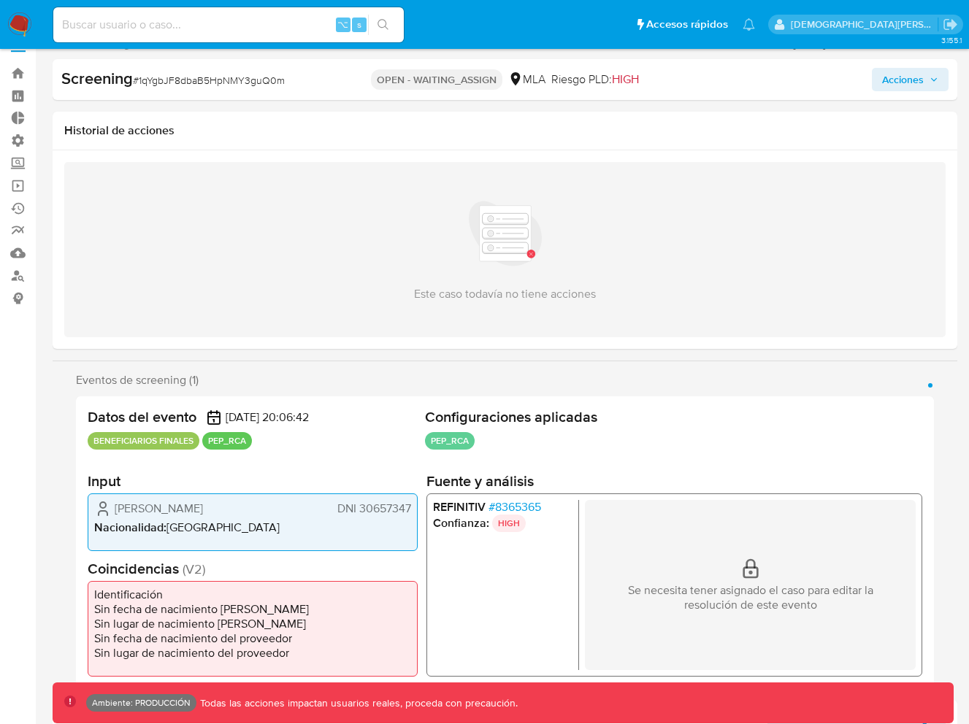
select select "10"
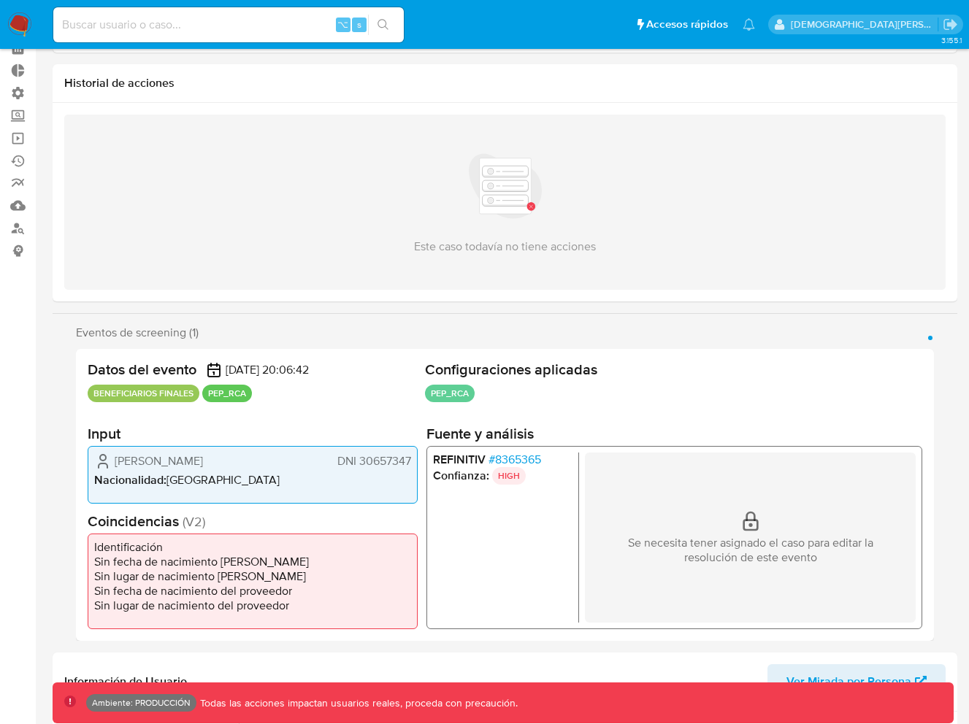
scroll to position [0, 0]
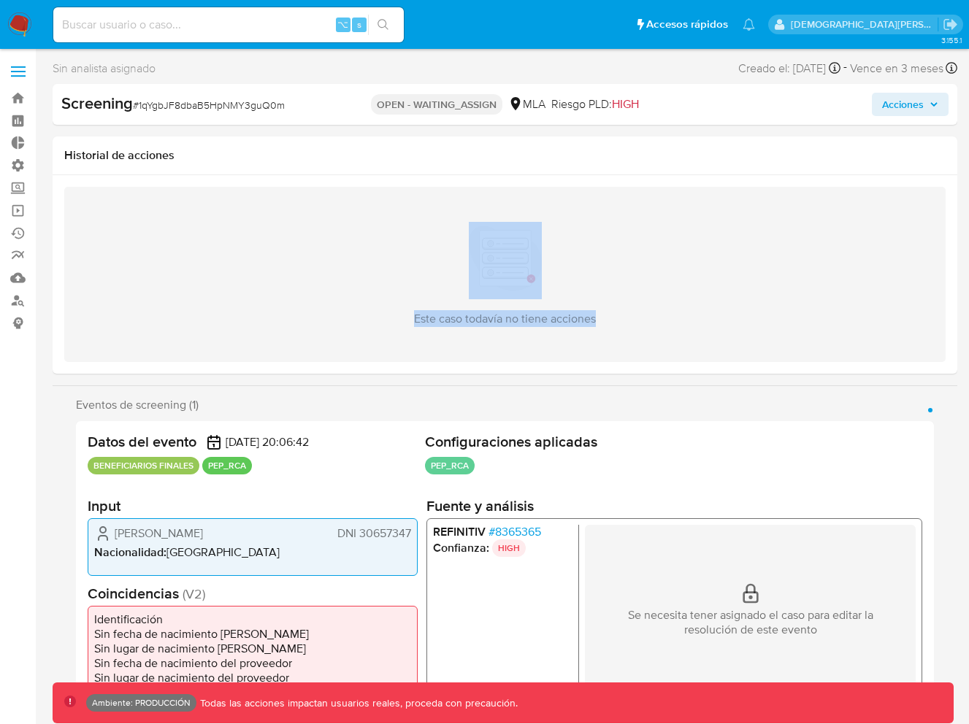
drag, startPoint x: 542, startPoint y: 294, endPoint x: 664, endPoint y: 353, distance: 135.5
click at [664, 353] on div "Este caso todavía no tiene acciones" at bounding box center [504, 274] width 881 height 175
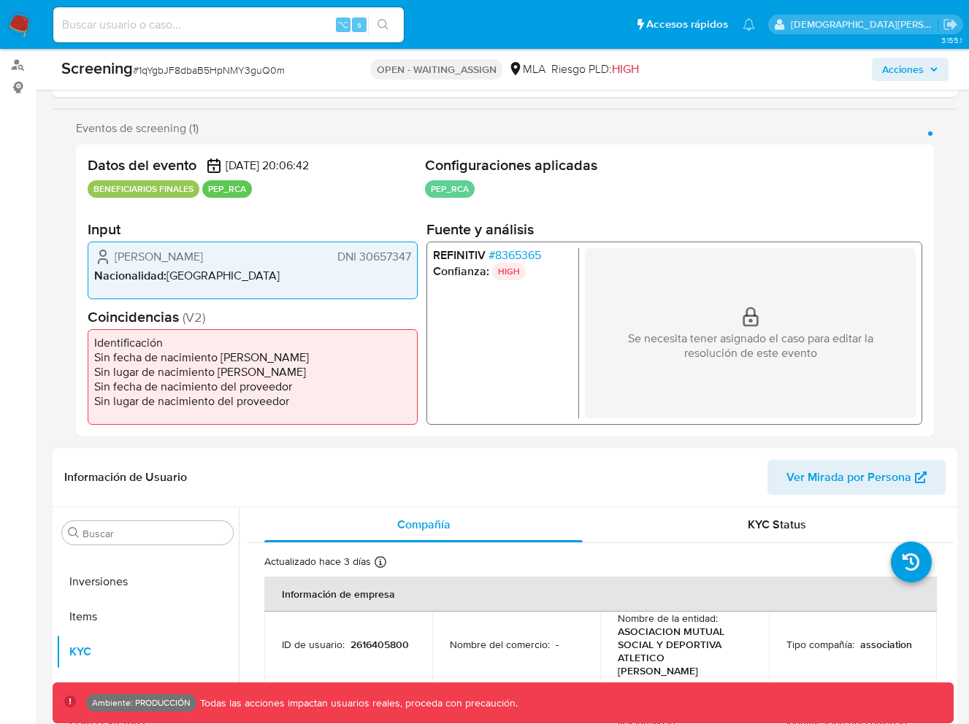
scroll to position [687, 0]
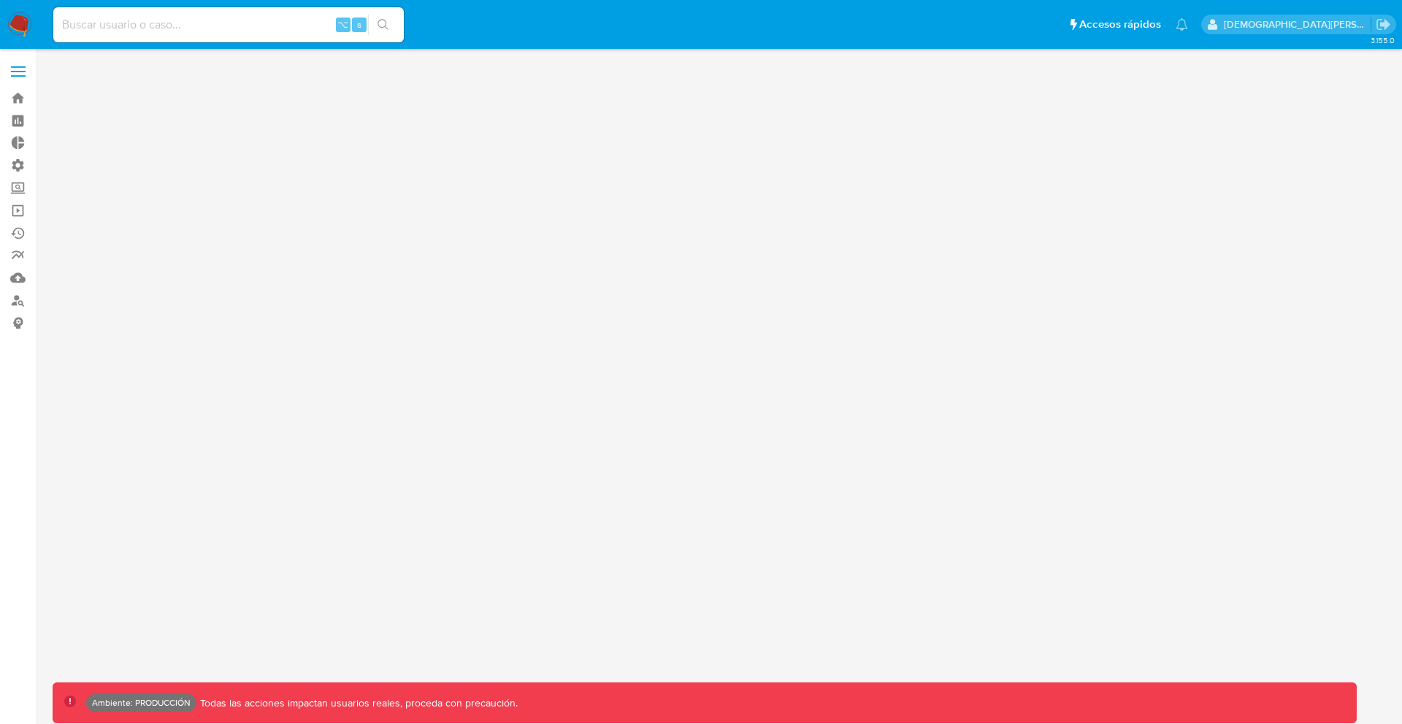
click at [1129, 123] on div "3.155.0 Ambiente: PRODUCCIÓN Todas las acciones impactan usuarios reales, proce…" at bounding box center [721, 386] width 1337 height 656
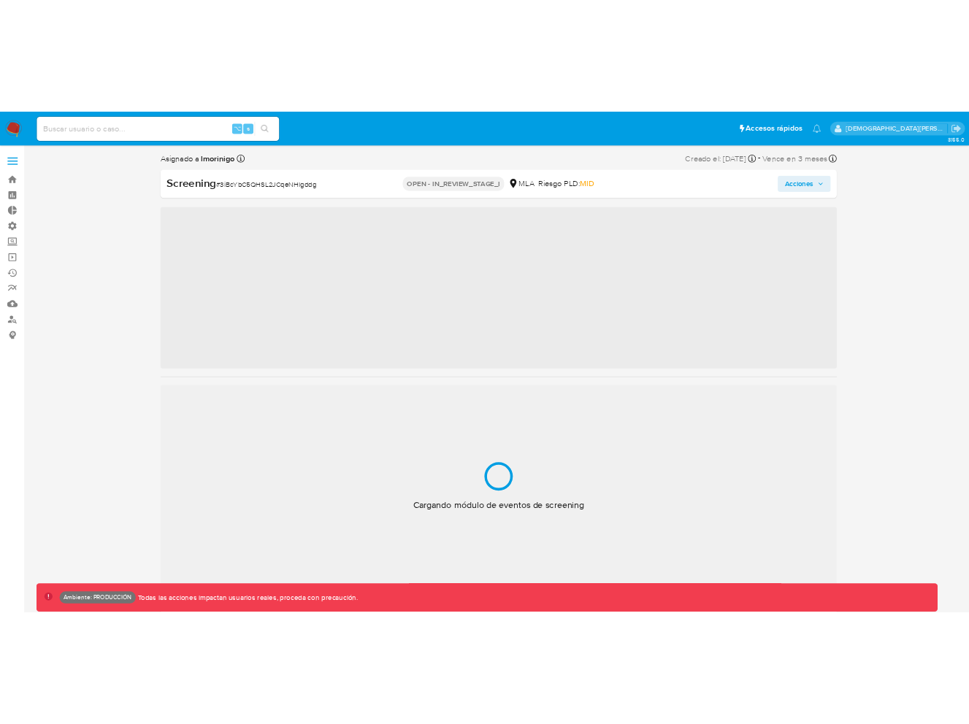
scroll to position [687, 0]
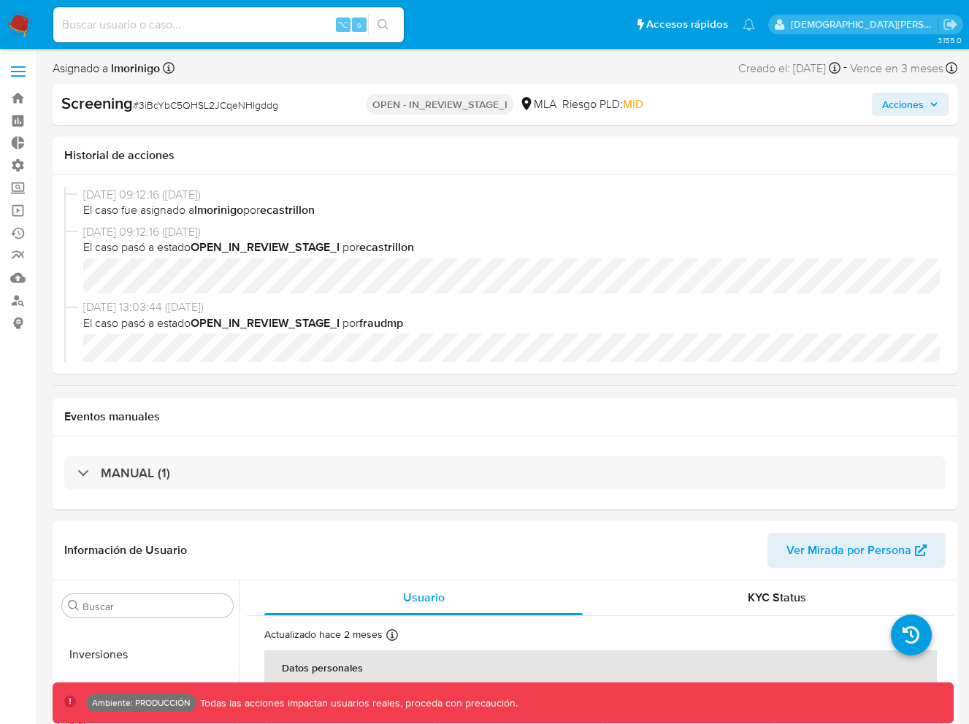
select select "10"
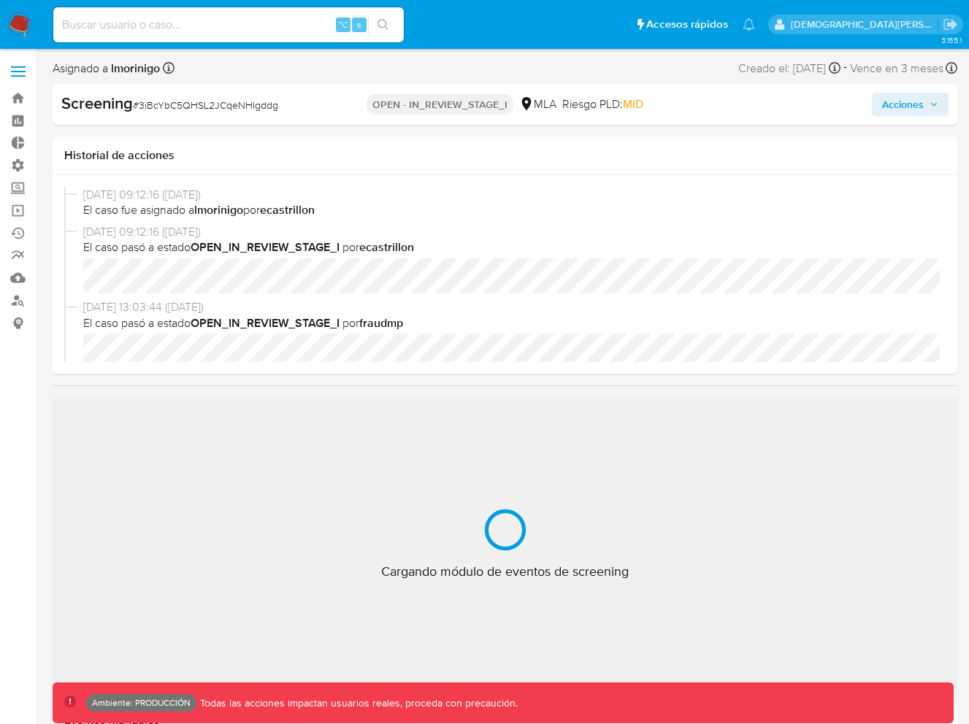
scroll to position [687, 0]
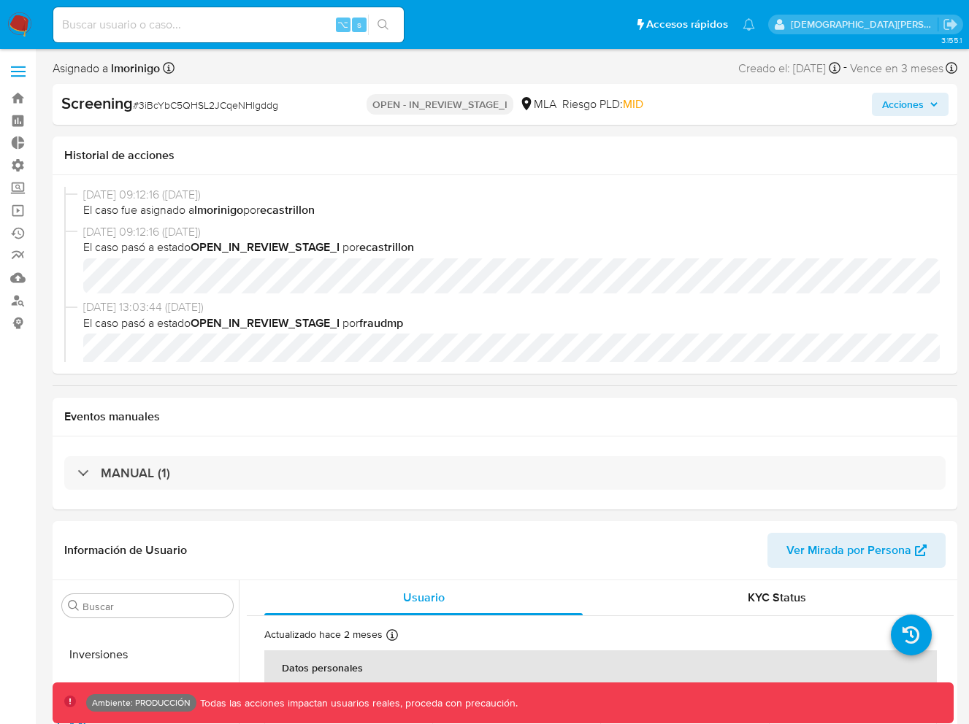
select select "10"
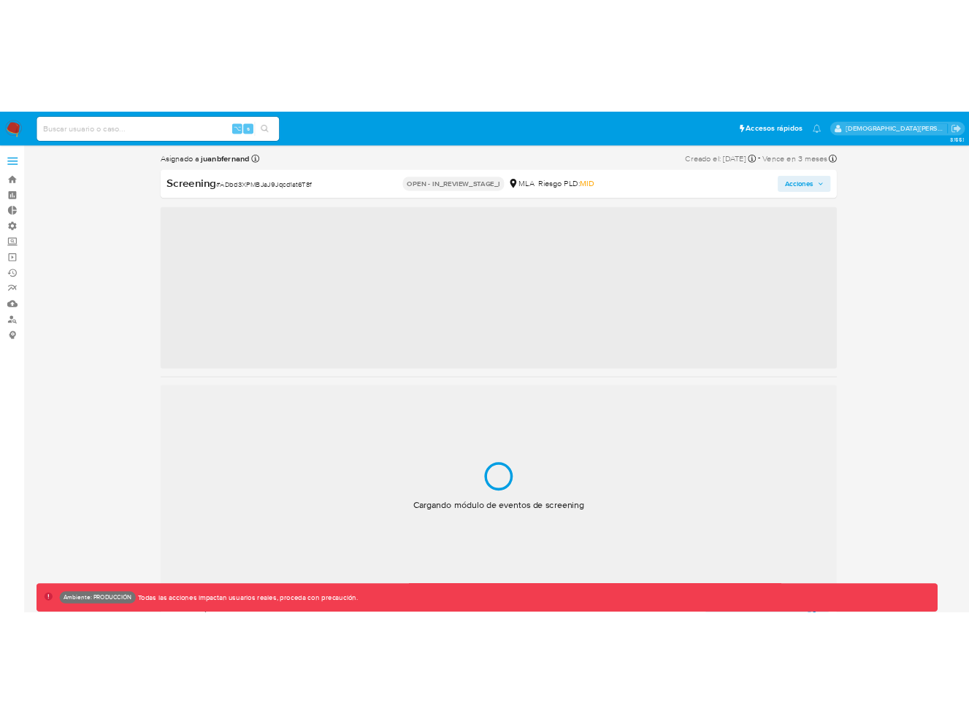
scroll to position [687, 0]
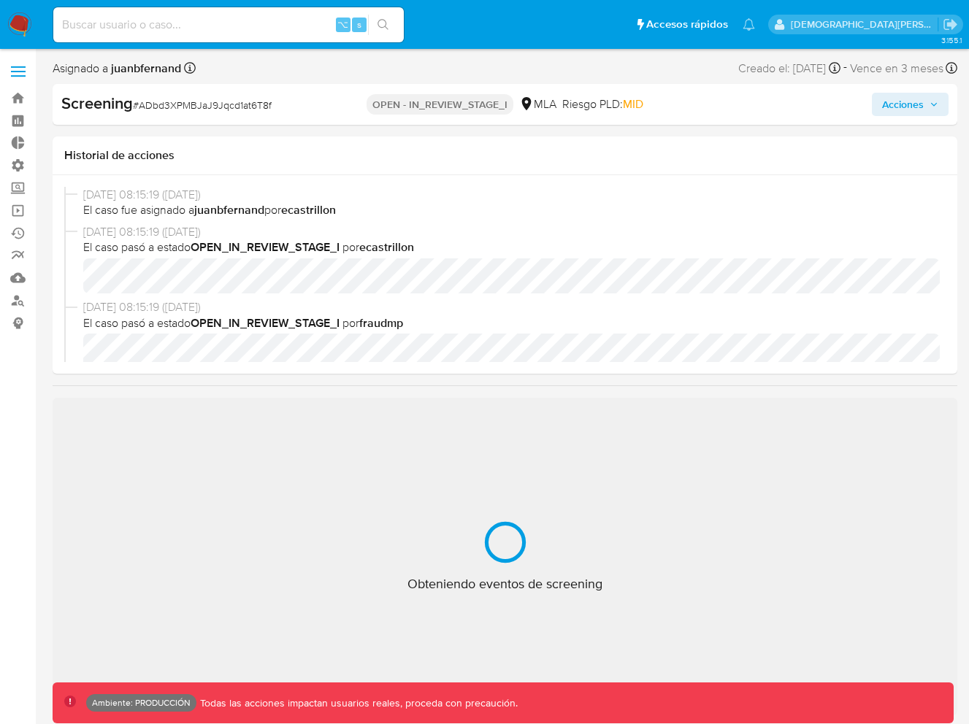
select select "10"
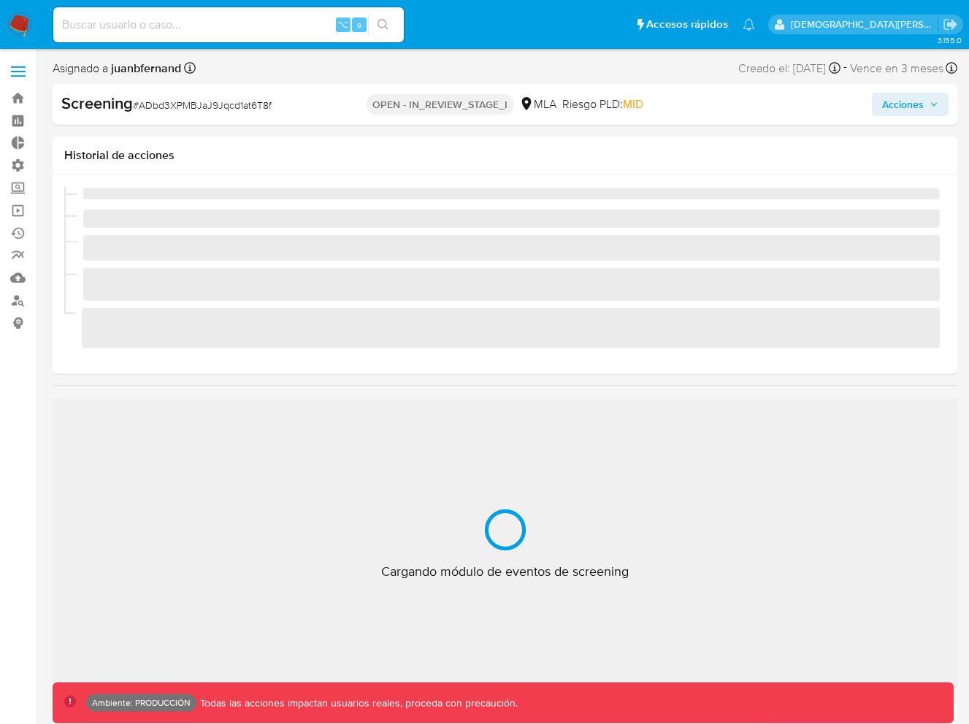
scroll to position [687, 0]
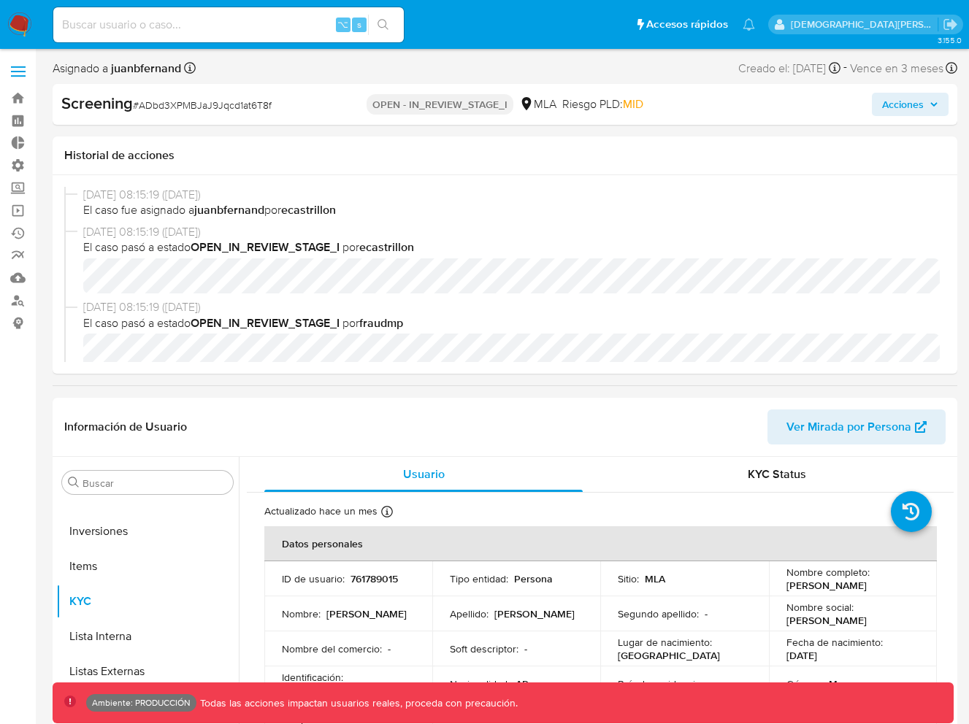
select select "10"
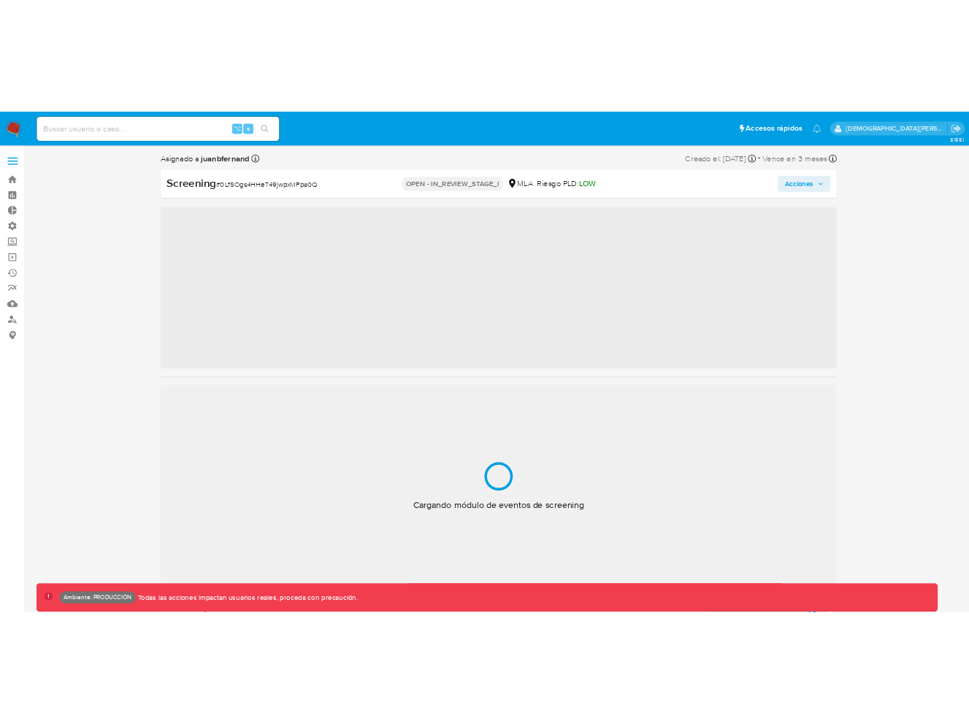
scroll to position [687, 0]
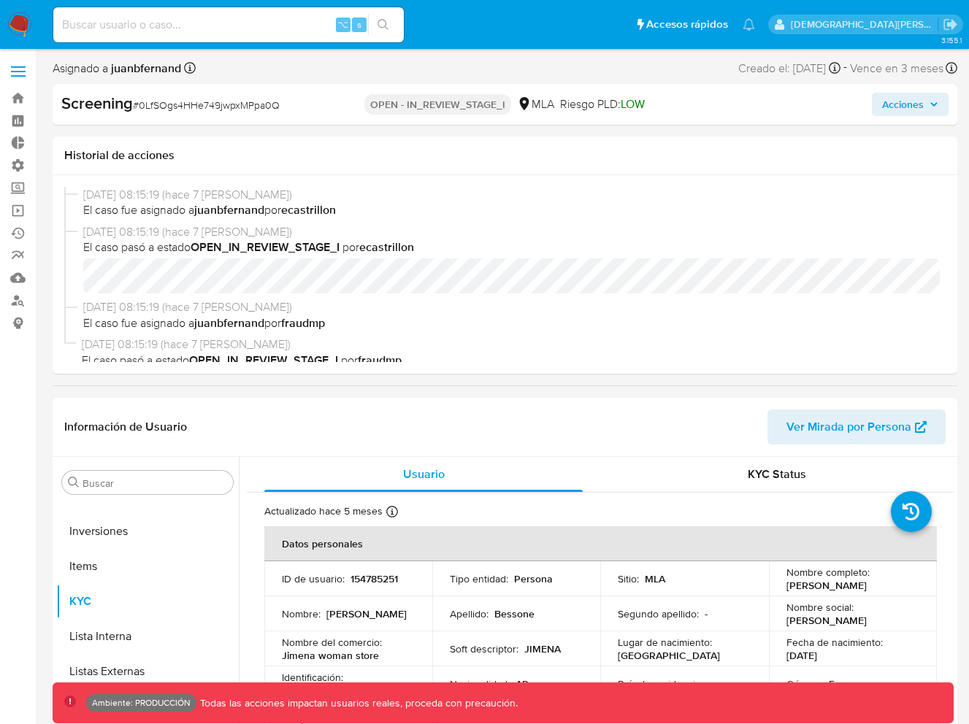
select select "10"
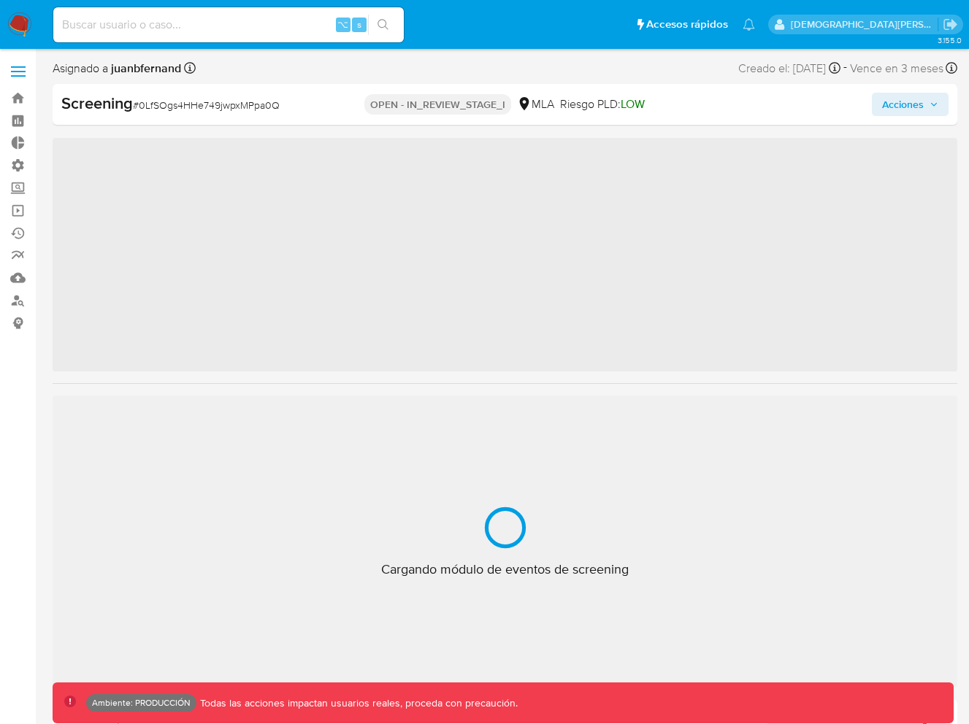
scroll to position [687, 0]
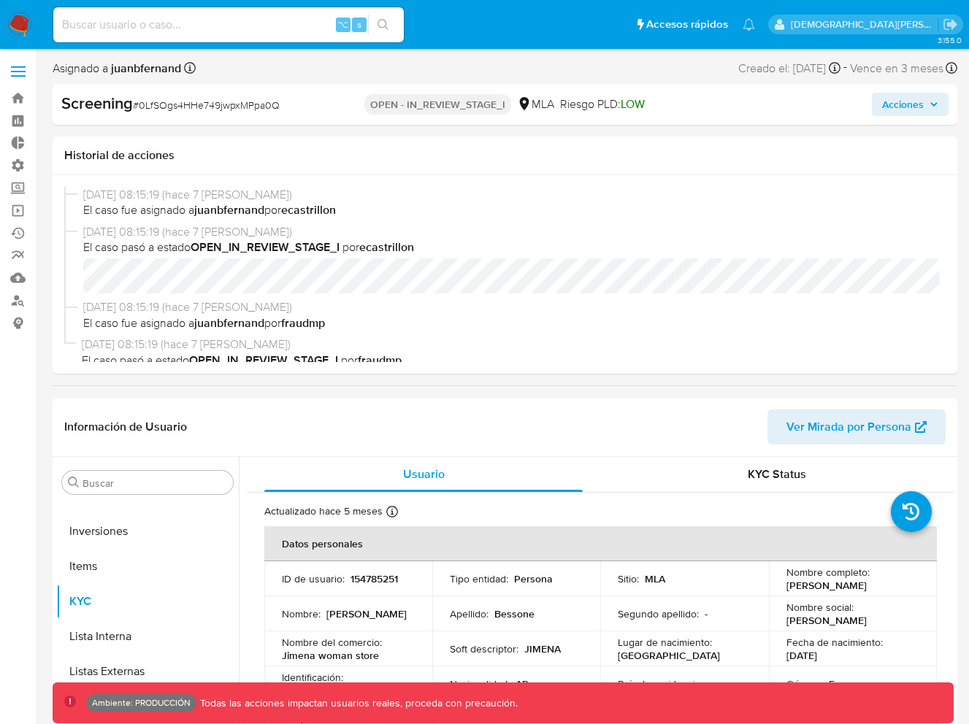
select select "10"
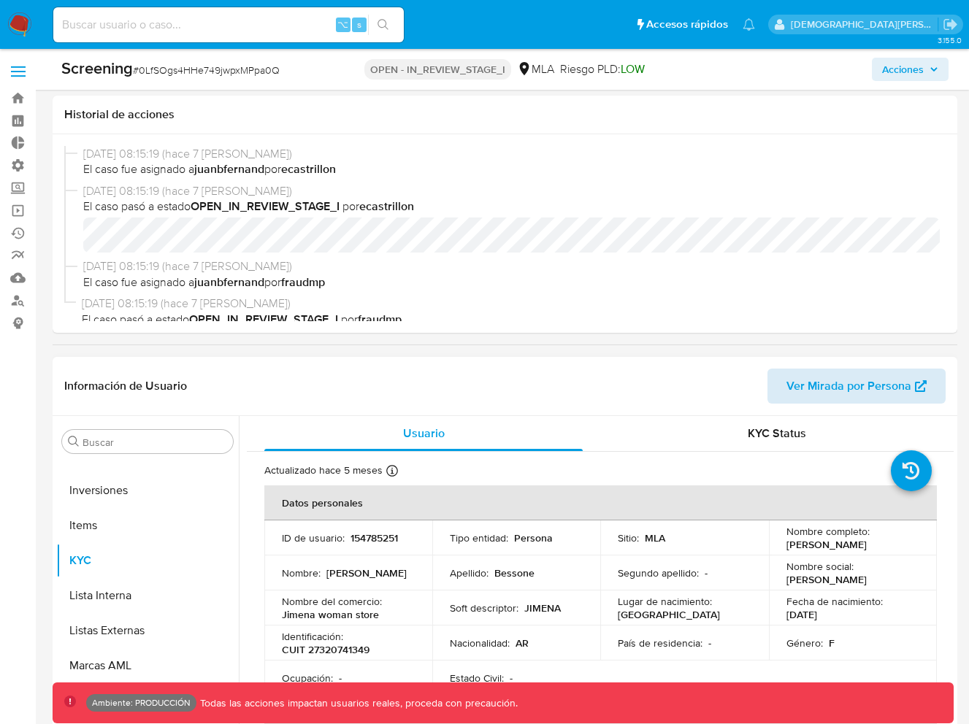
scroll to position [475, 0]
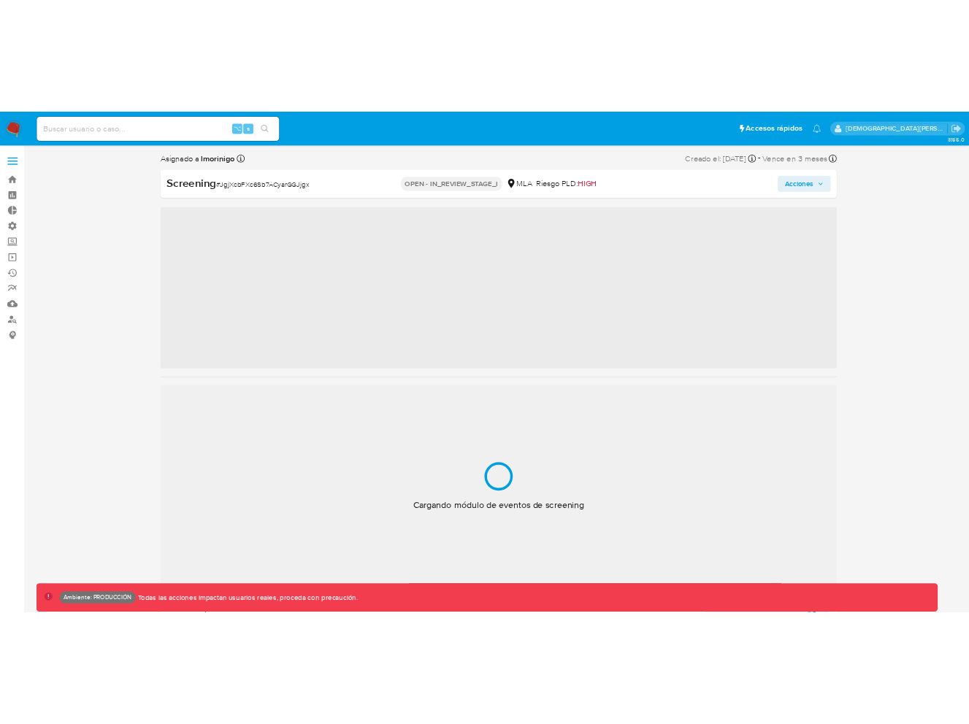
scroll to position [722, 0]
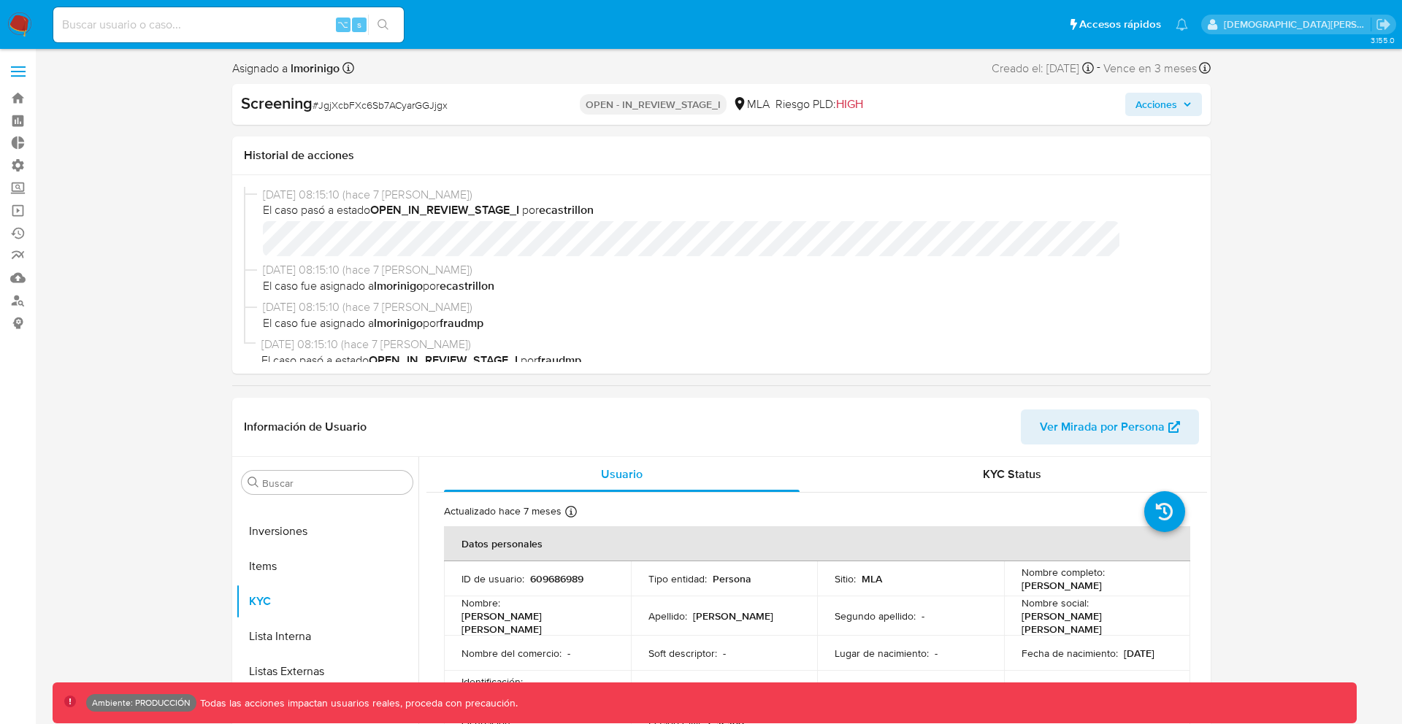
select select "10"
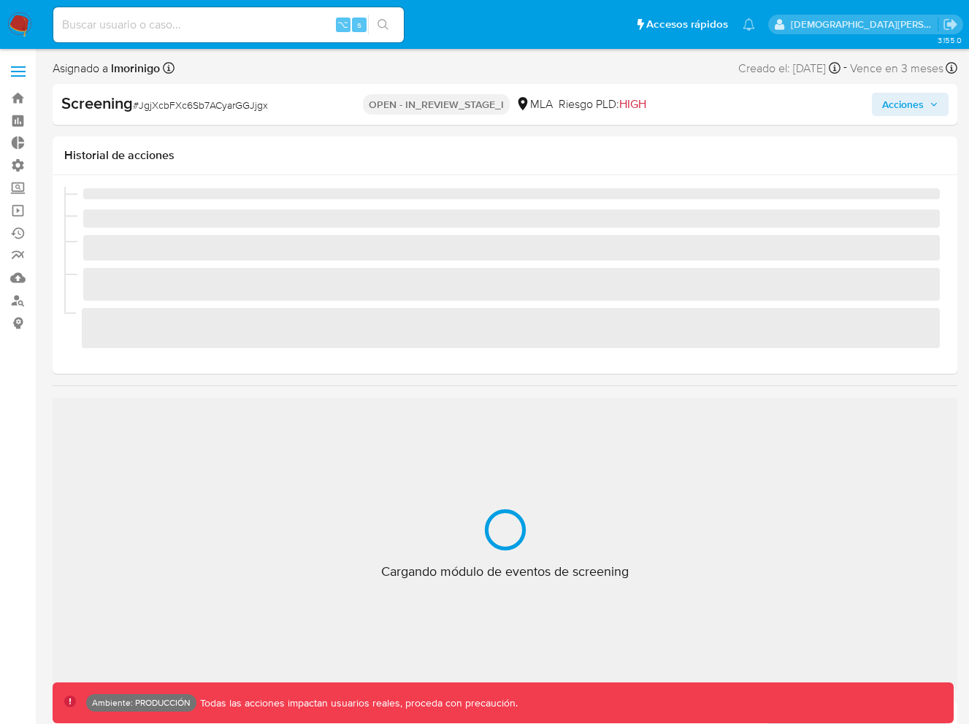
scroll to position [722, 0]
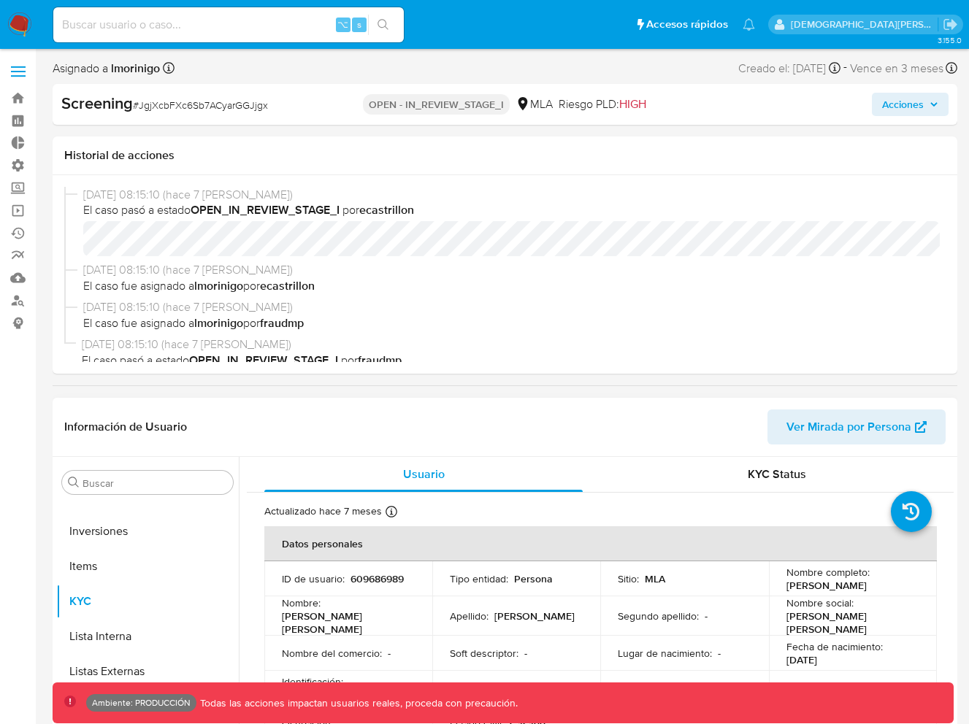
select select "10"
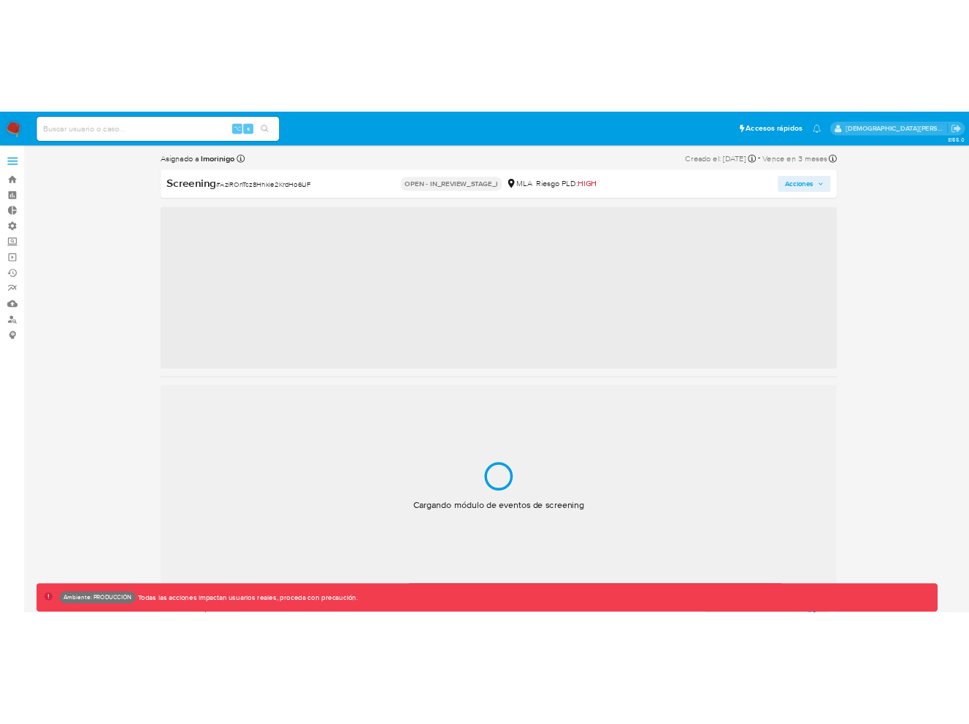
scroll to position [687, 0]
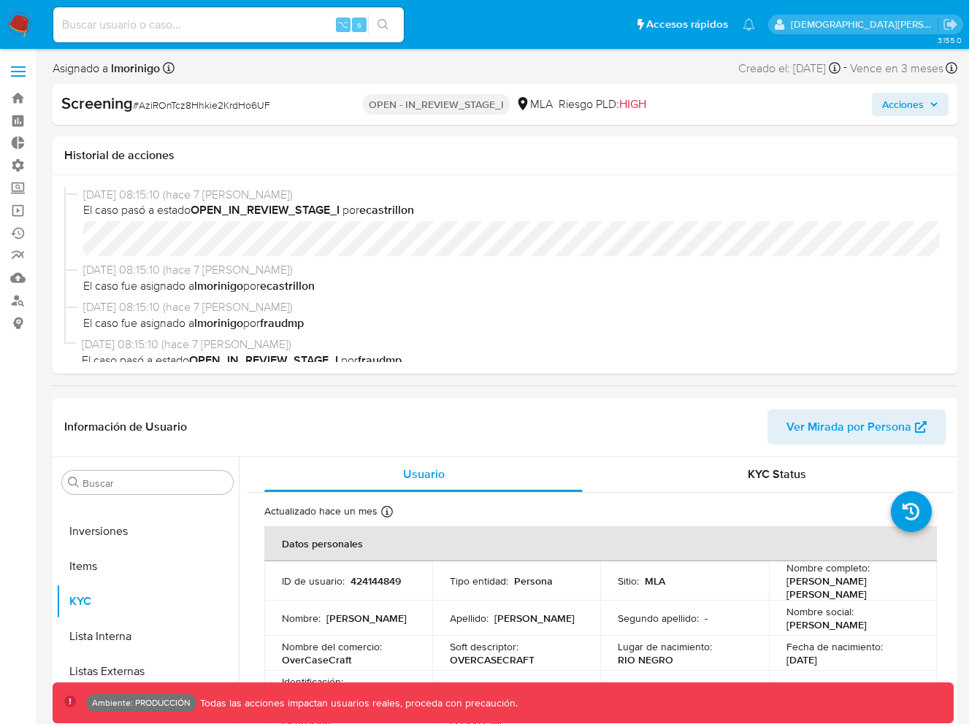
select select "10"
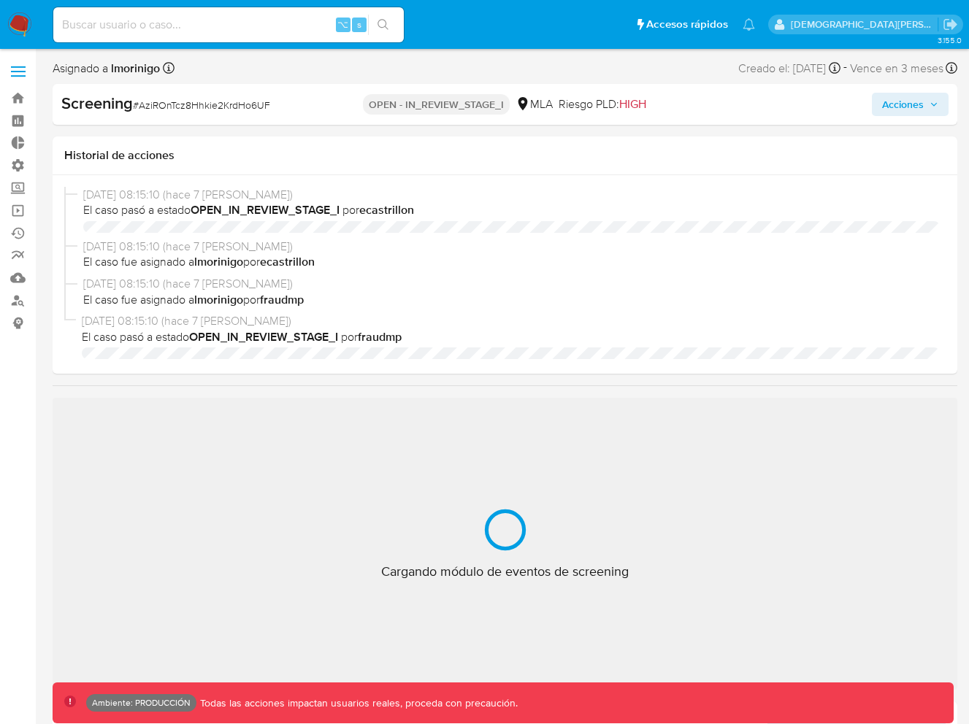
scroll to position [687, 0]
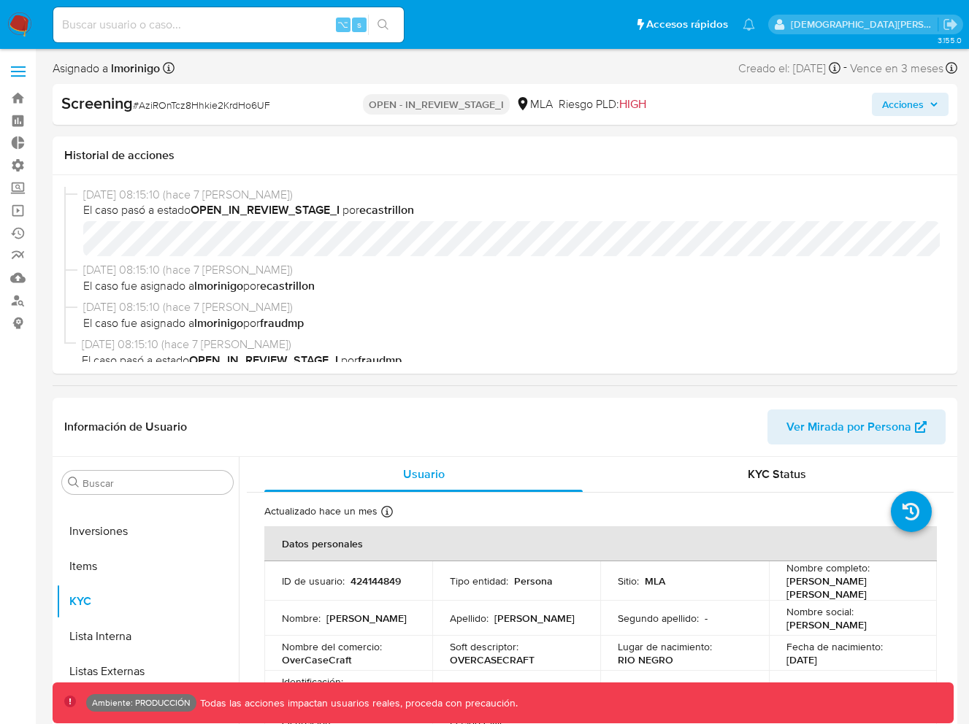
select select "10"
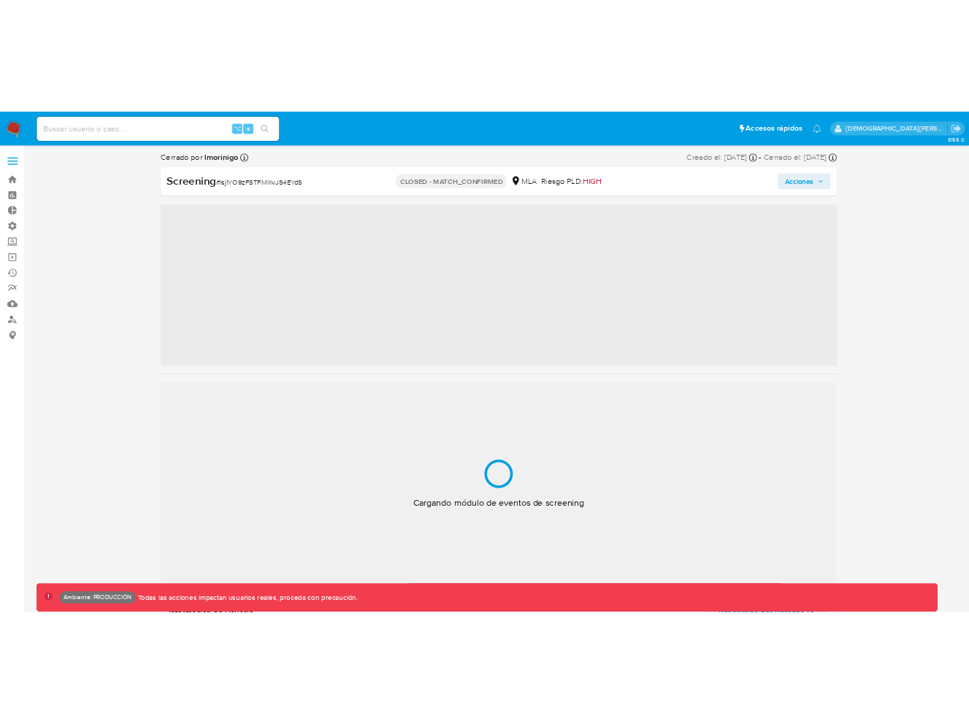
scroll to position [687, 0]
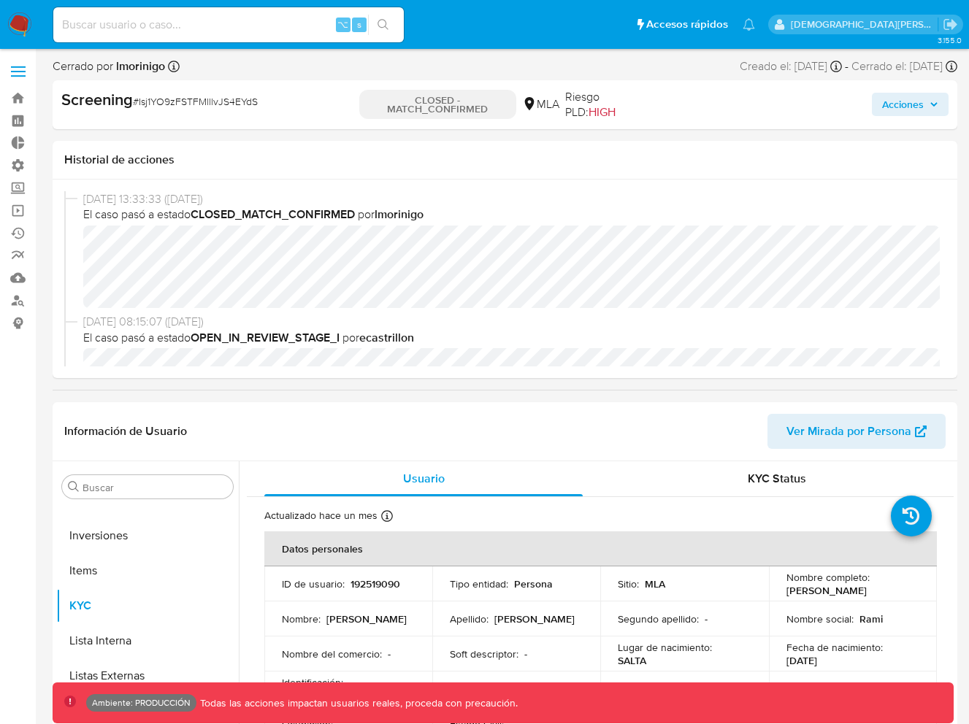
select select "10"
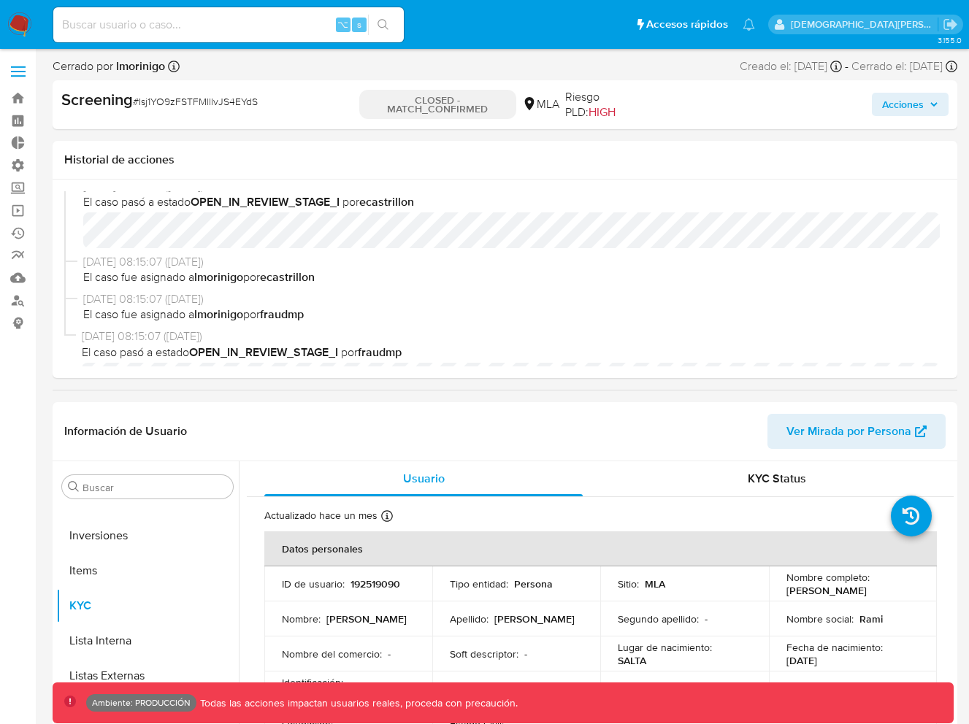
scroll to position [174, 0]
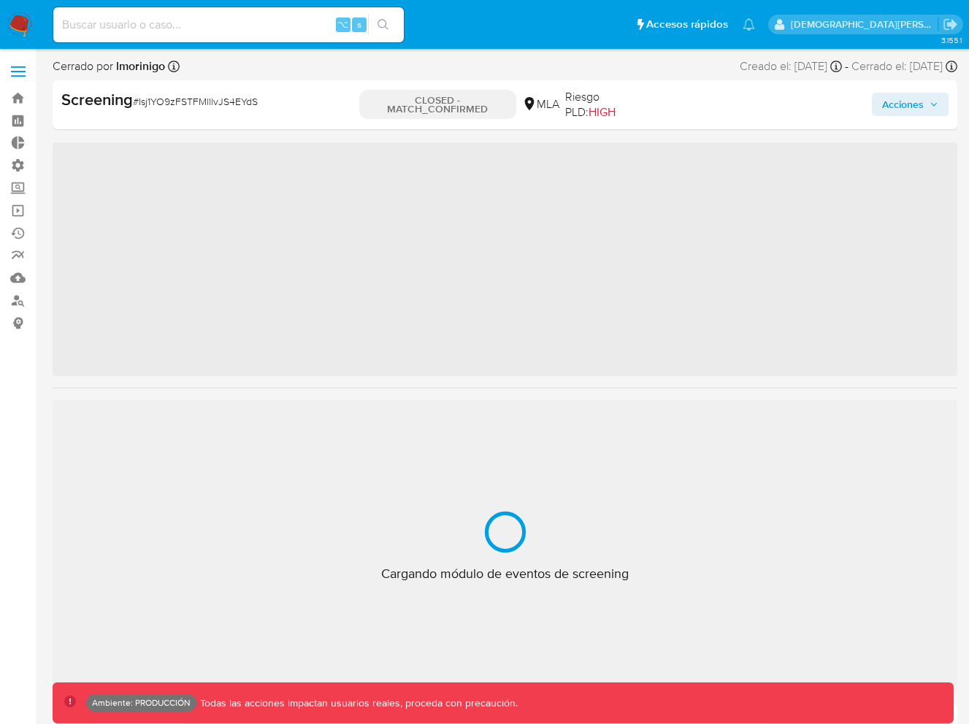
scroll to position [687, 0]
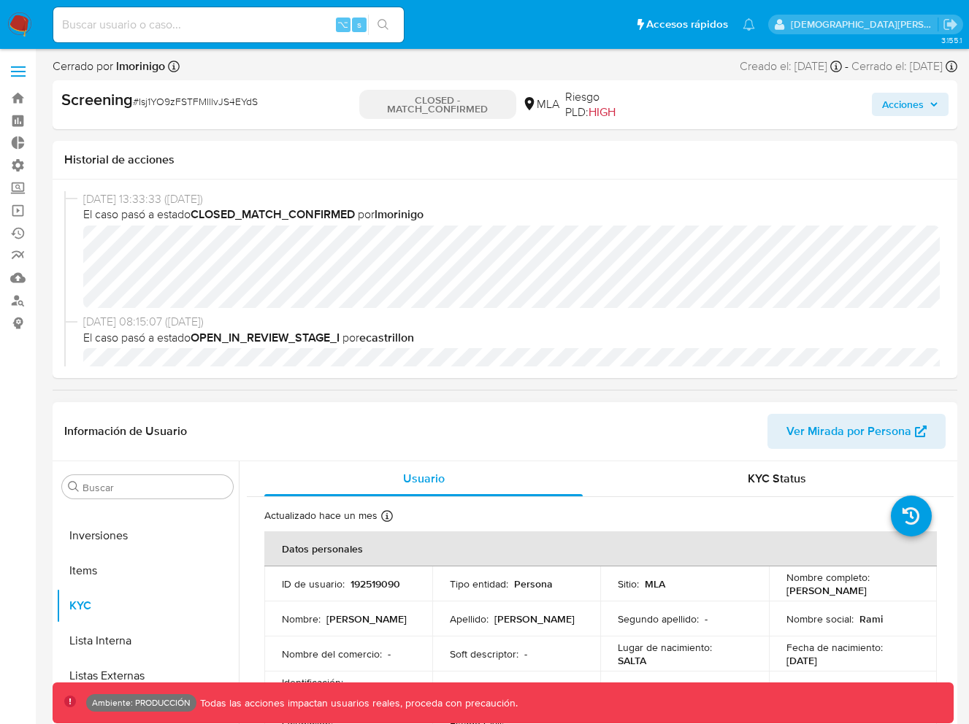
select select "10"
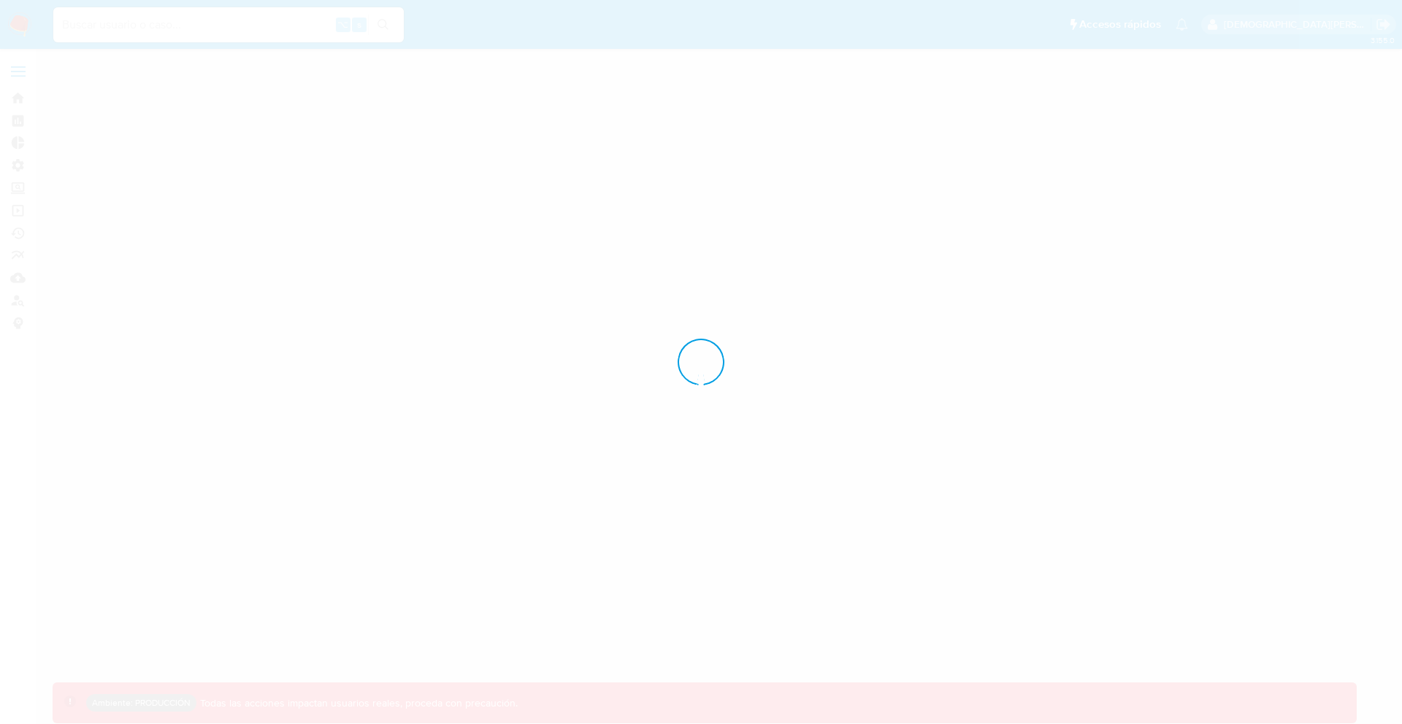
click at [1040, 145] on div at bounding box center [701, 362] width 1402 height 724
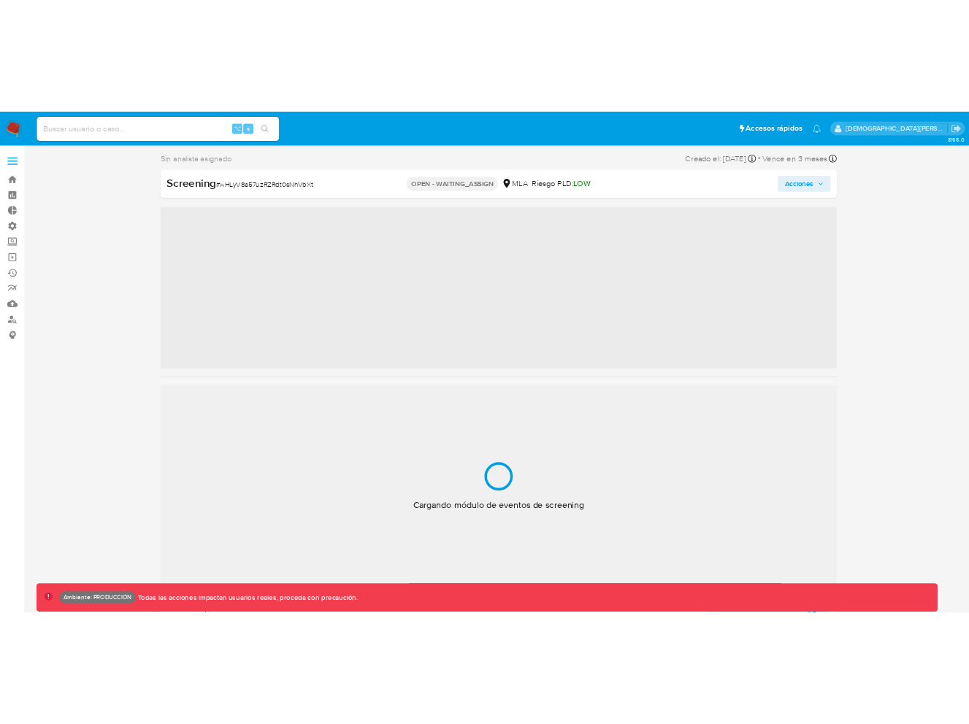
scroll to position [687, 0]
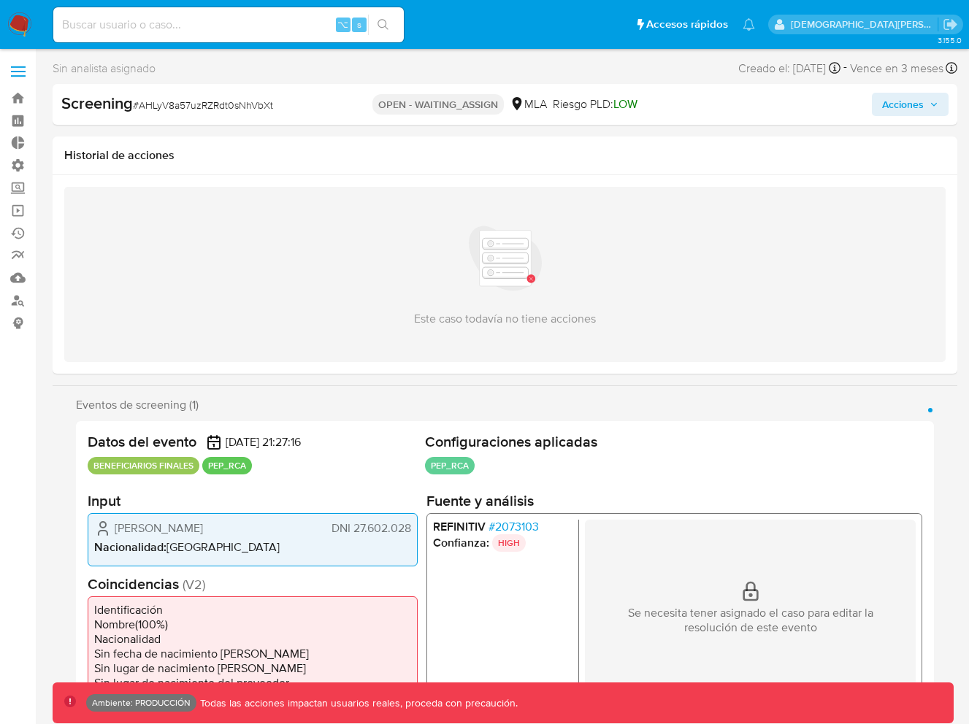
select select "10"
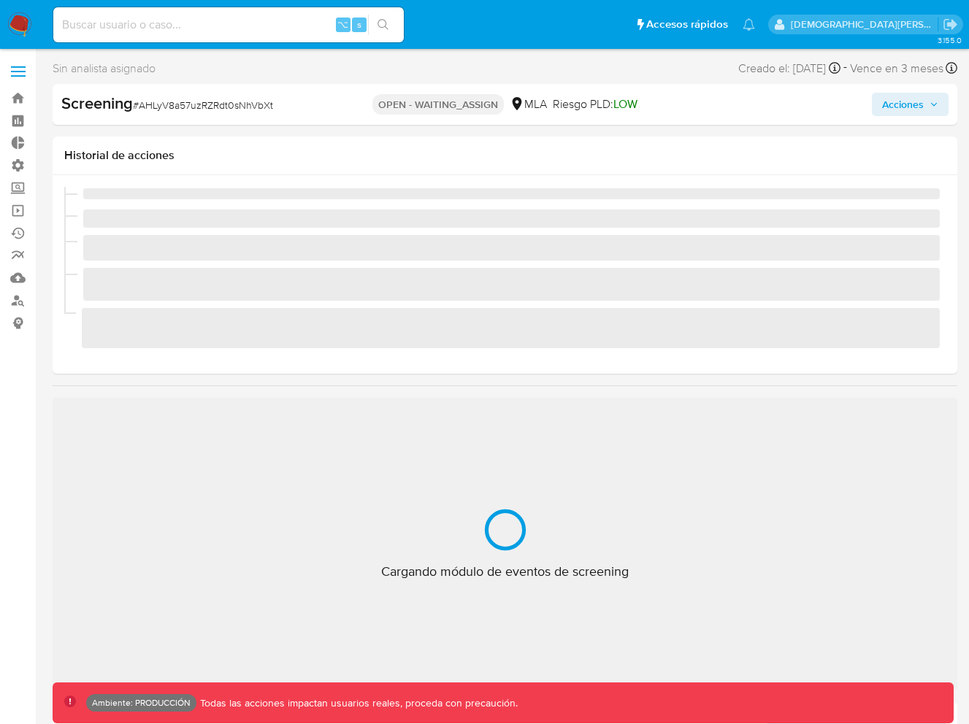
scroll to position [687, 0]
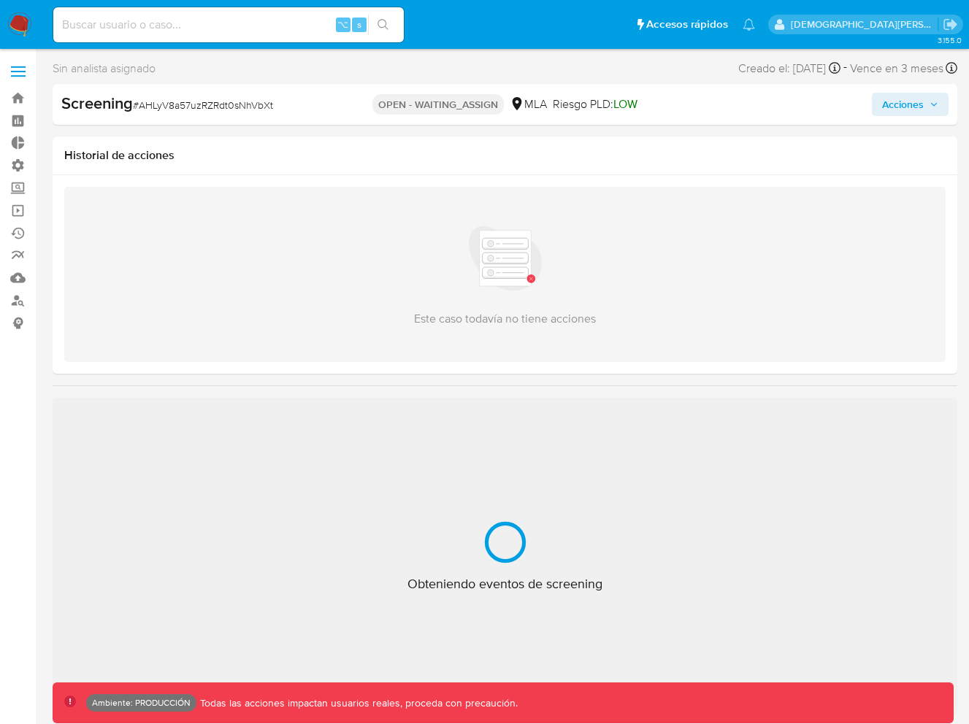
select select "10"
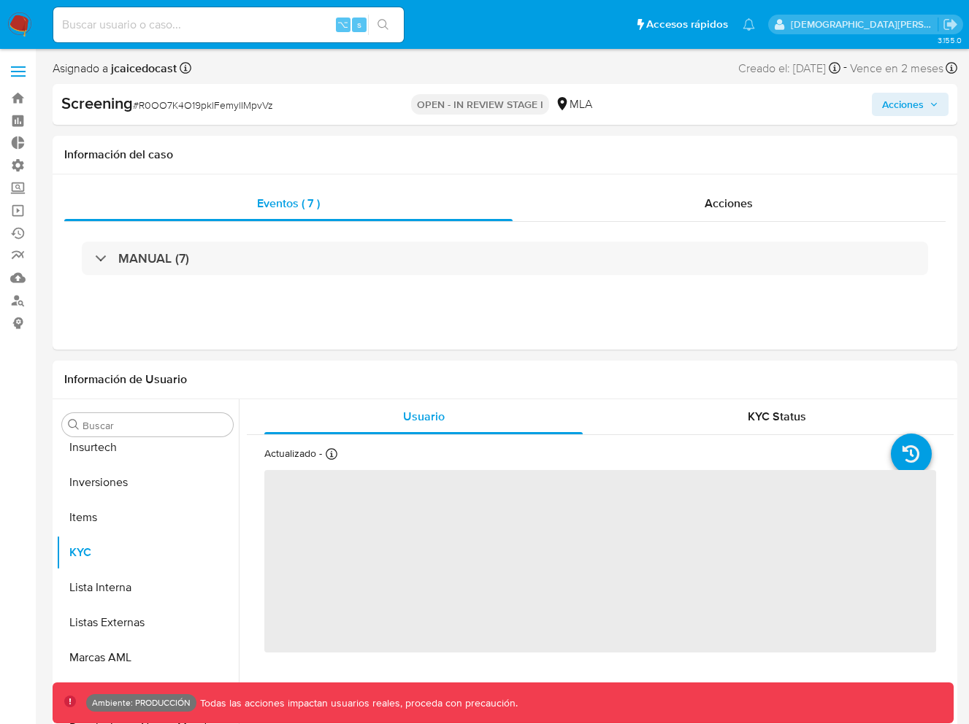
scroll to position [687, 0]
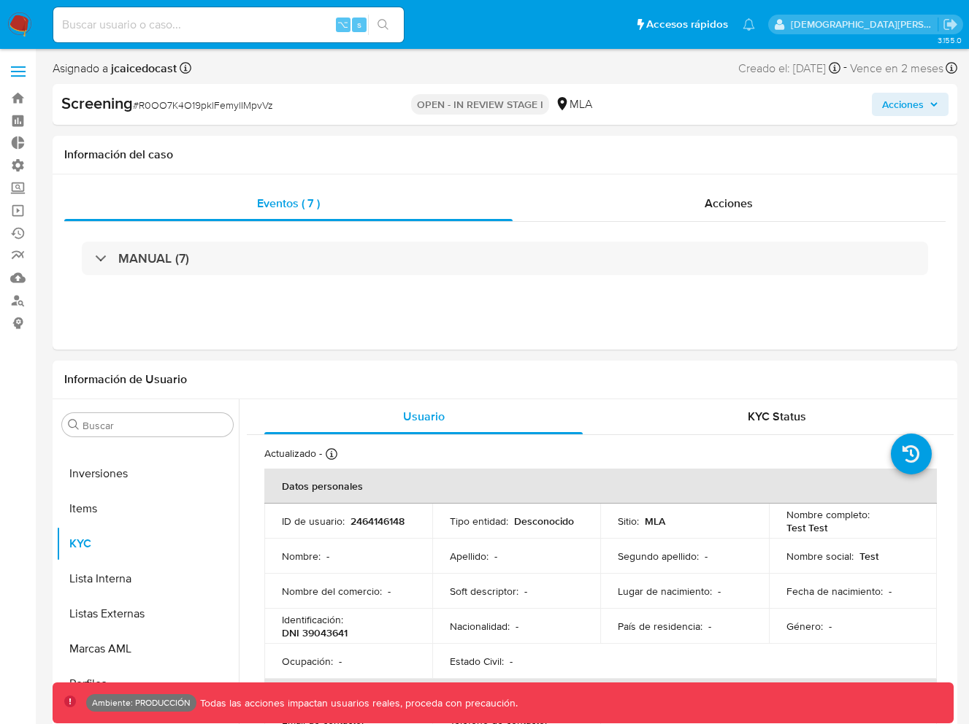
select select "10"
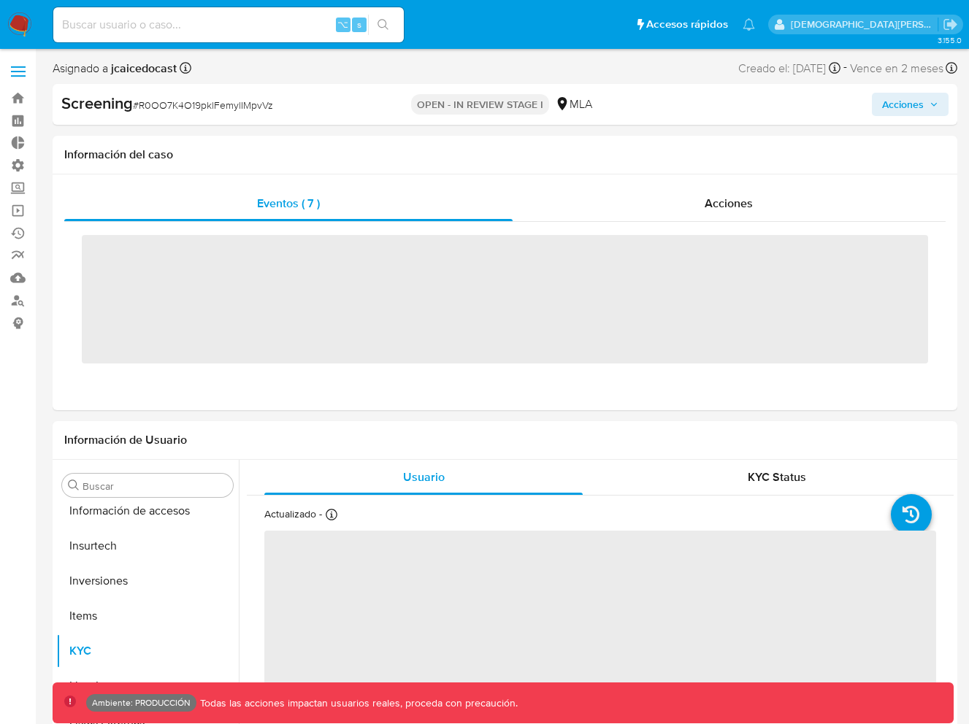
scroll to position [687, 0]
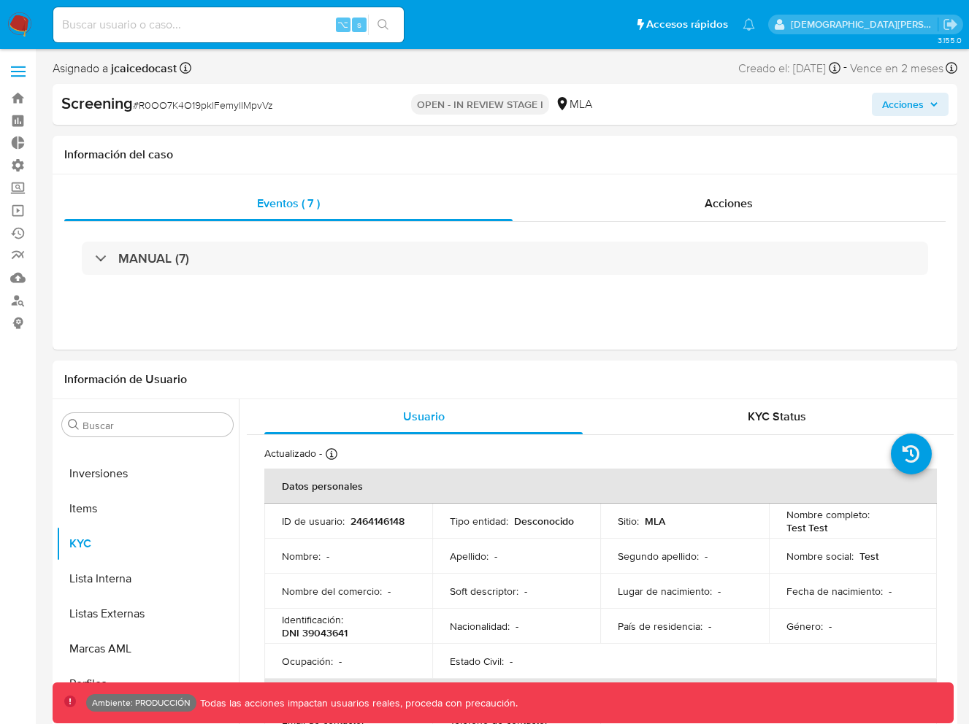
select select "10"
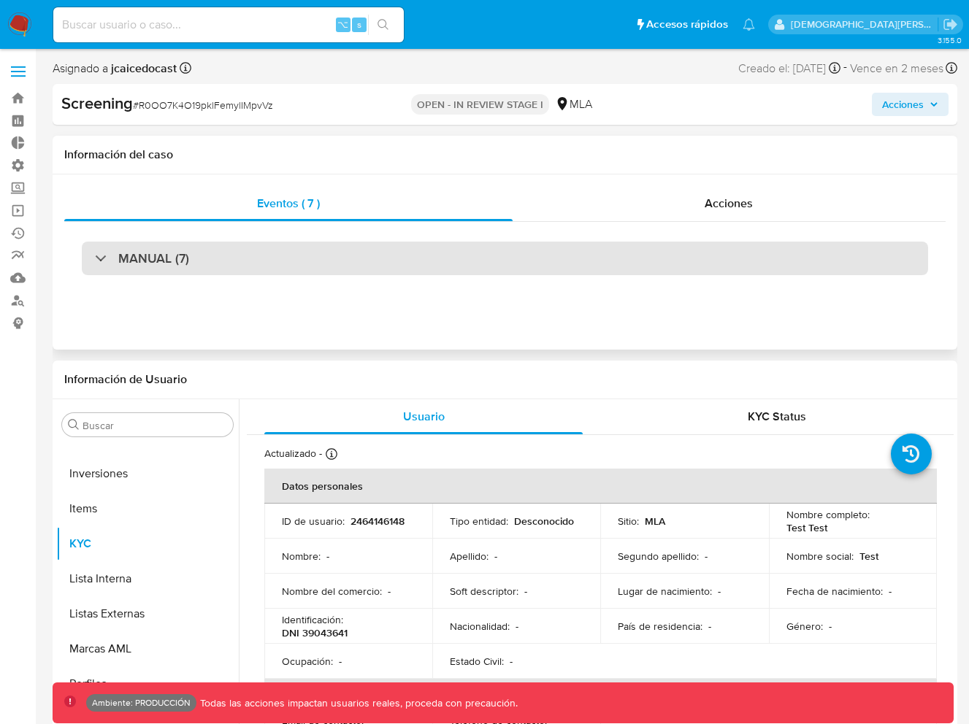
click at [415, 259] on div "MANUAL (7)" at bounding box center [505, 259] width 846 height 34
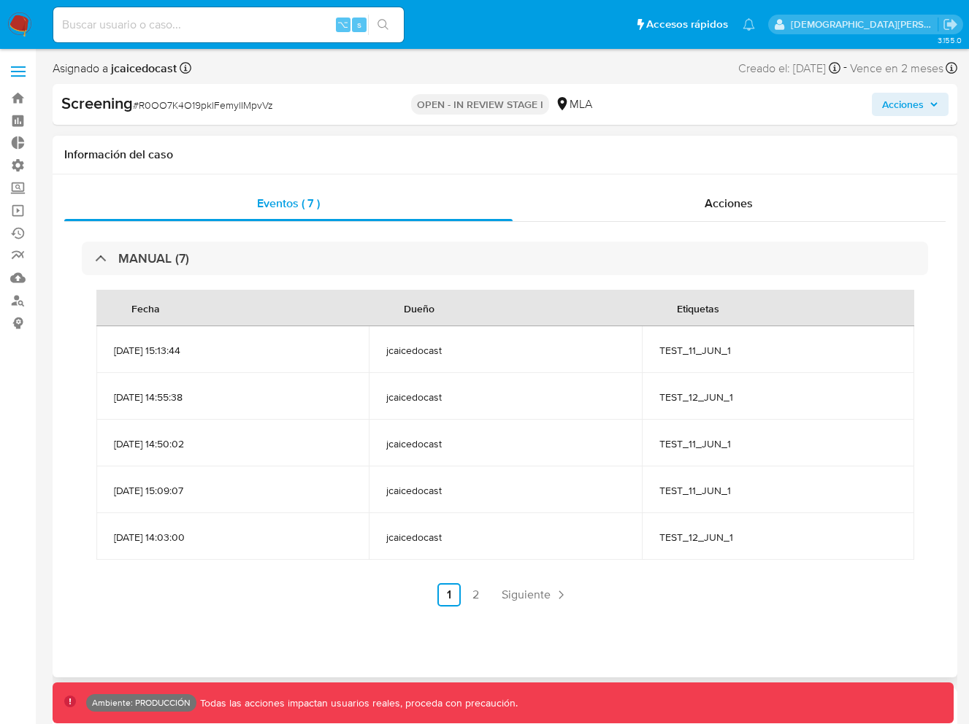
scroll to position [48, 0]
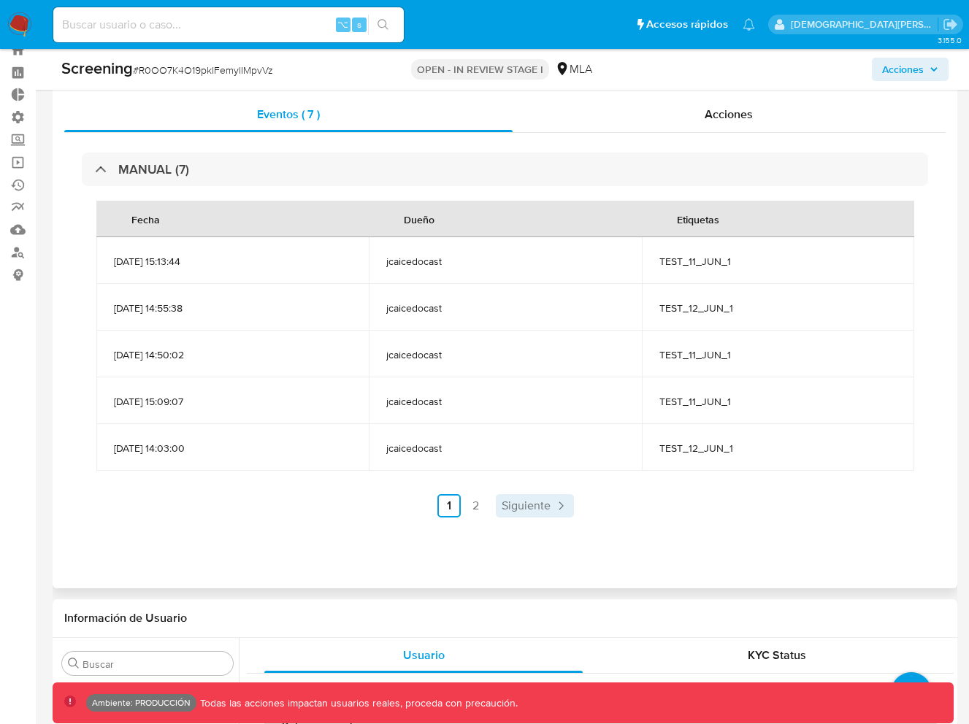
click at [522, 510] on span "Siguiente" at bounding box center [526, 506] width 49 height 12
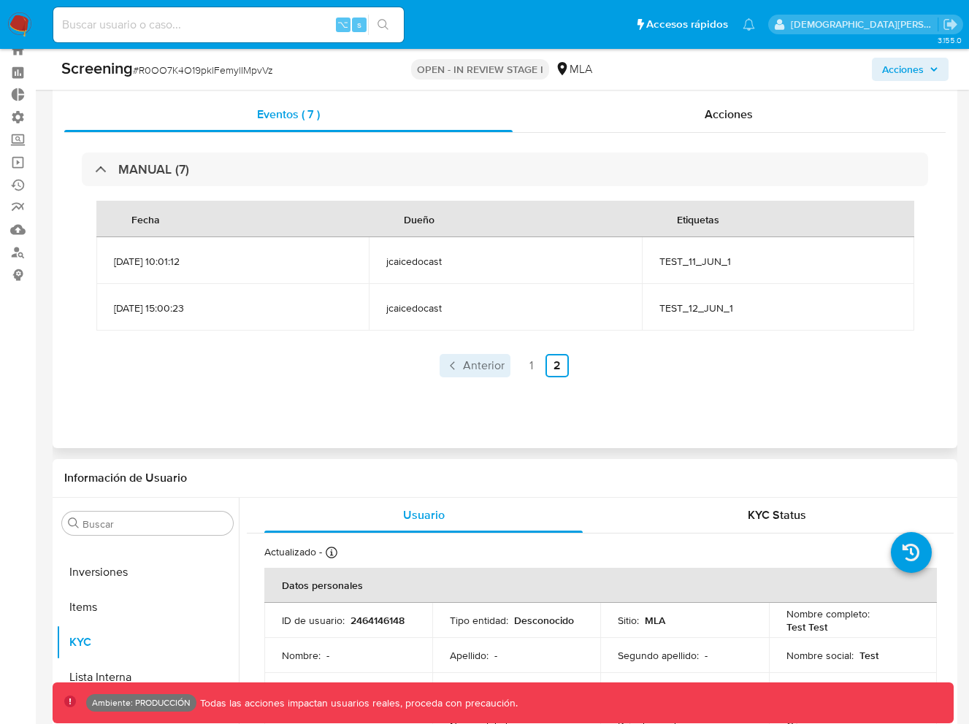
click at [481, 368] on span "Anterior" at bounding box center [484, 366] width 42 height 12
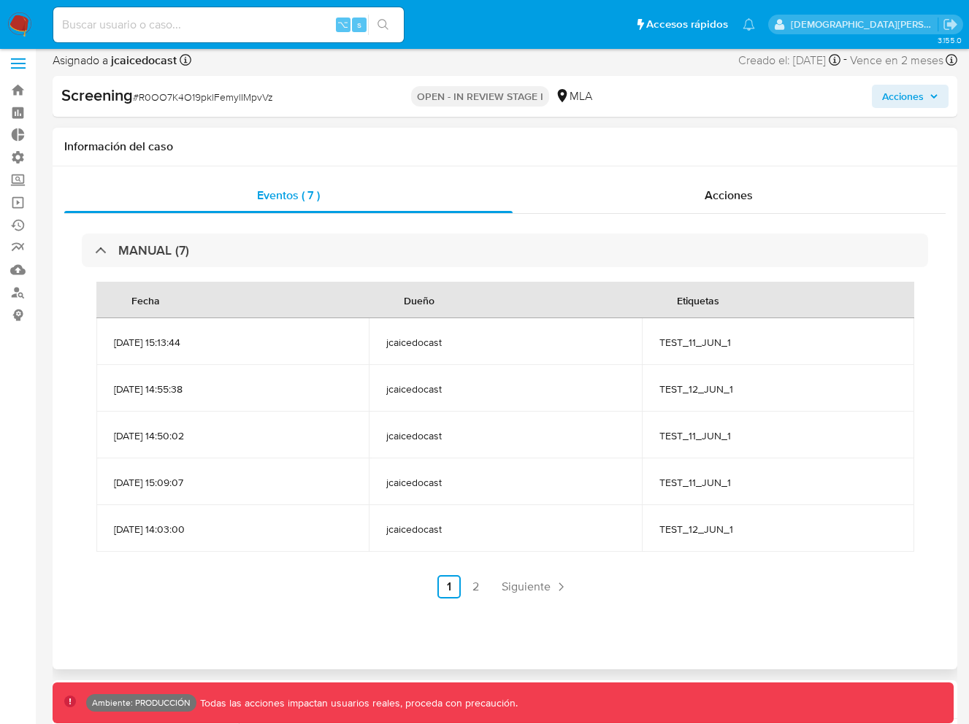
scroll to position [0, 0]
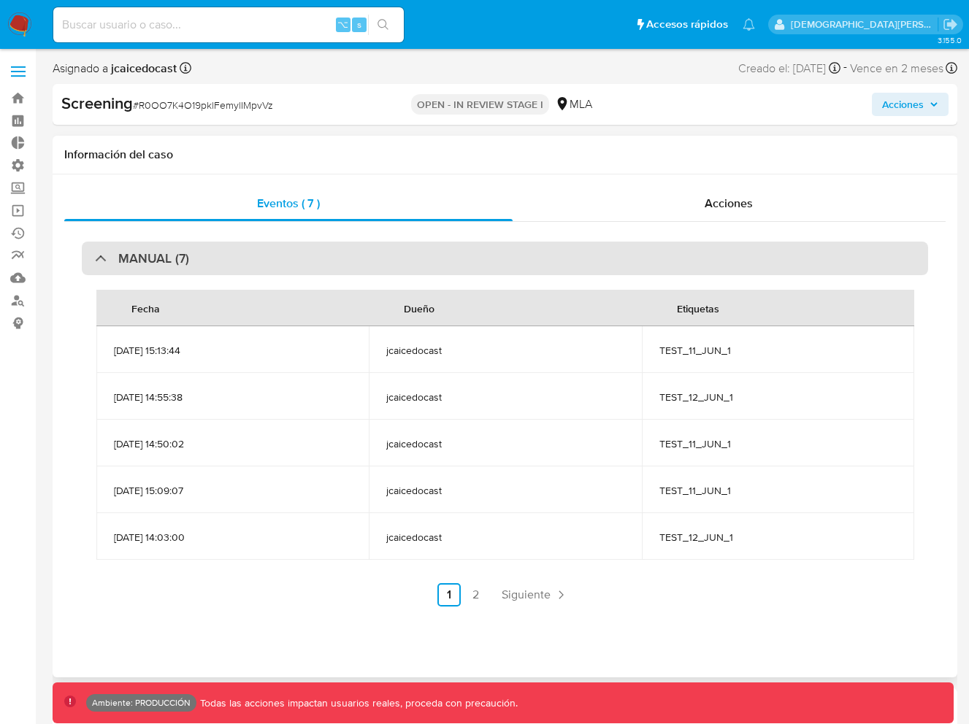
click at [659, 257] on div "MANUAL (7)" at bounding box center [505, 259] width 846 height 34
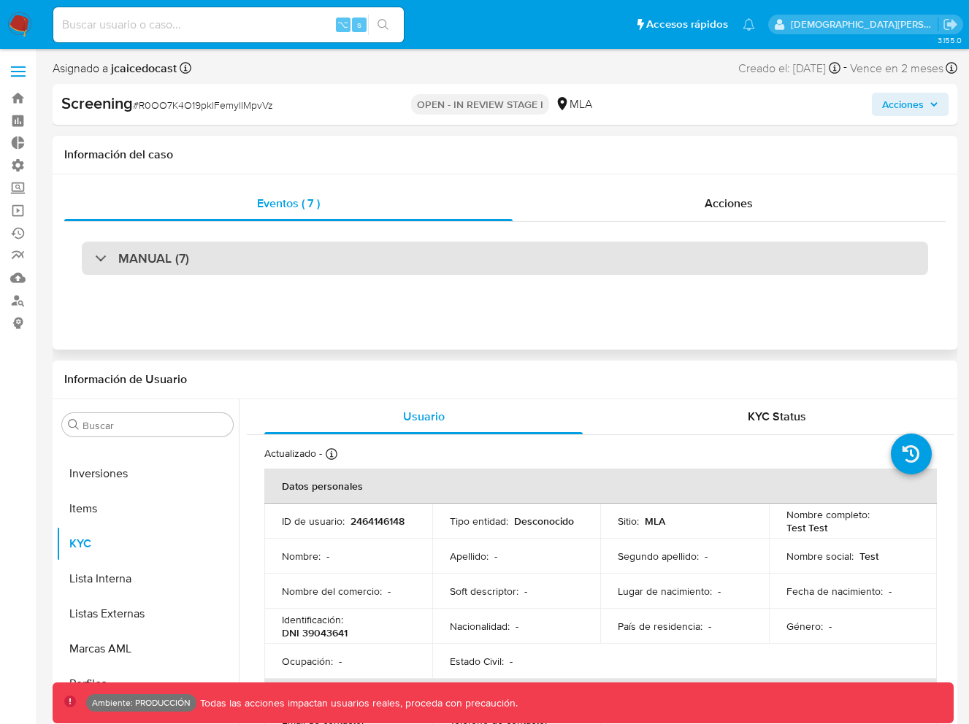
click at [410, 261] on div "MANUAL (7)" at bounding box center [505, 259] width 846 height 34
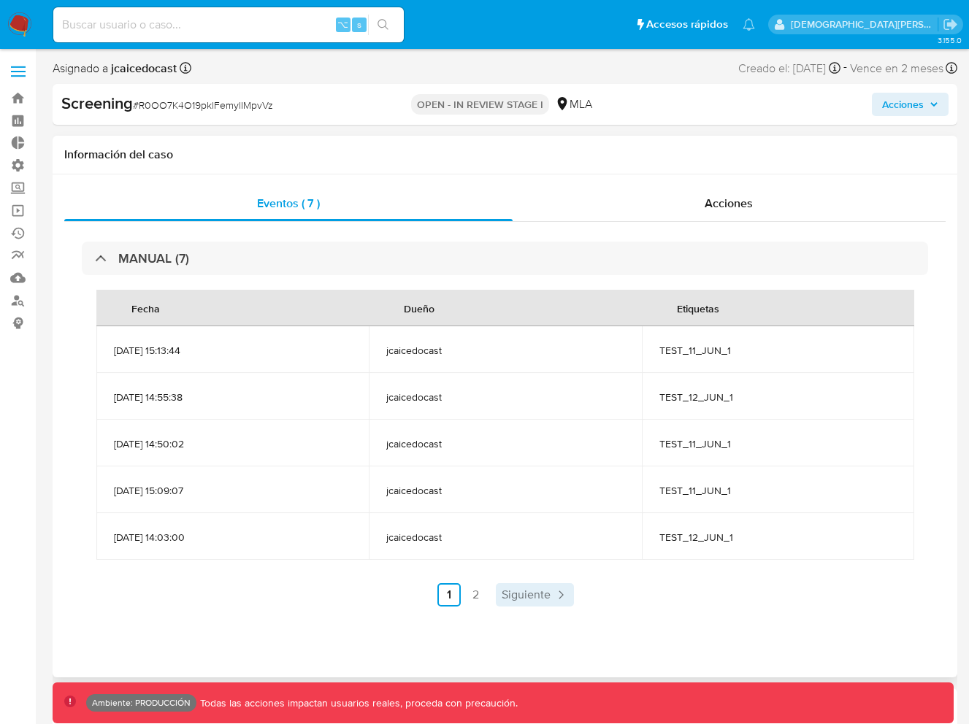
click at [518, 591] on span "Siguiente" at bounding box center [526, 595] width 49 height 12
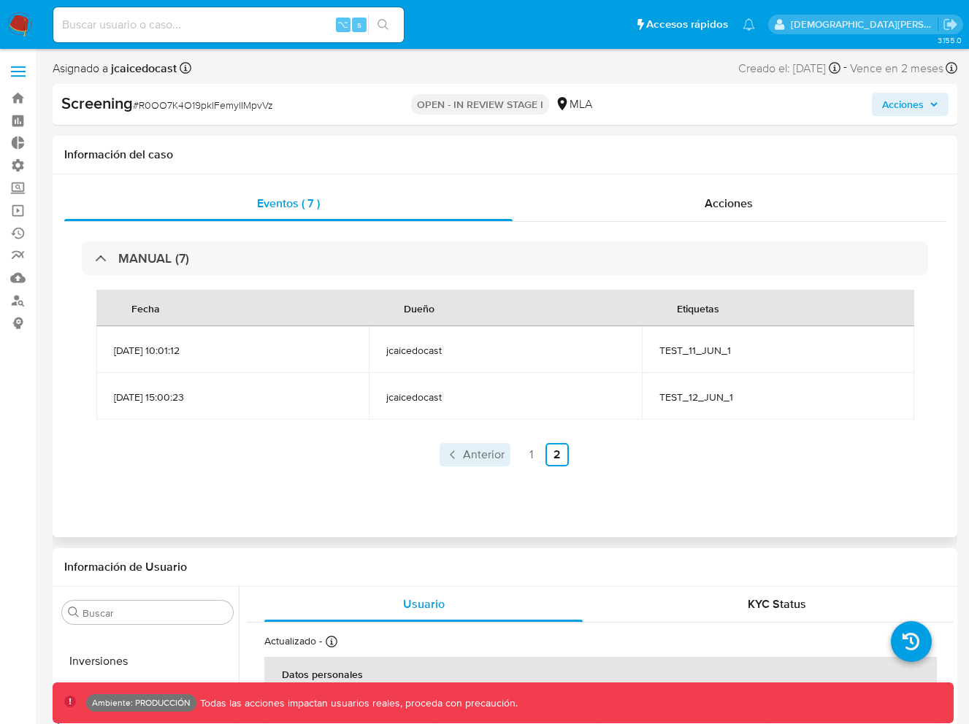
click at [477, 458] on span "Anterior" at bounding box center [484, 455] width 42 height 12
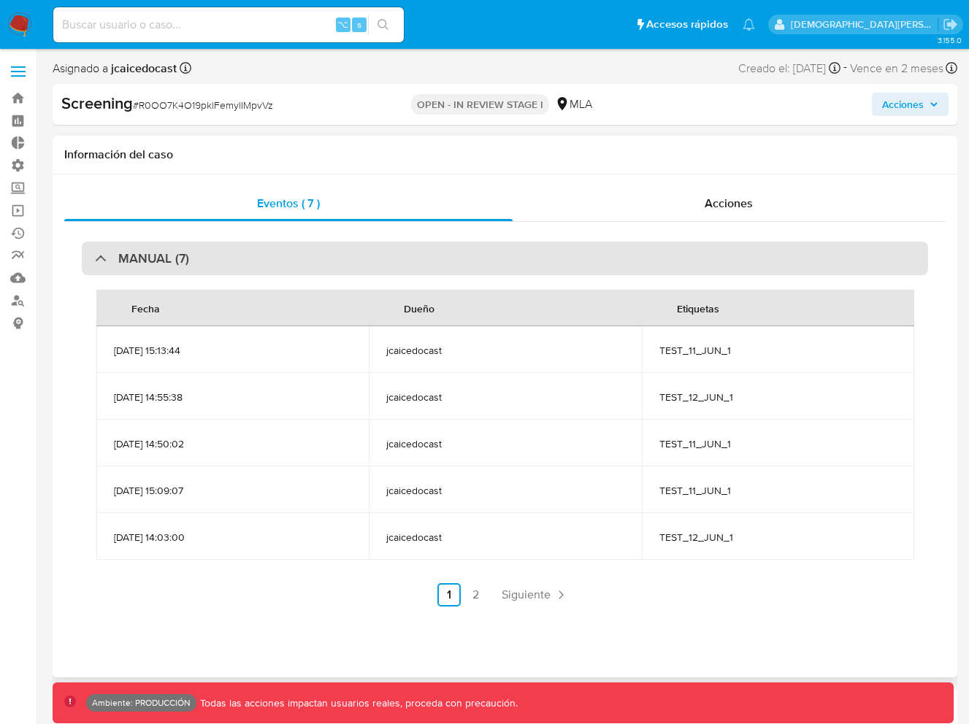
click at [483, 255] on div "MANUAL (7)" at bounding box center [505, 259] width 846 height 34
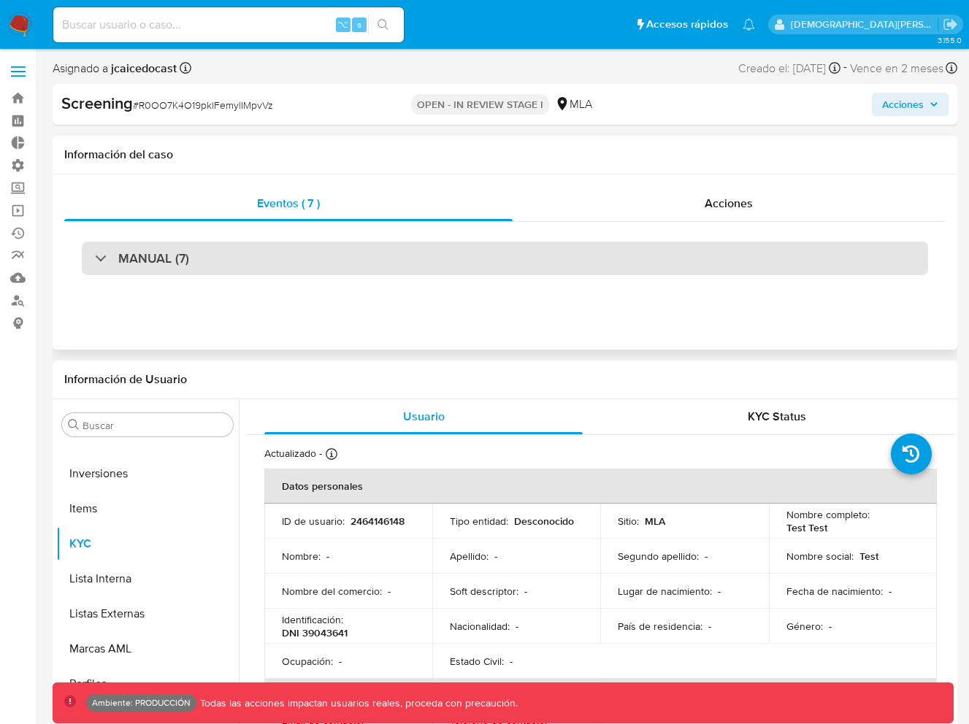
click at [342, 259] on div "MANUAL (7)" at bounding box center [505, 259] width 846 height 34
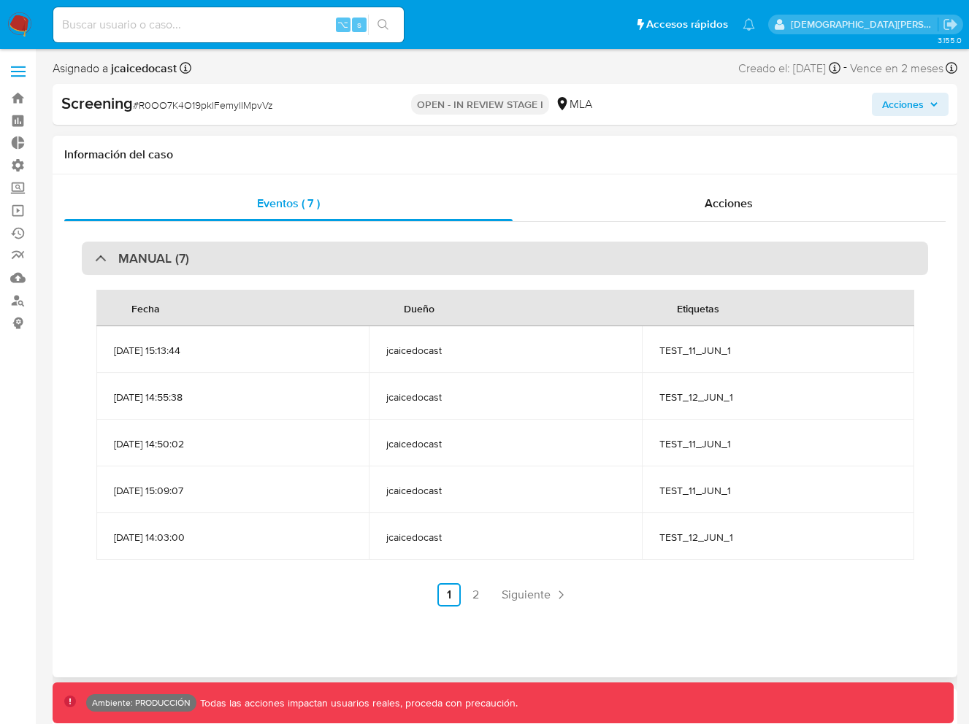
click at [342, 259] on div "MANUAL (7)" at bounding box center [505, 259] width 846 height 34
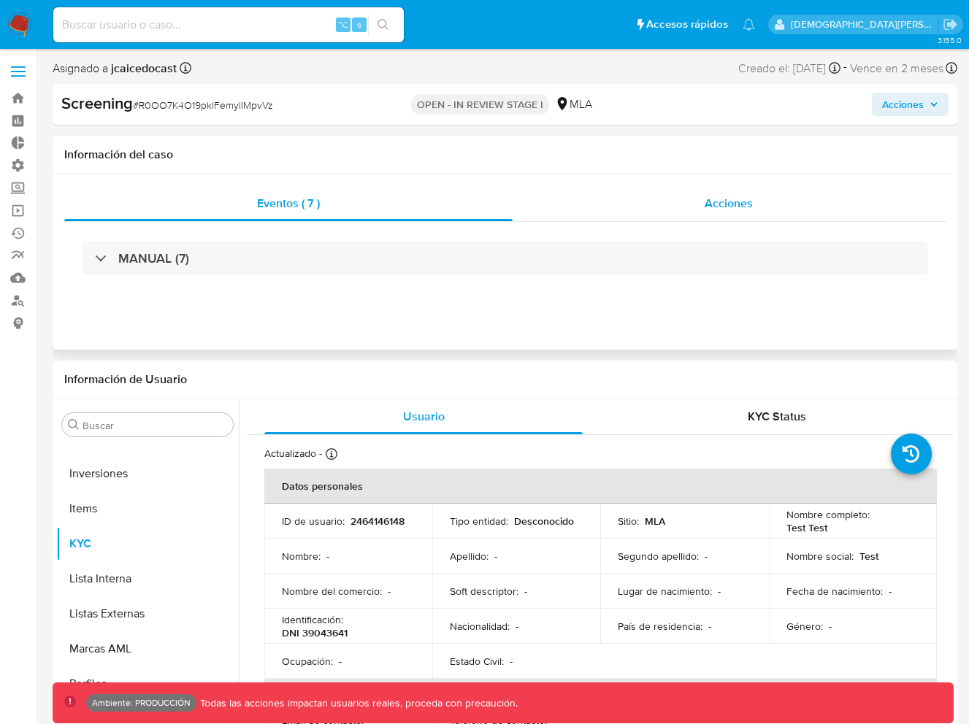
click at [746, 202] on span "Acciones" at bounding box center [728, 203] width 48 height 17
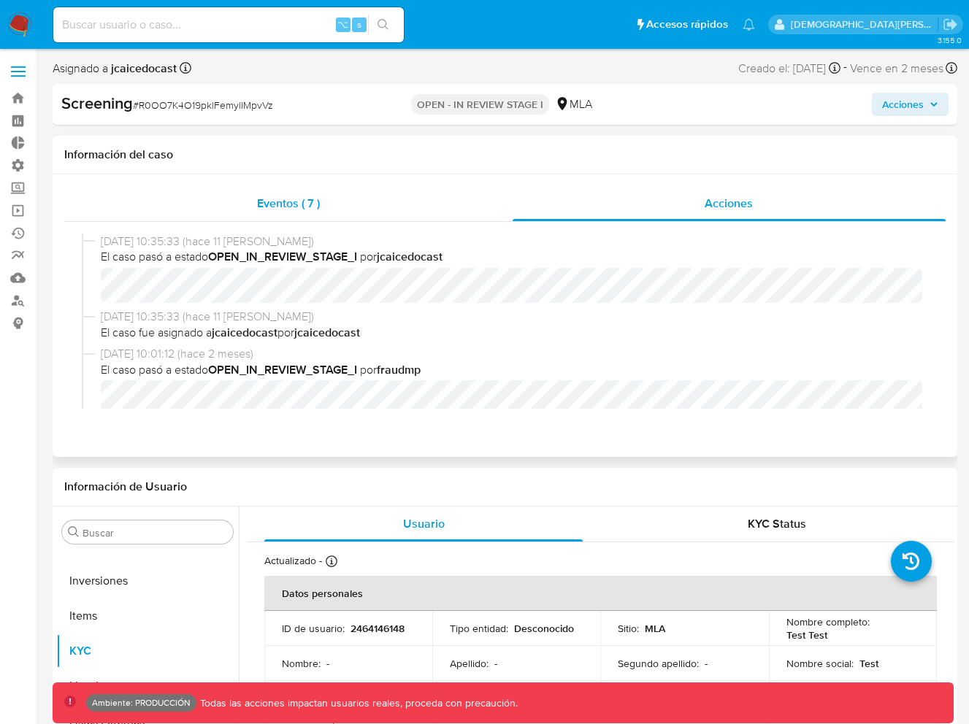
click at [315, 217] on div "Eventos ( 7 )" at bounding box center [288, 203] width 448 height 35
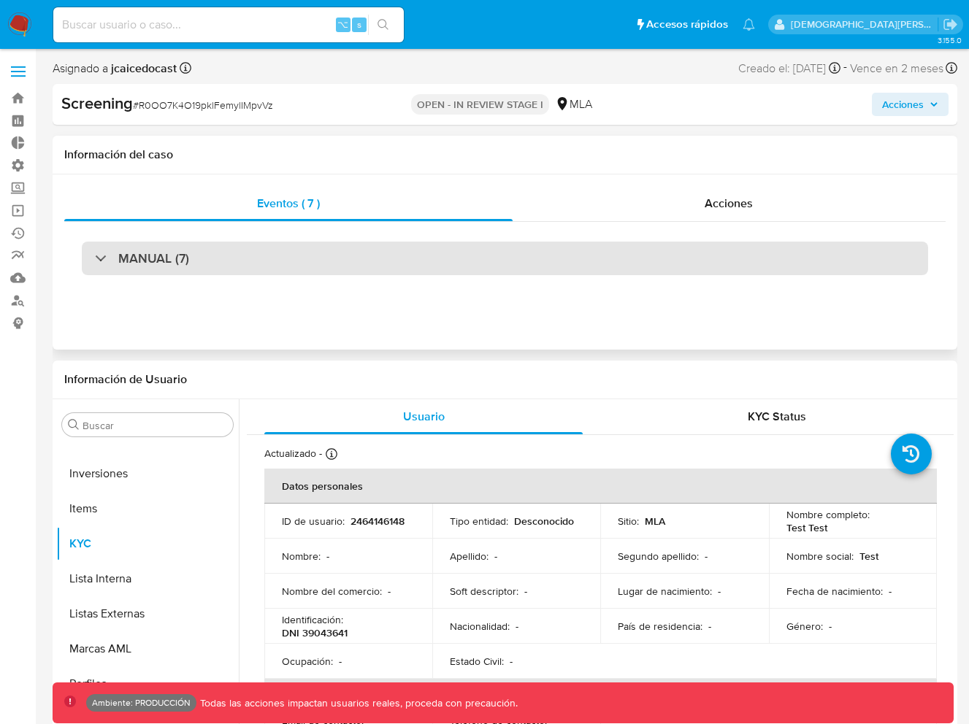
click at [341, 266] on div "MANUAL (7)" at bounding box center [505, 259] width 846 height 34
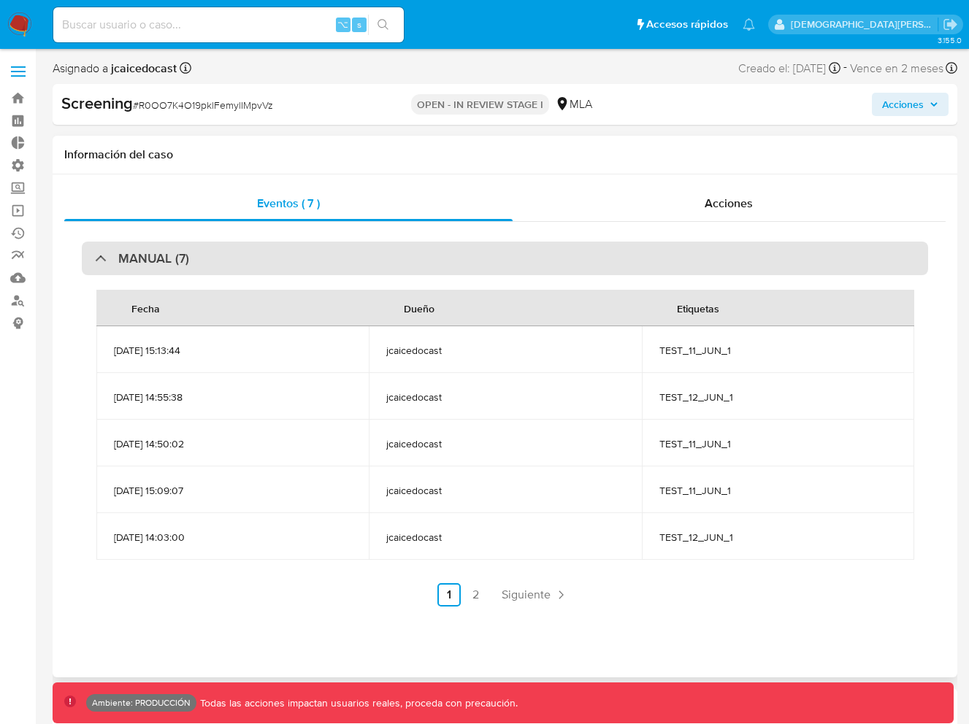
click at [772, 258] on div "MANUAL (7)" at bounding box center [505, 259] width 846 height 34
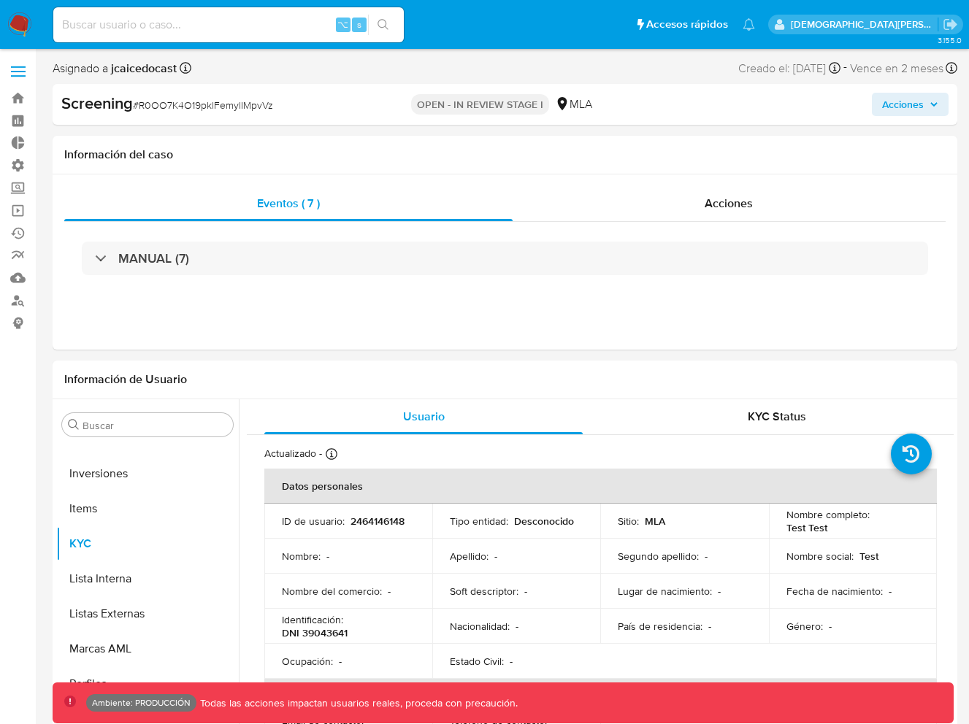
scroll to position [687, 0]
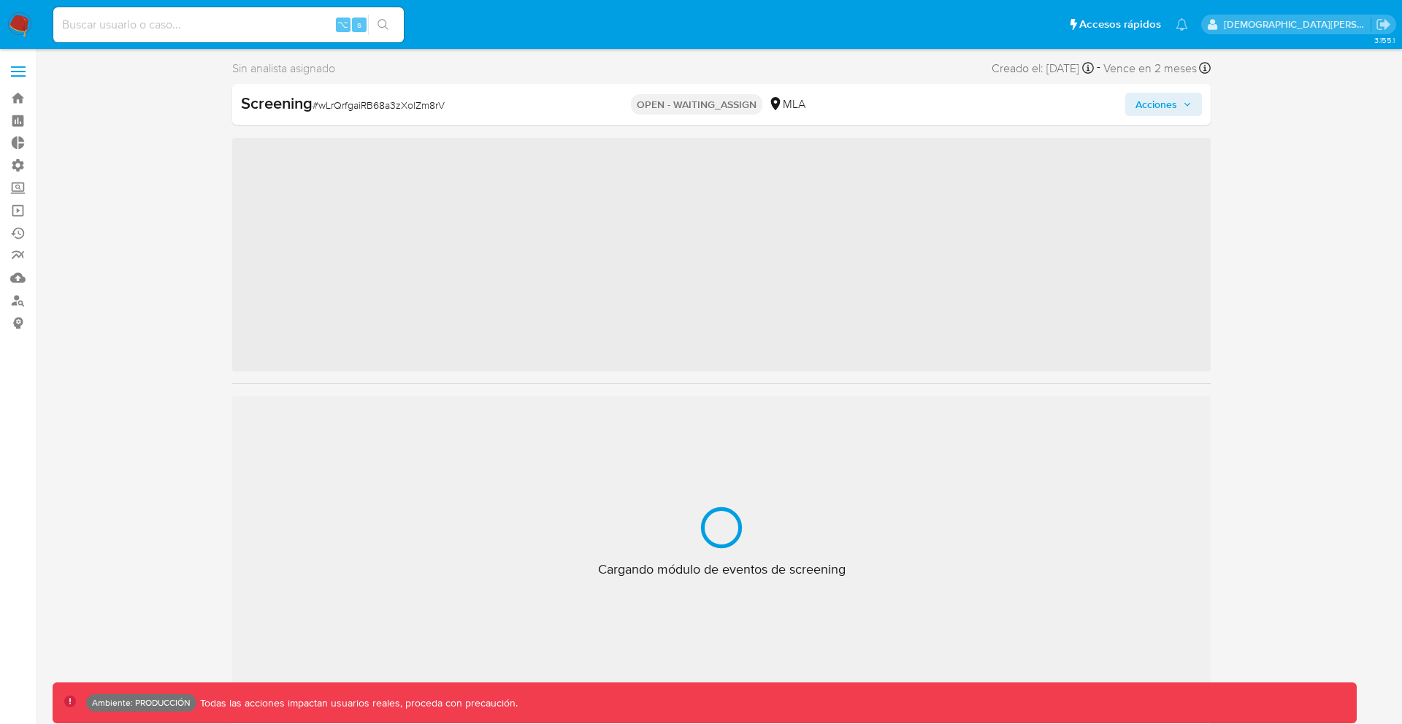
scroll to position [687, 0]
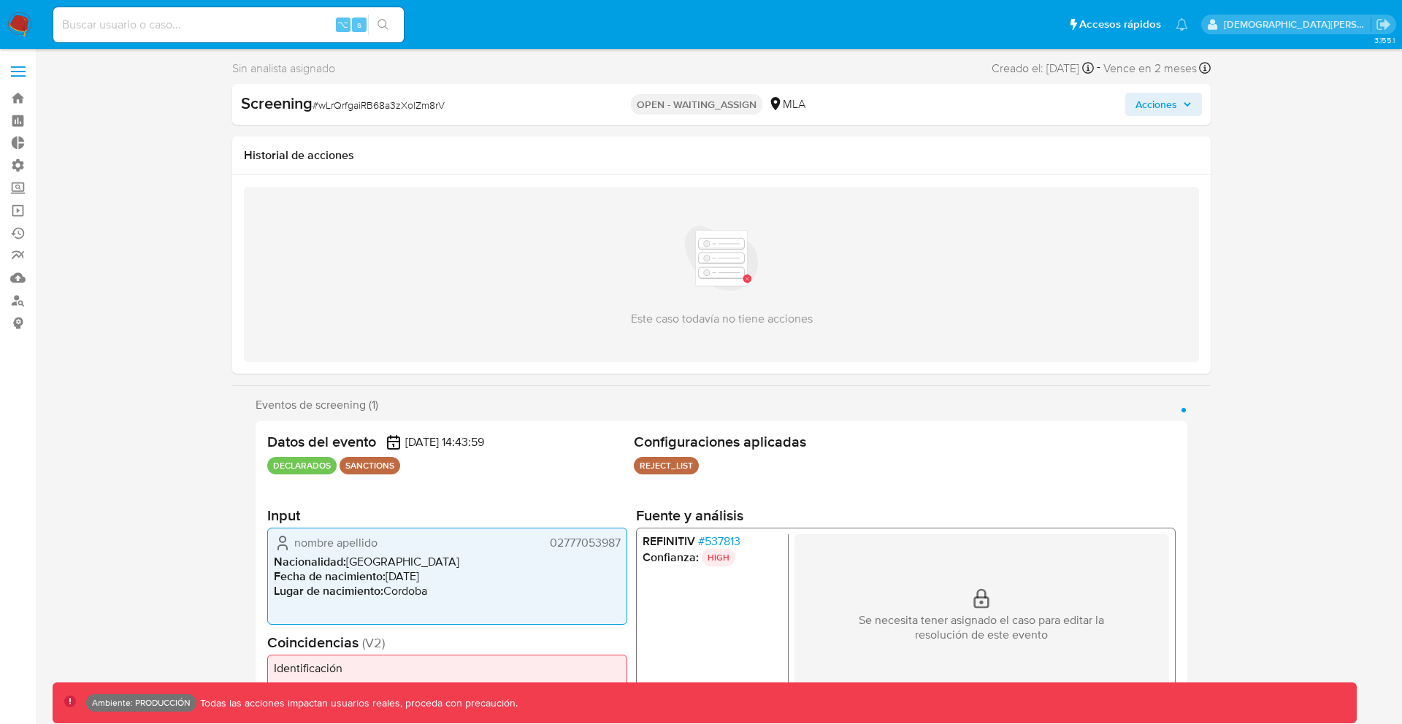
select select "10"
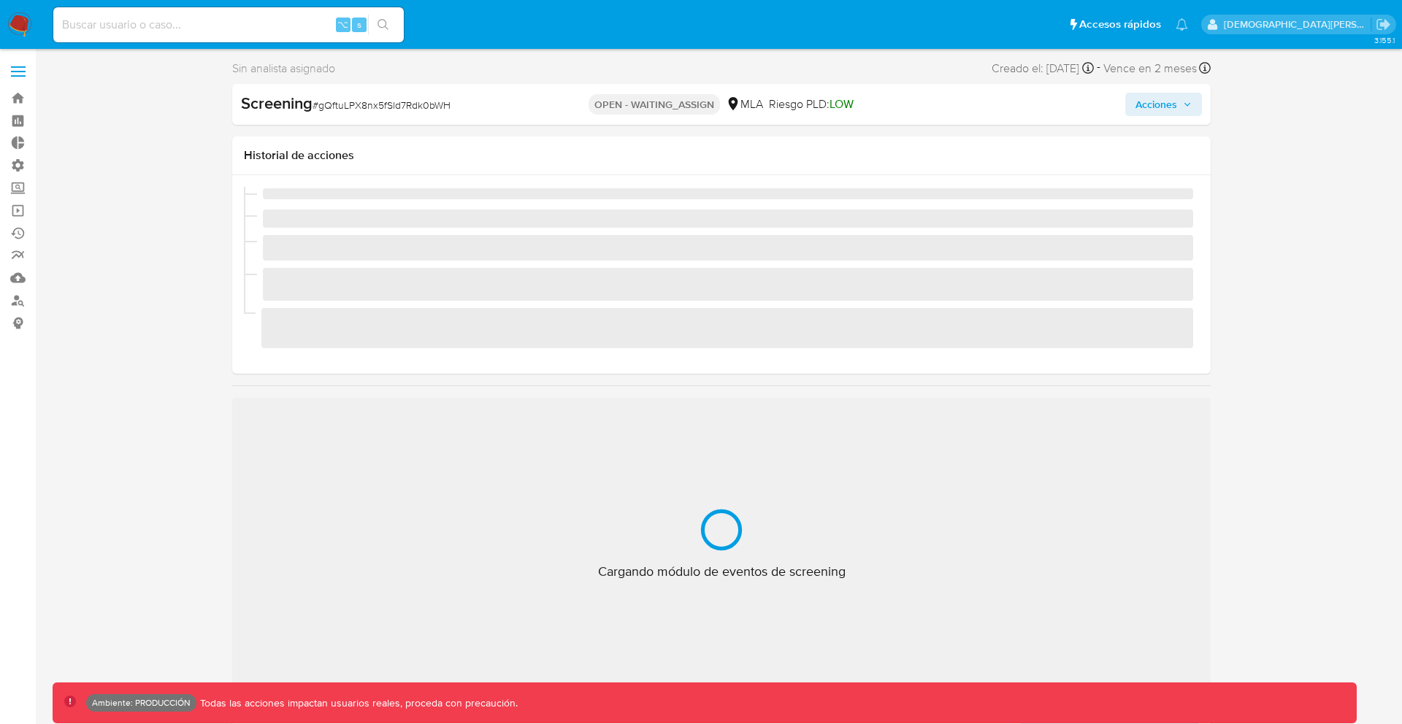
scroll to position [687, 0]
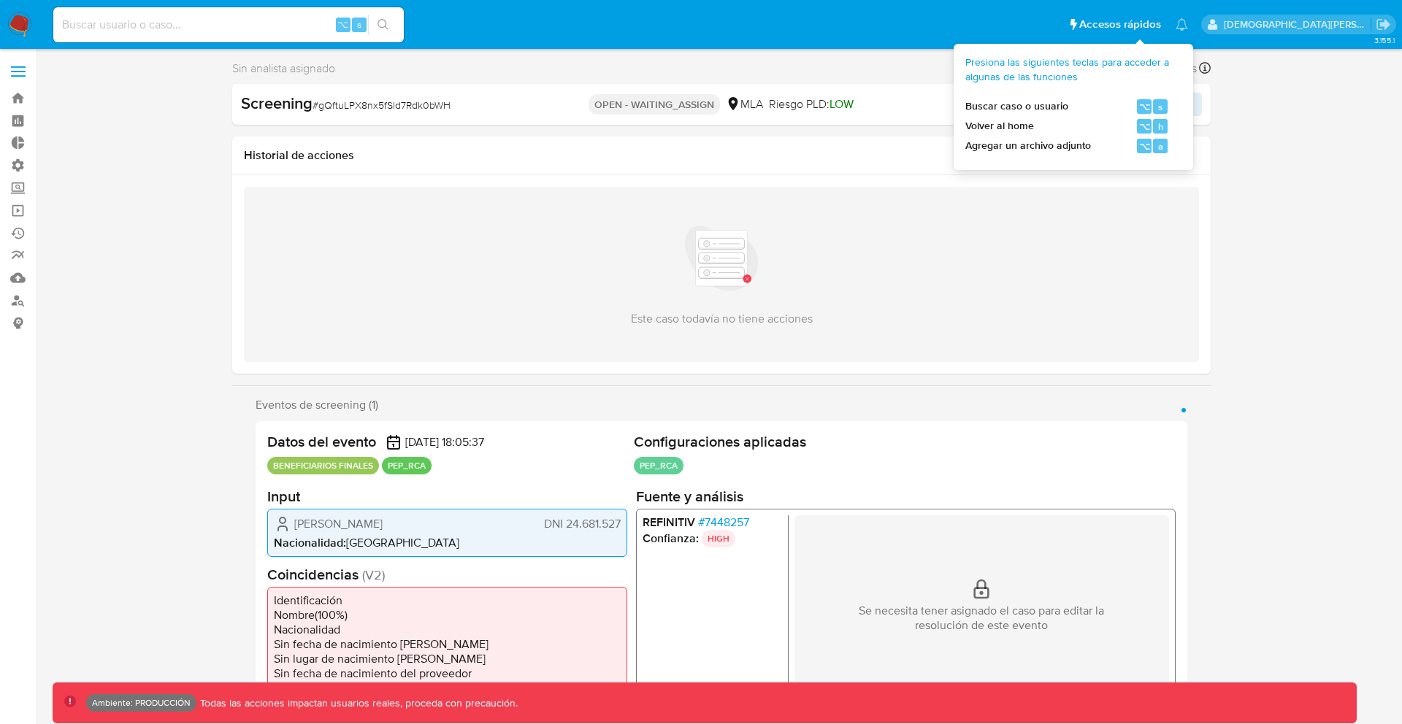
select select "10"
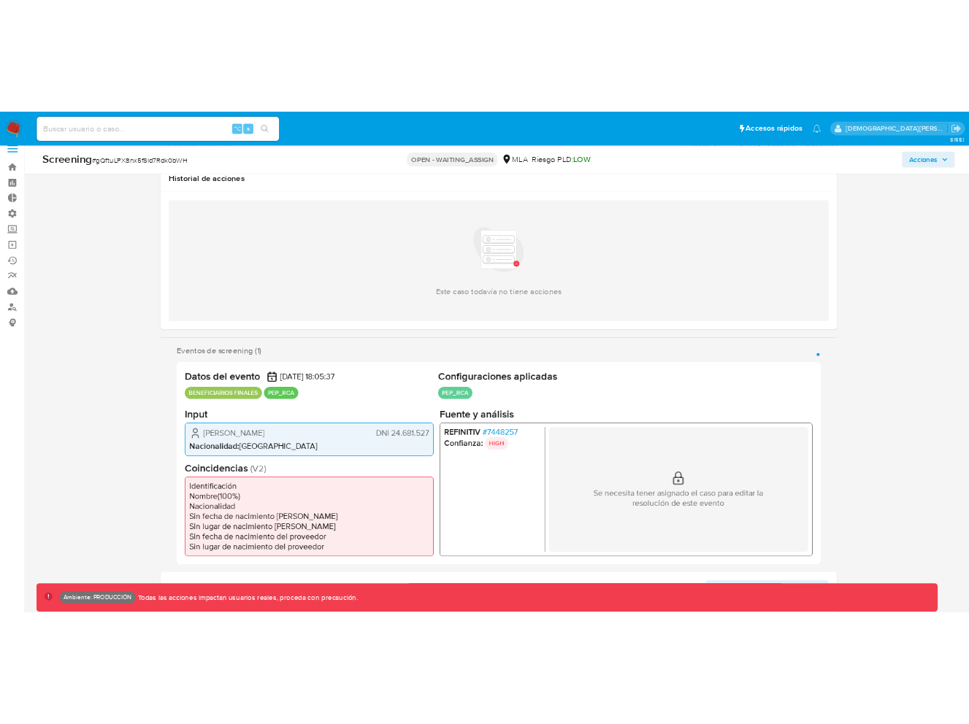
scroll to position [0, 0]
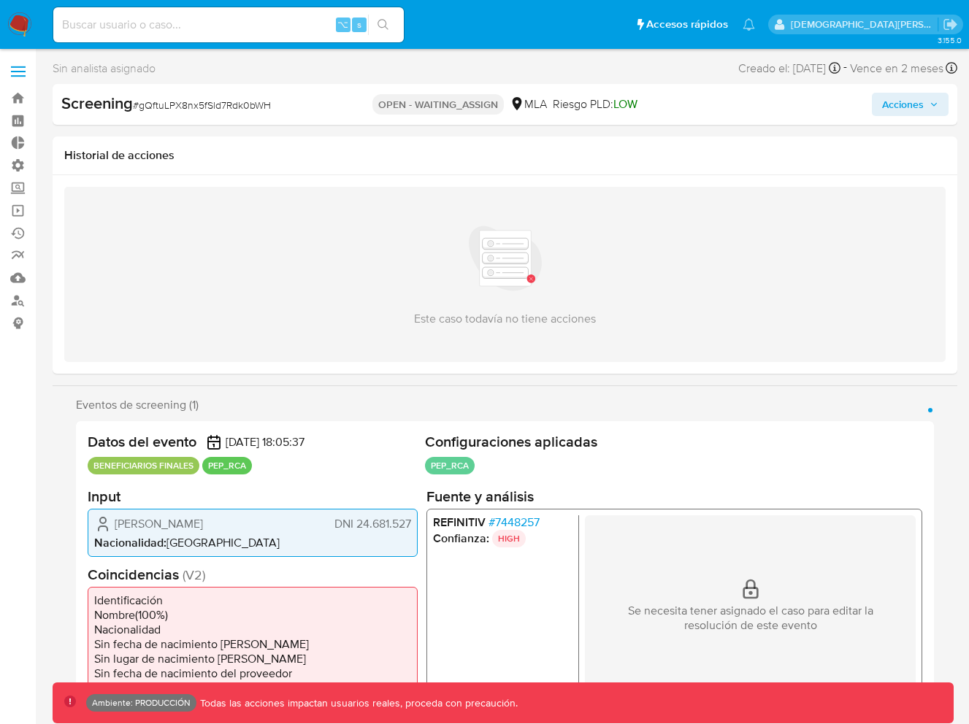
select select "10"
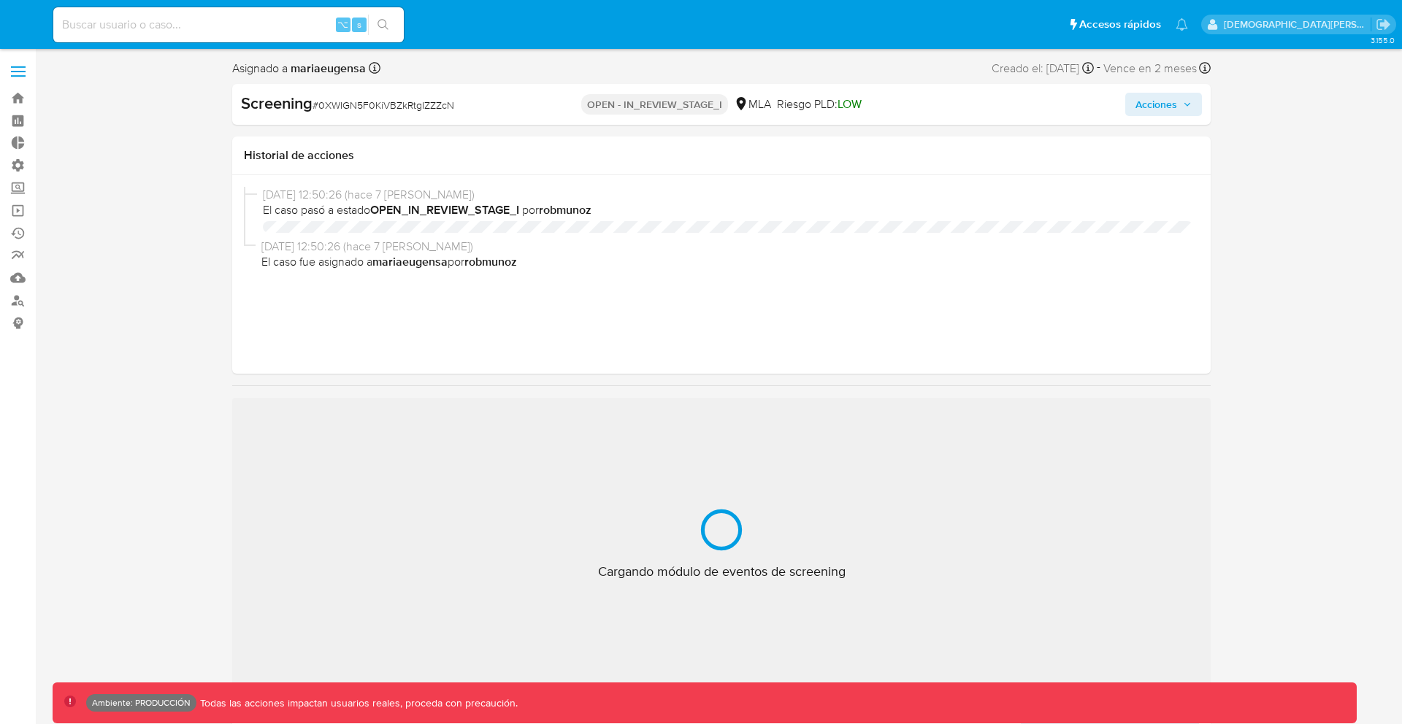
select select "10"
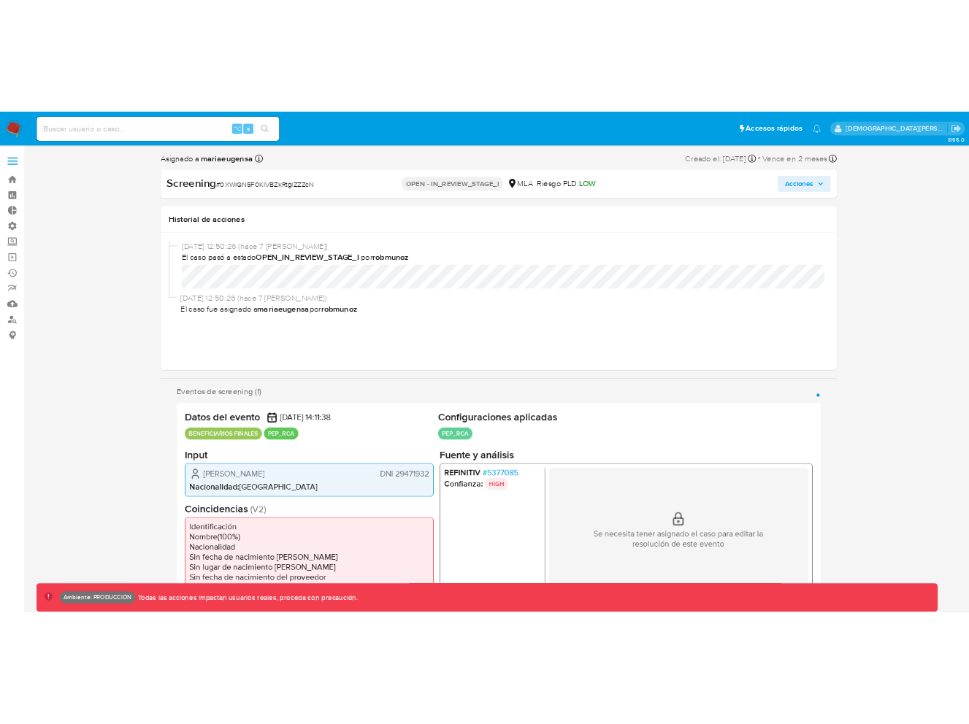
scroll to position [687, 0]
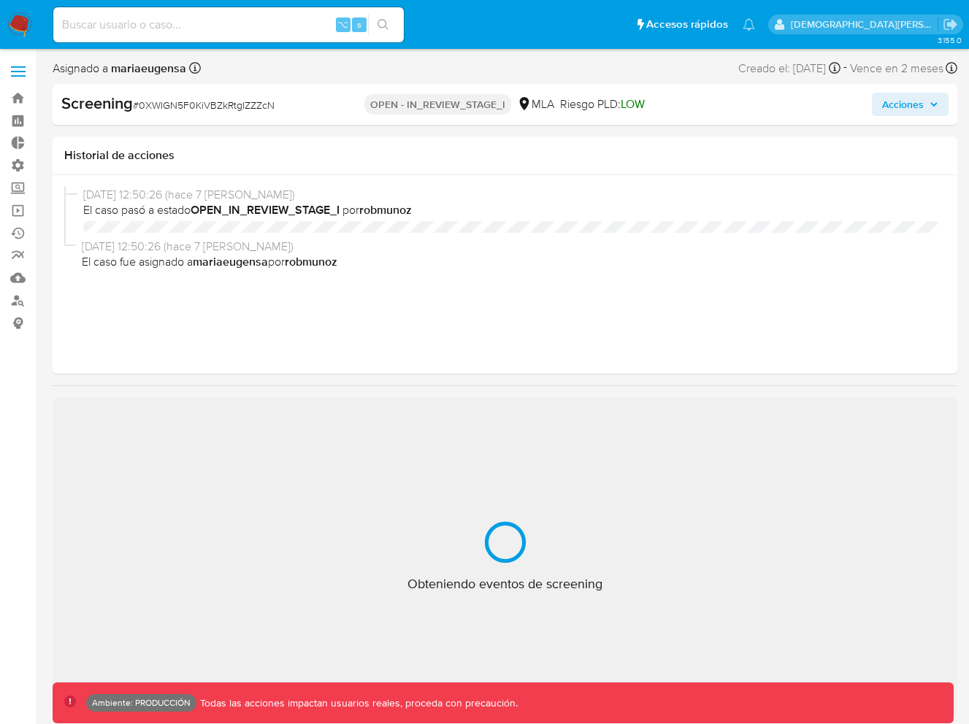
select select "10"
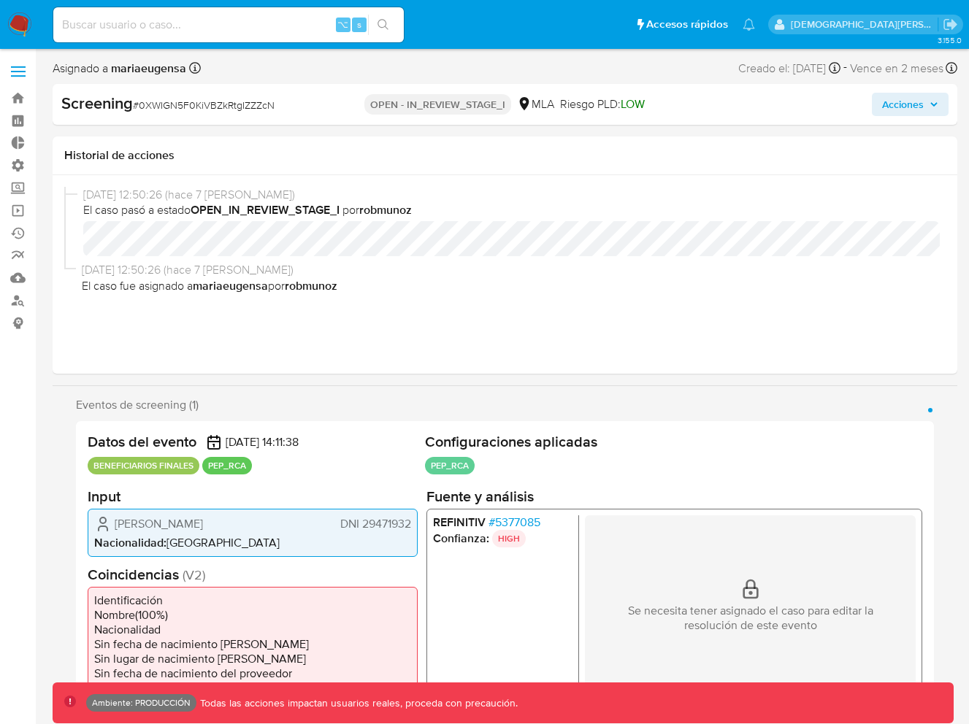
scroll to position [687, 0]
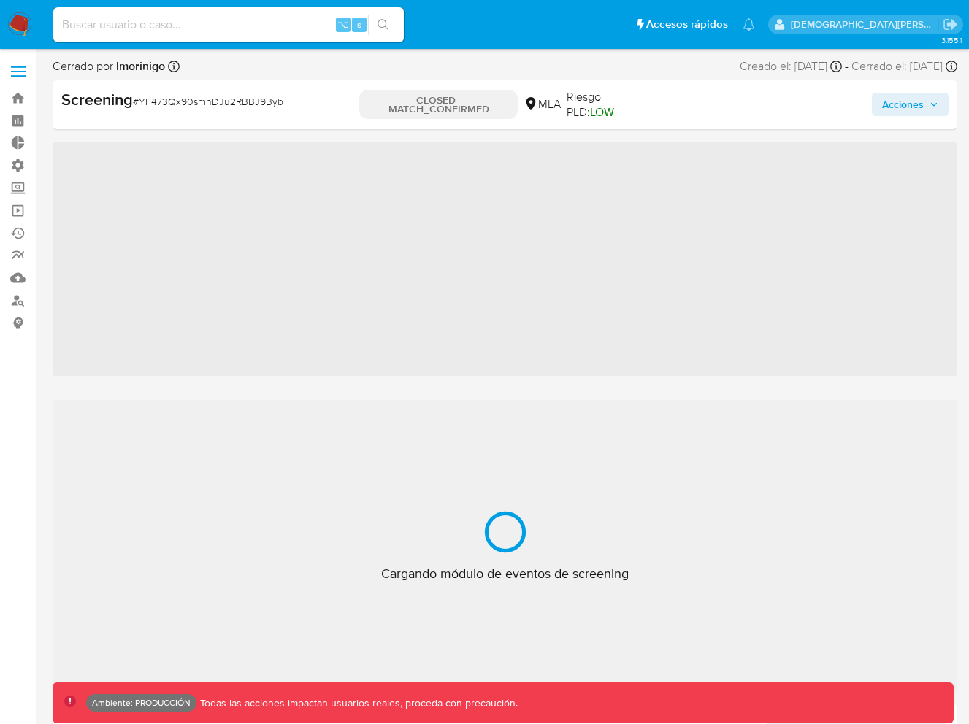
scroll to position [687, 0]
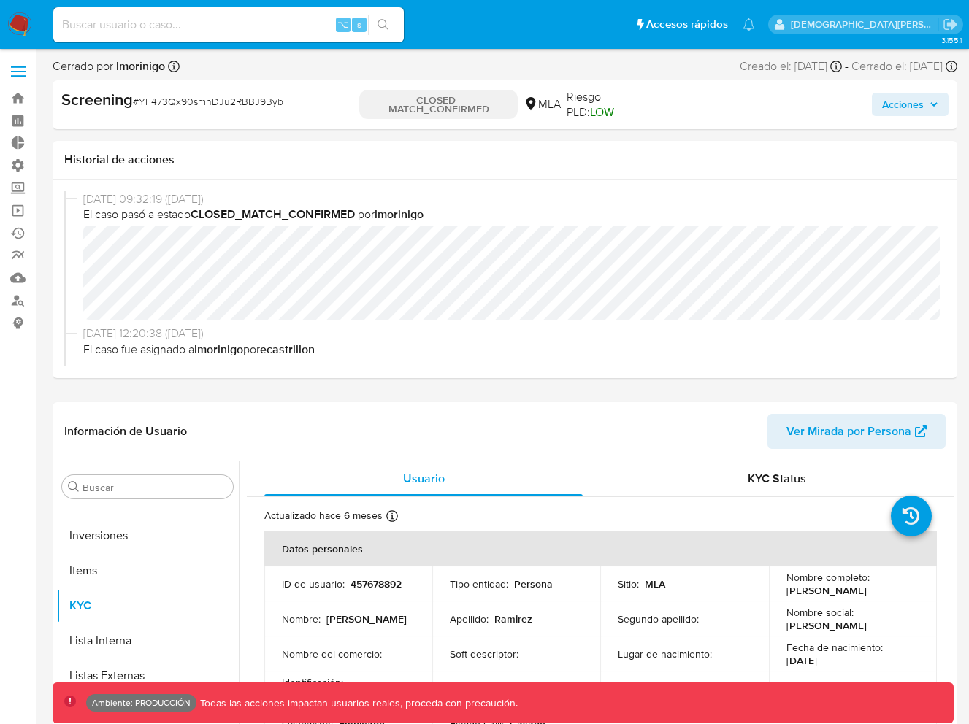
select select "10"
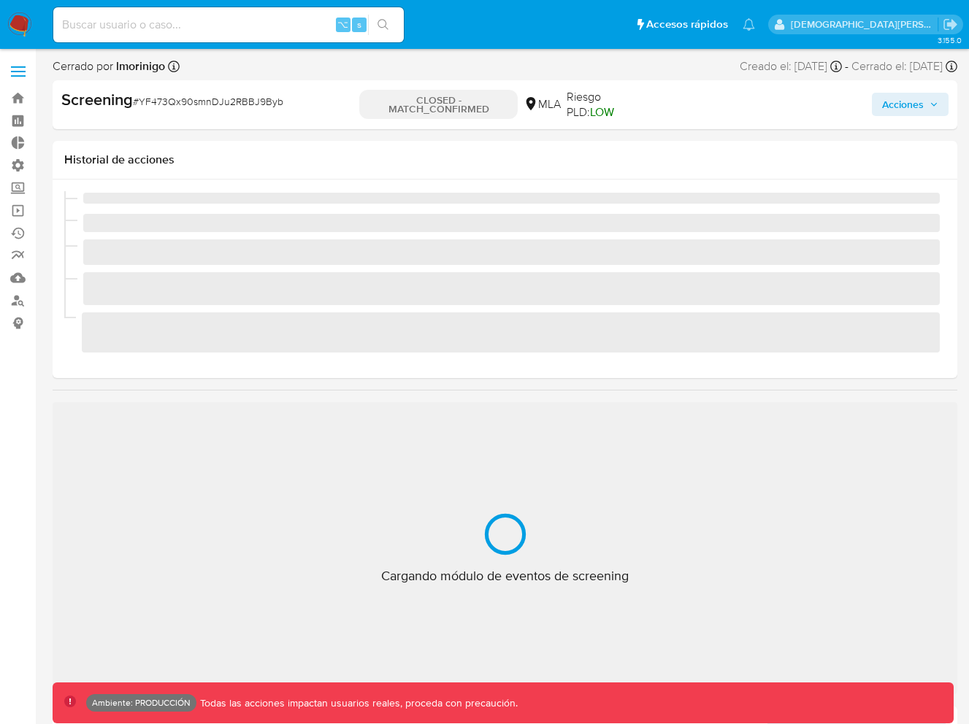
scroll to position [687, 0]
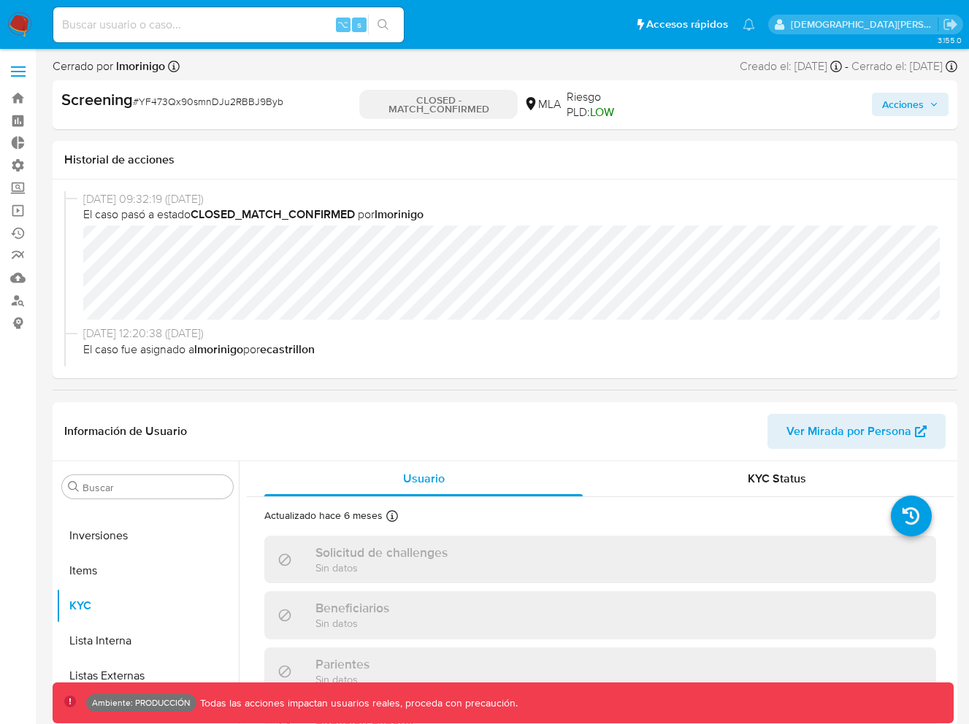
select select "10"
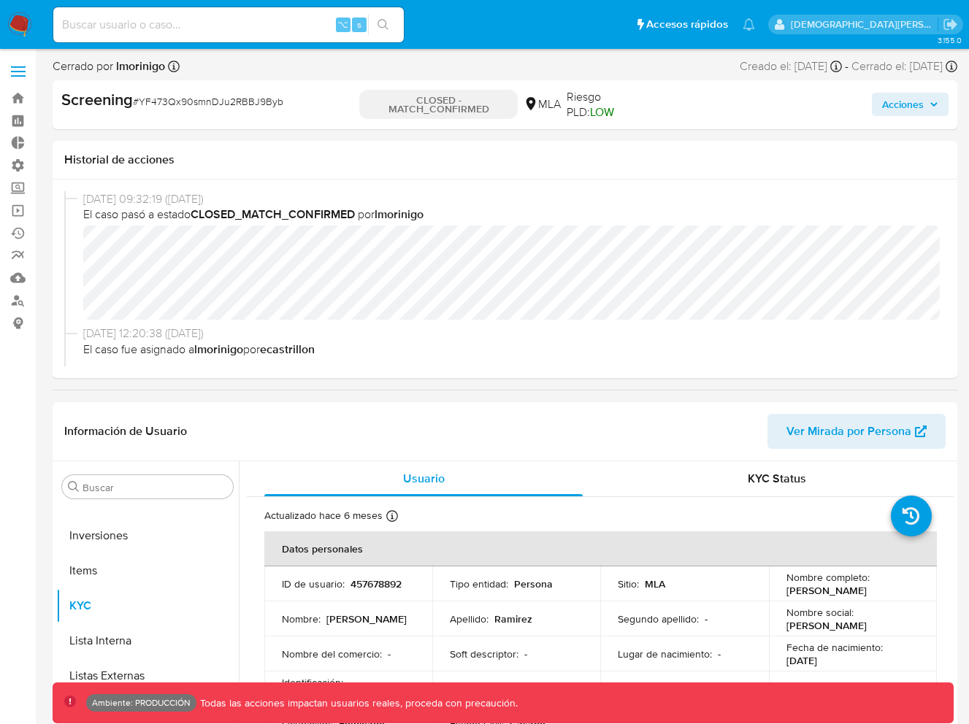
scroll to position [185, 0]
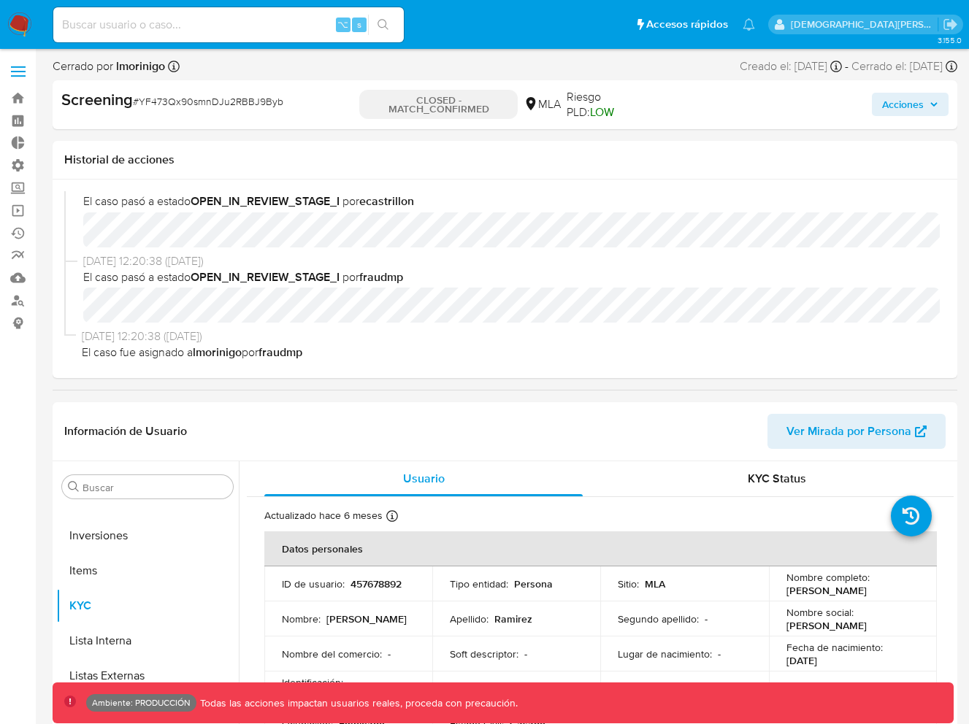
click at [902, 110] on span "Acciones" at bounding box center [903, 104] width 42 height 23
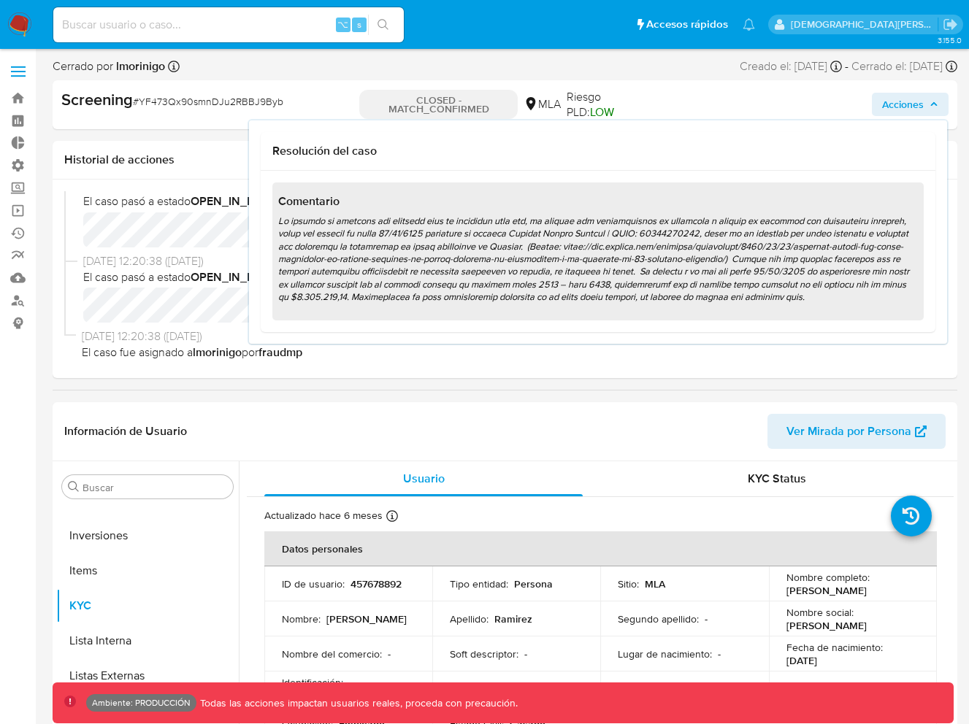
click at [898, 109] on span "Acciones" at bounding box center [903, 104] width 42 height 23
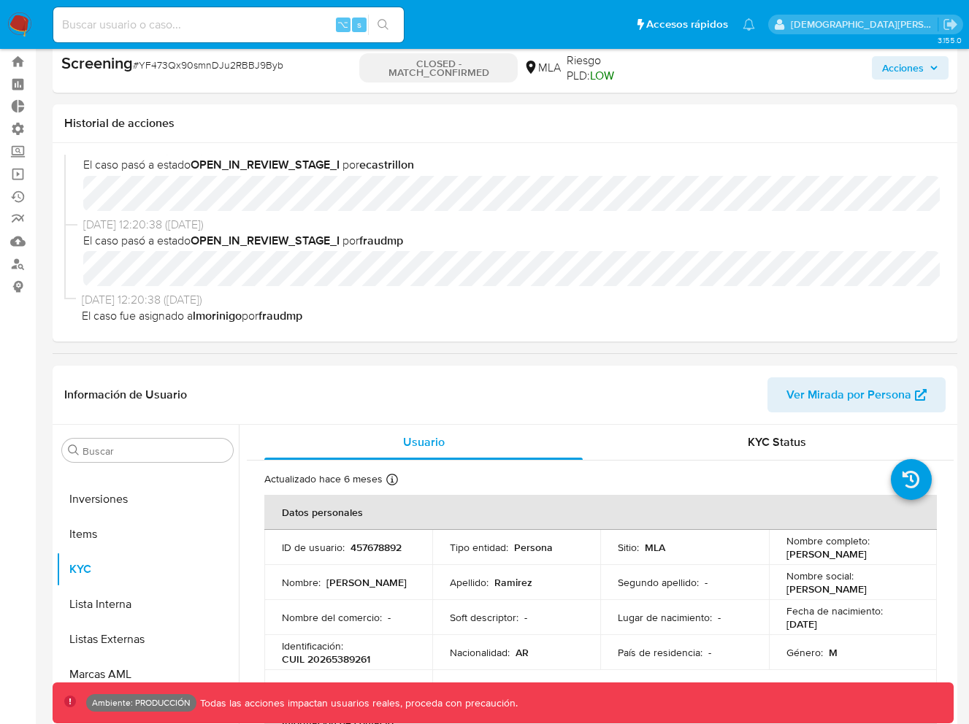
scroll to position [0, 0]
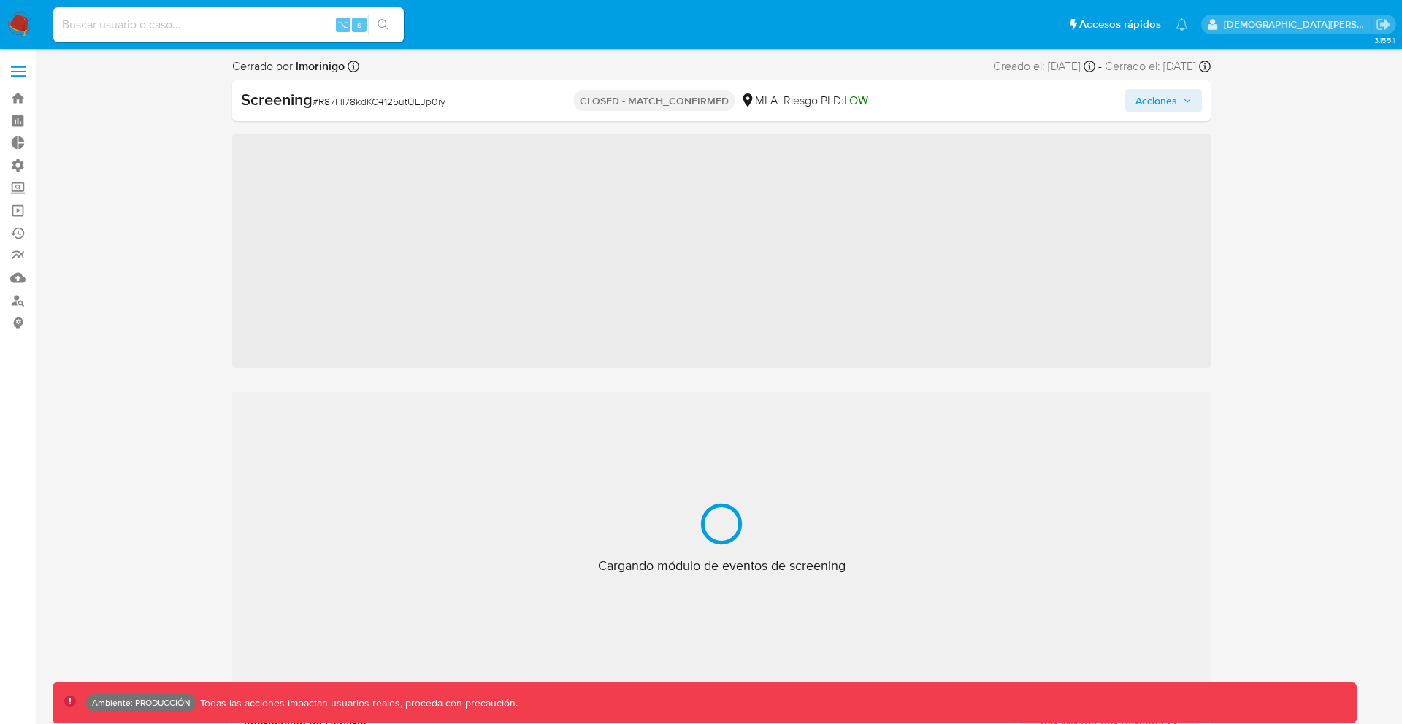
scroll to position [687, 0]
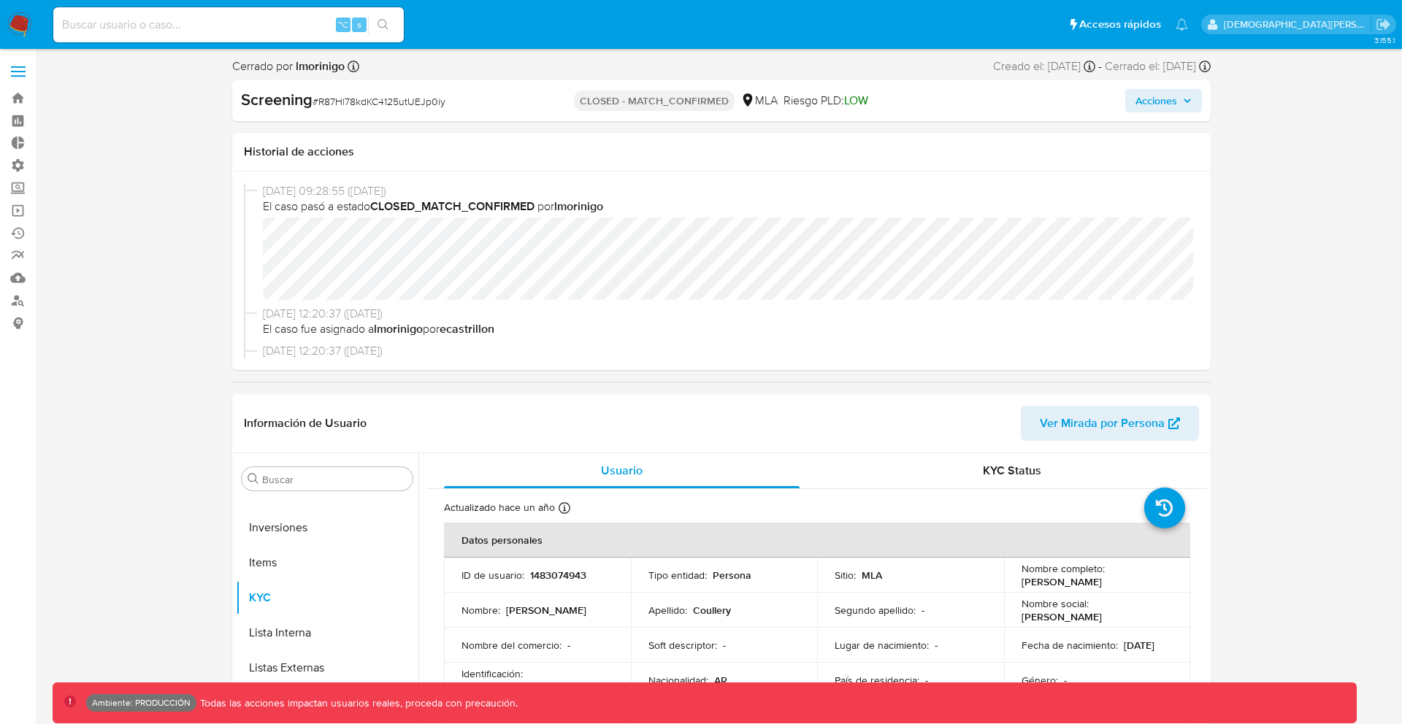
select select "10"
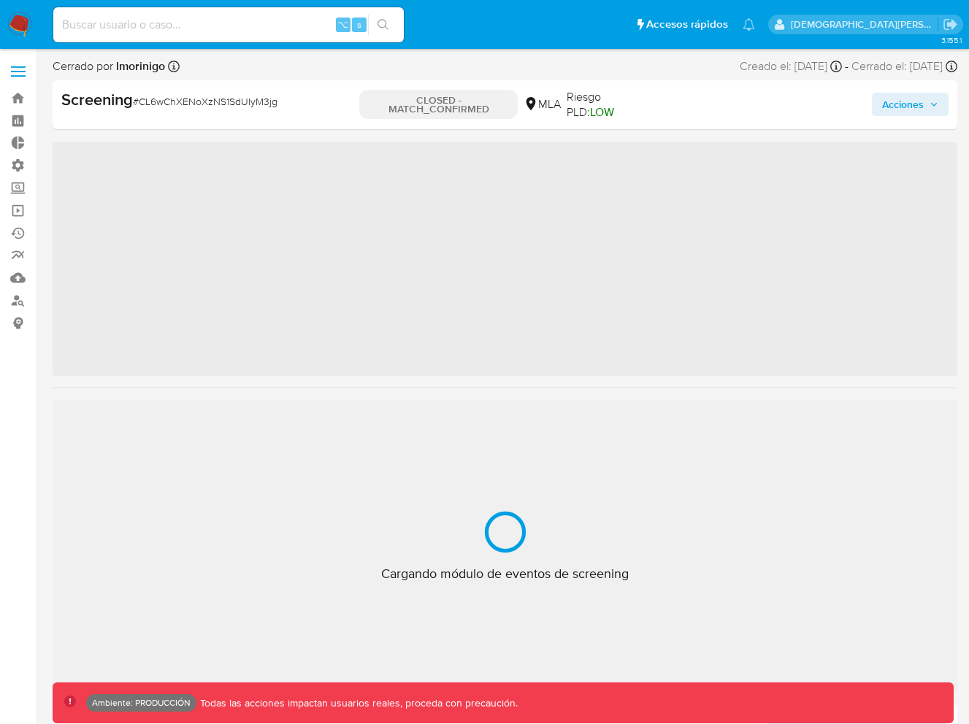
scroll to position [687, 0]
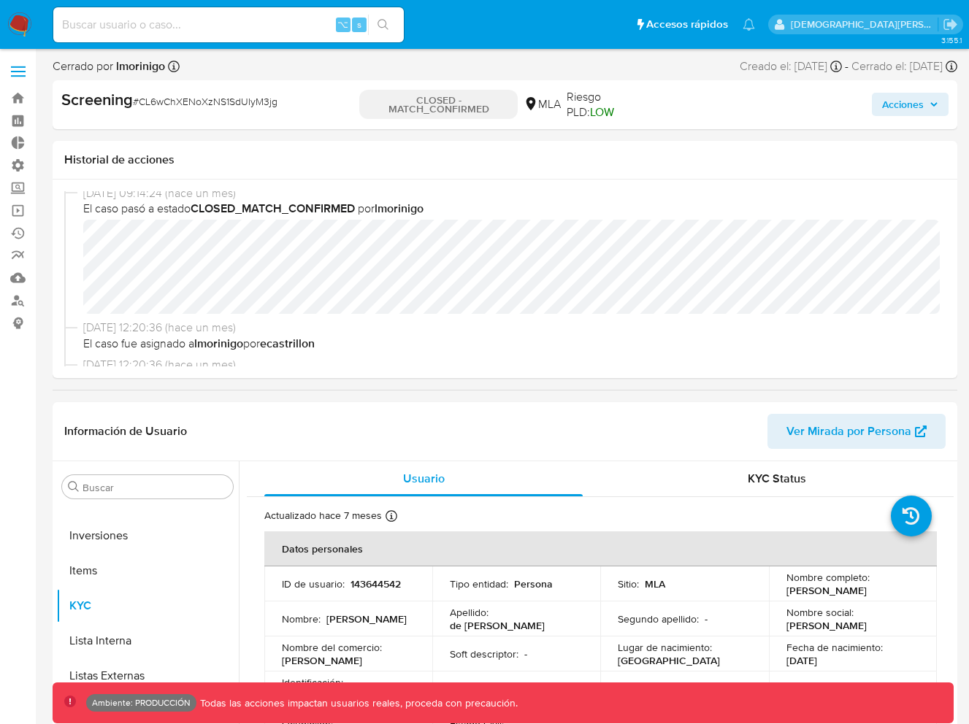
select select "10"
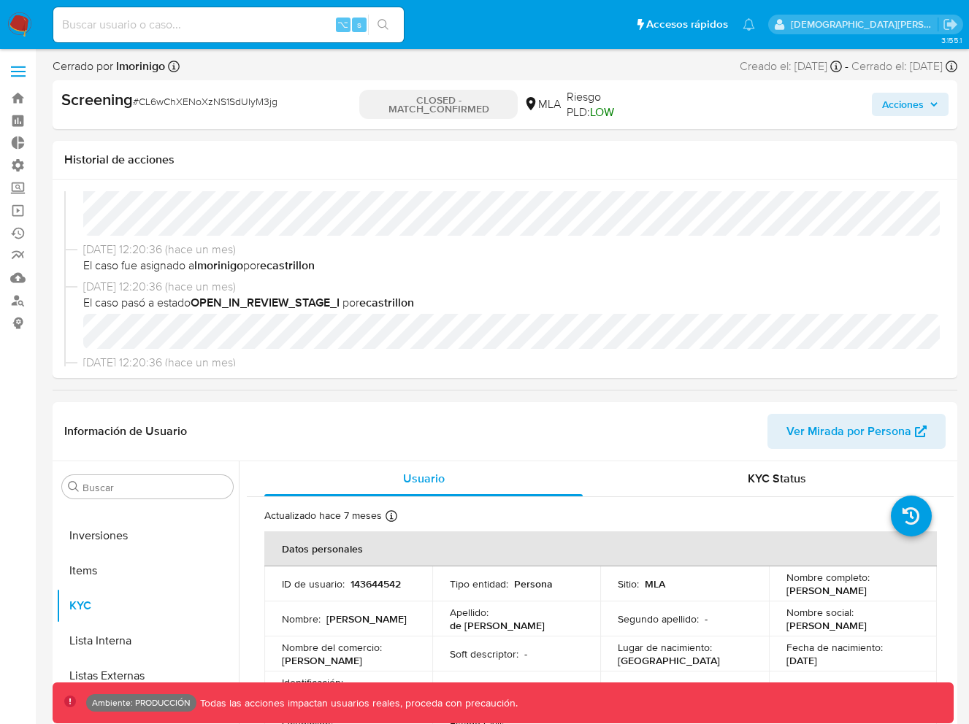
scroll to position [0, 0]
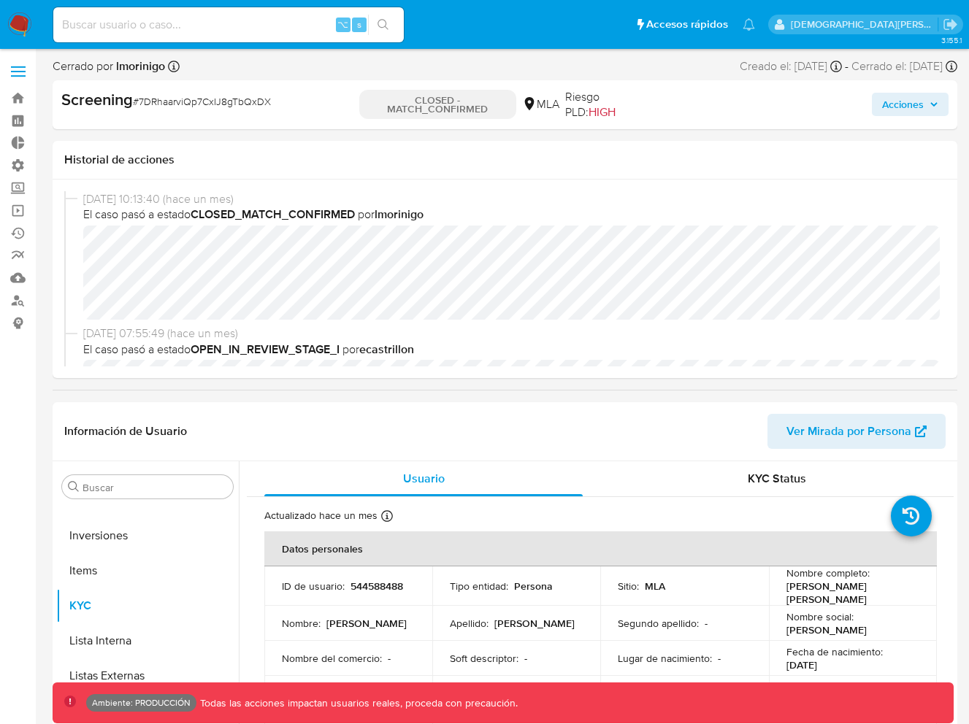
select select "10"
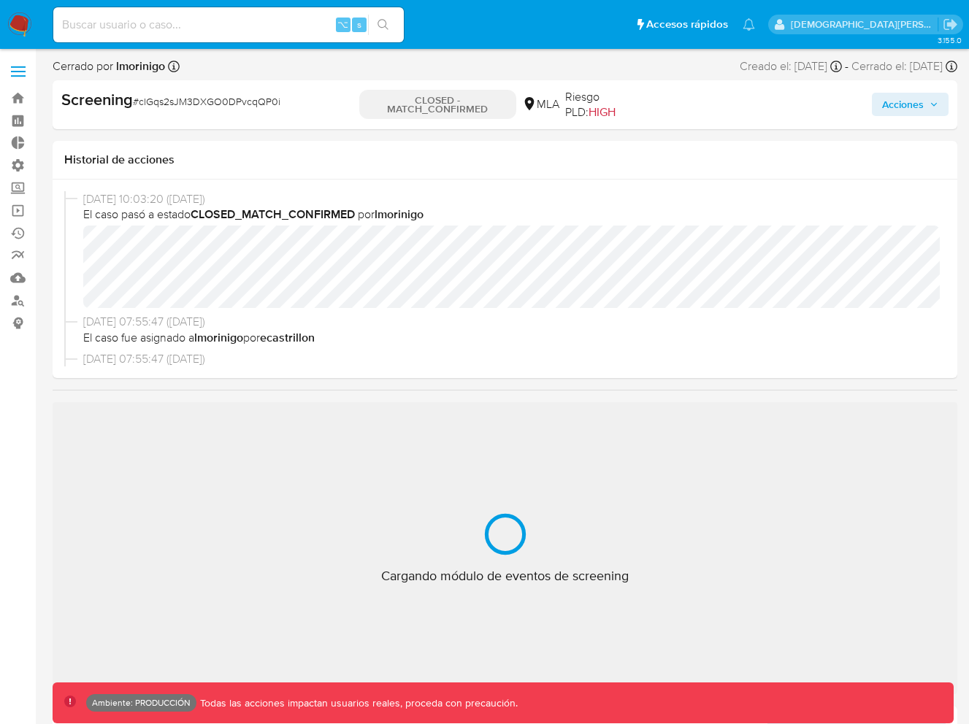
scroll to position [174, 0]
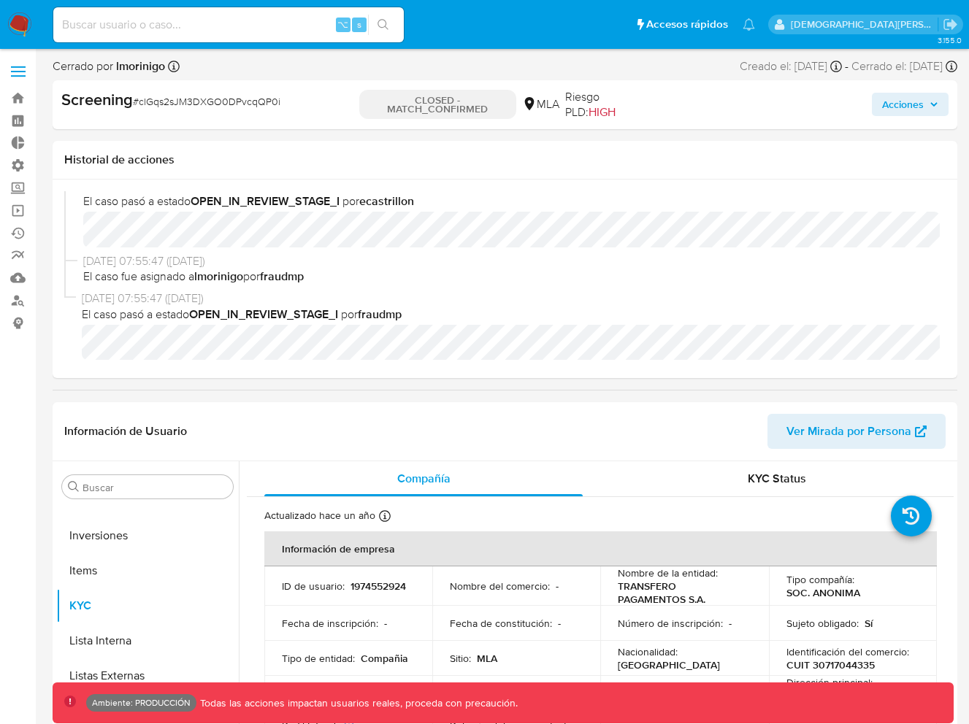
select select "10"
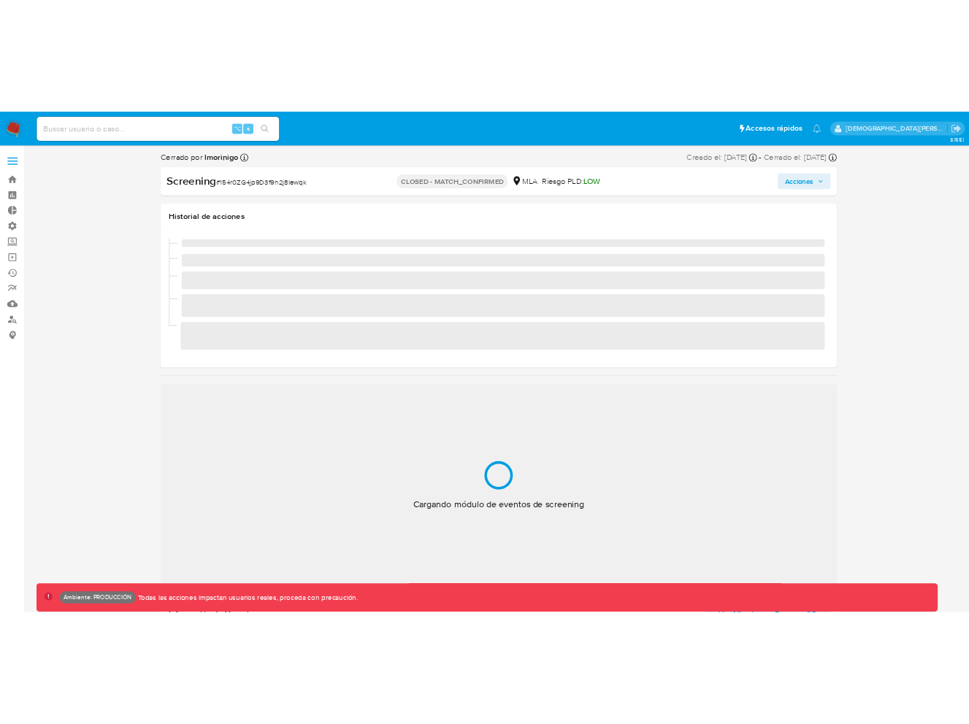
scroll to position [687, 0]
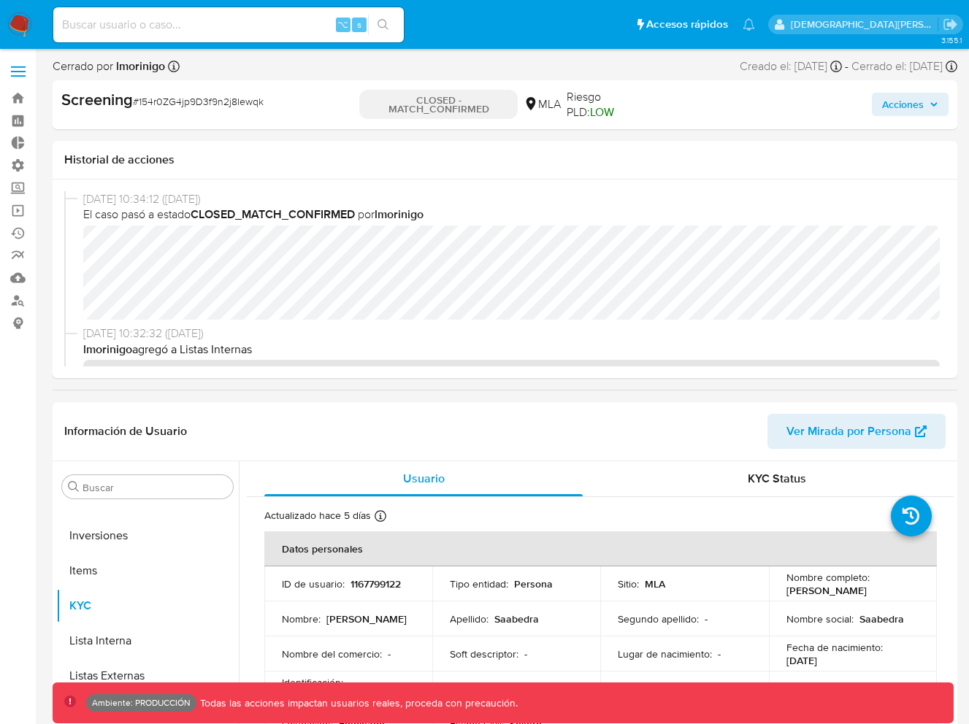
select select "10"
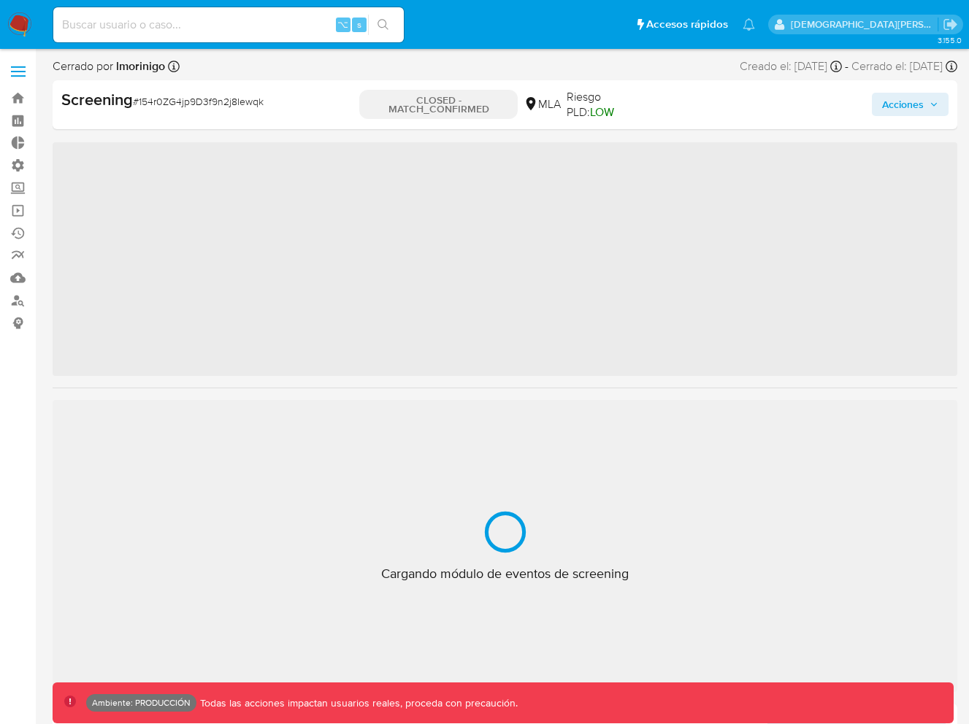
scroll to position [687, 0]
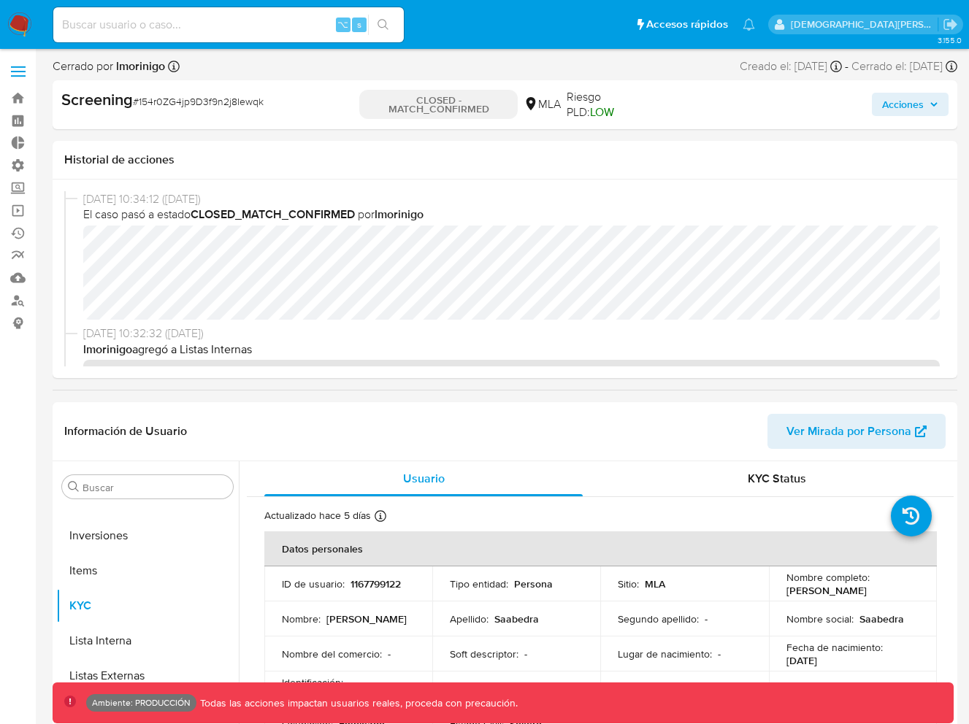
select select "10"
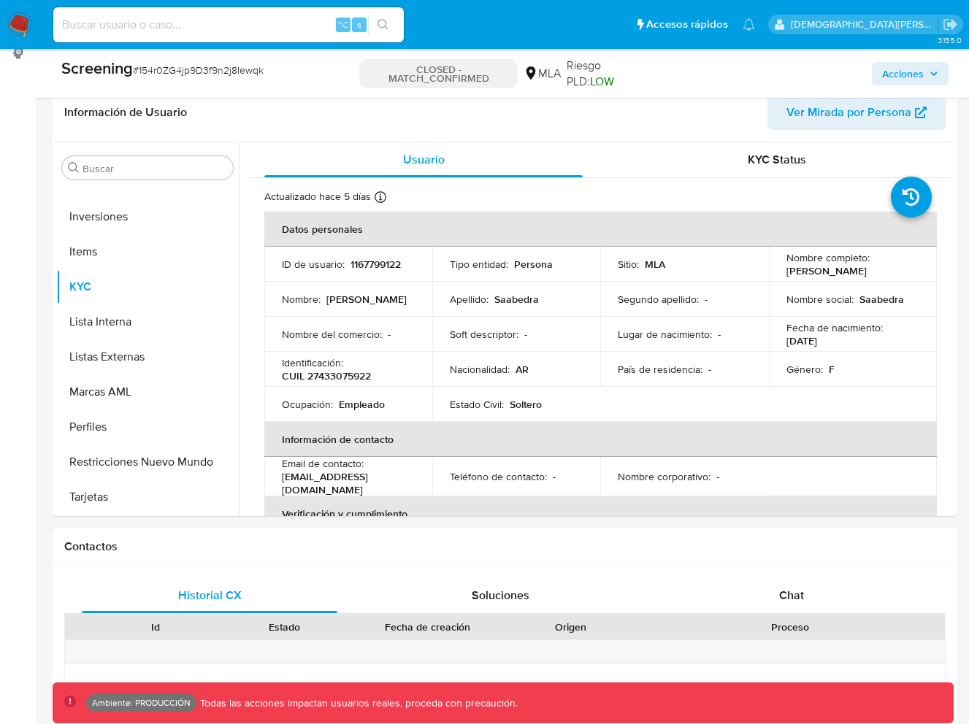
scroll to position [477, 0]
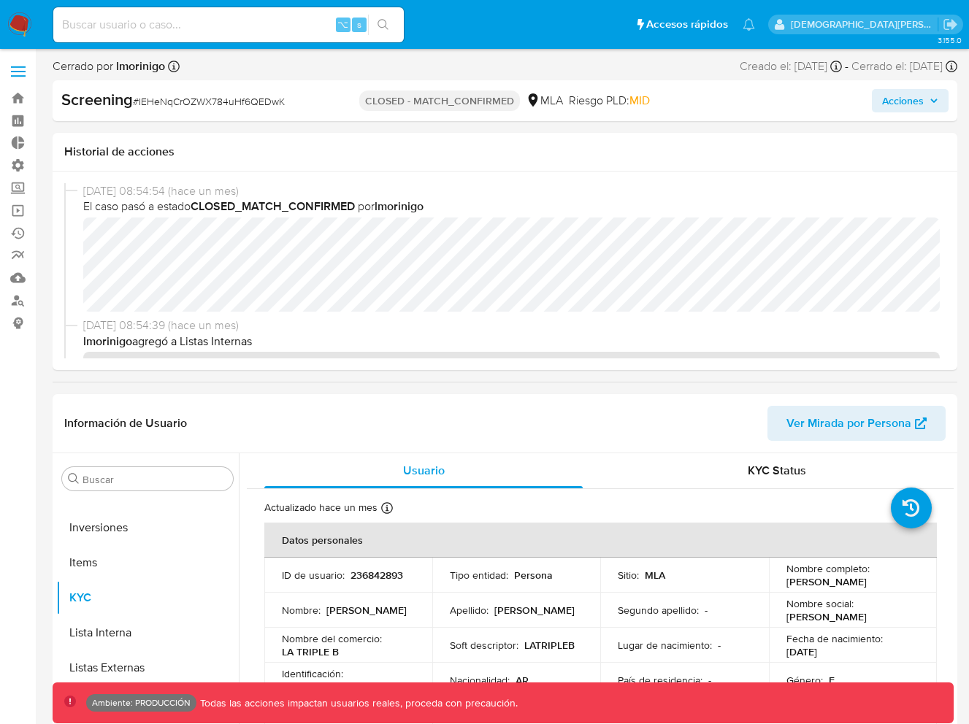
select select "10"
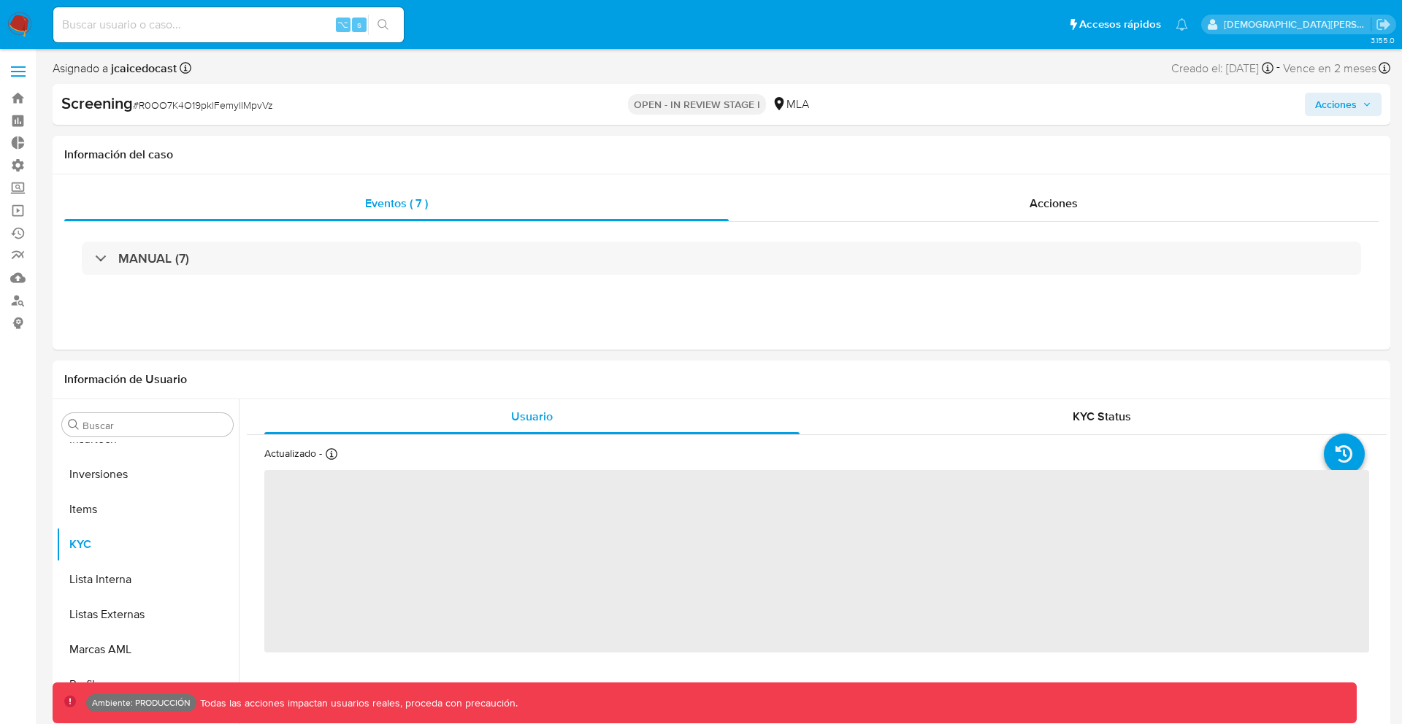
scroll to position [687, 0]
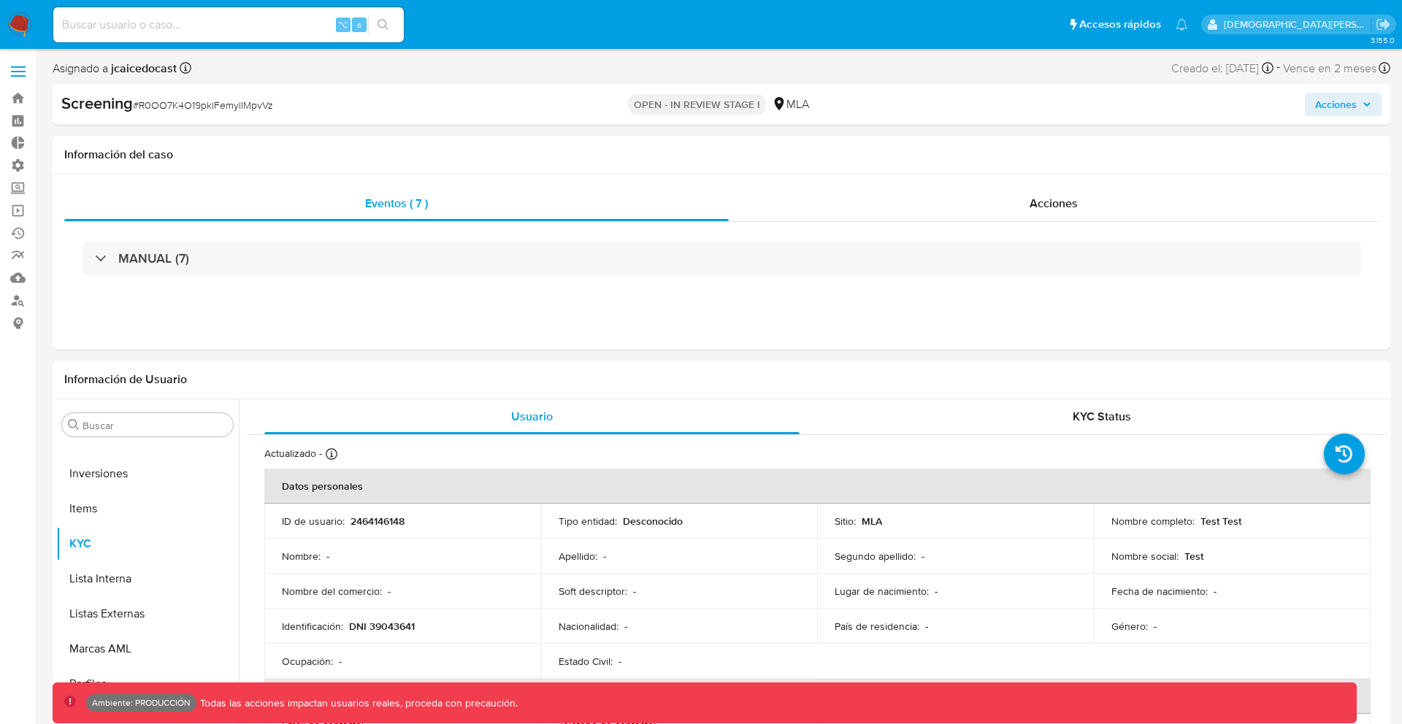
select select "10"
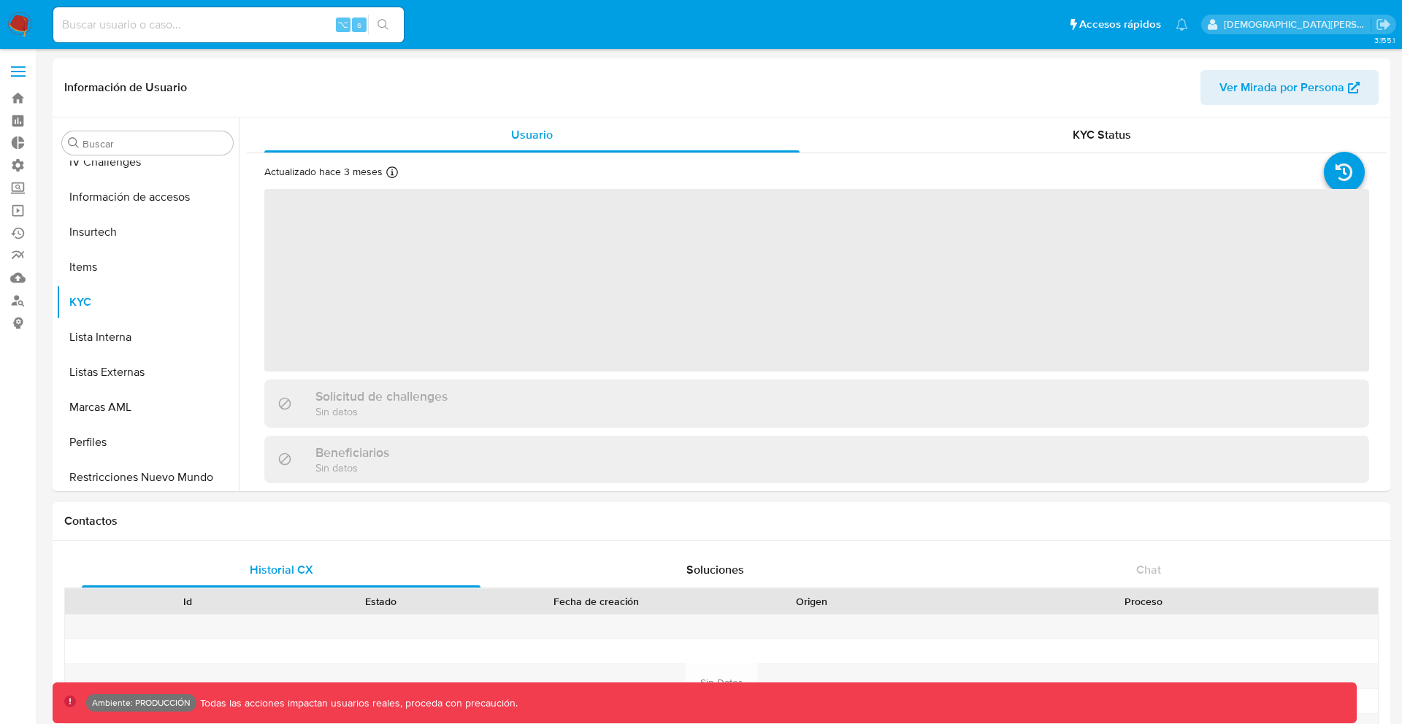
scroll to position [652, 0]
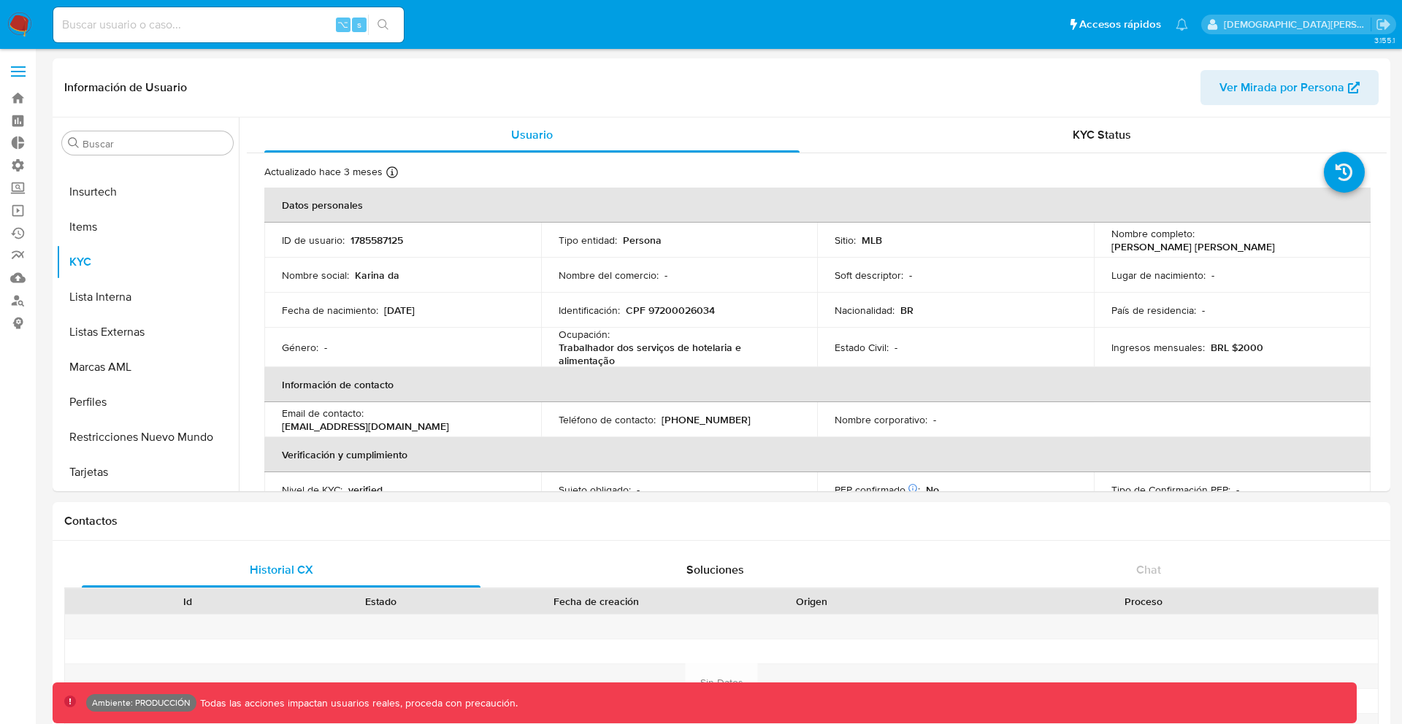
select select "10"
